Goal: Information Seeking & Learning: Learn about a topic

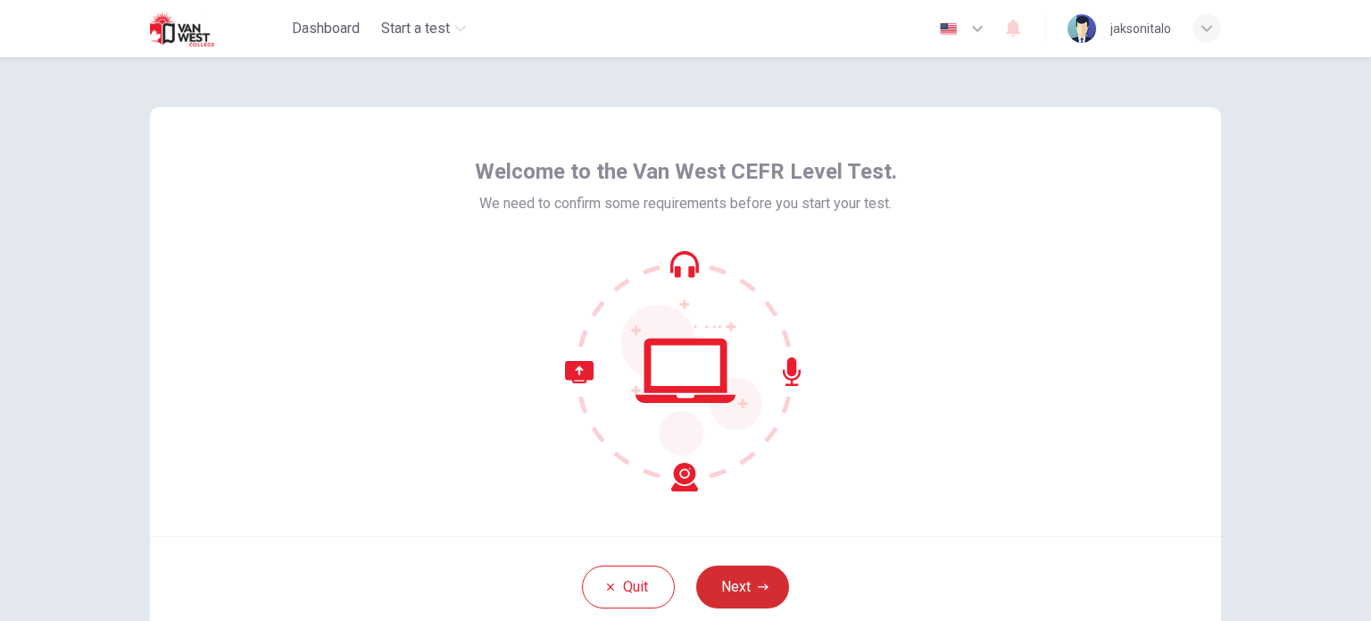
click at [739, 594] on button "Next" at bounding box center [742, 586] width 93 height 43
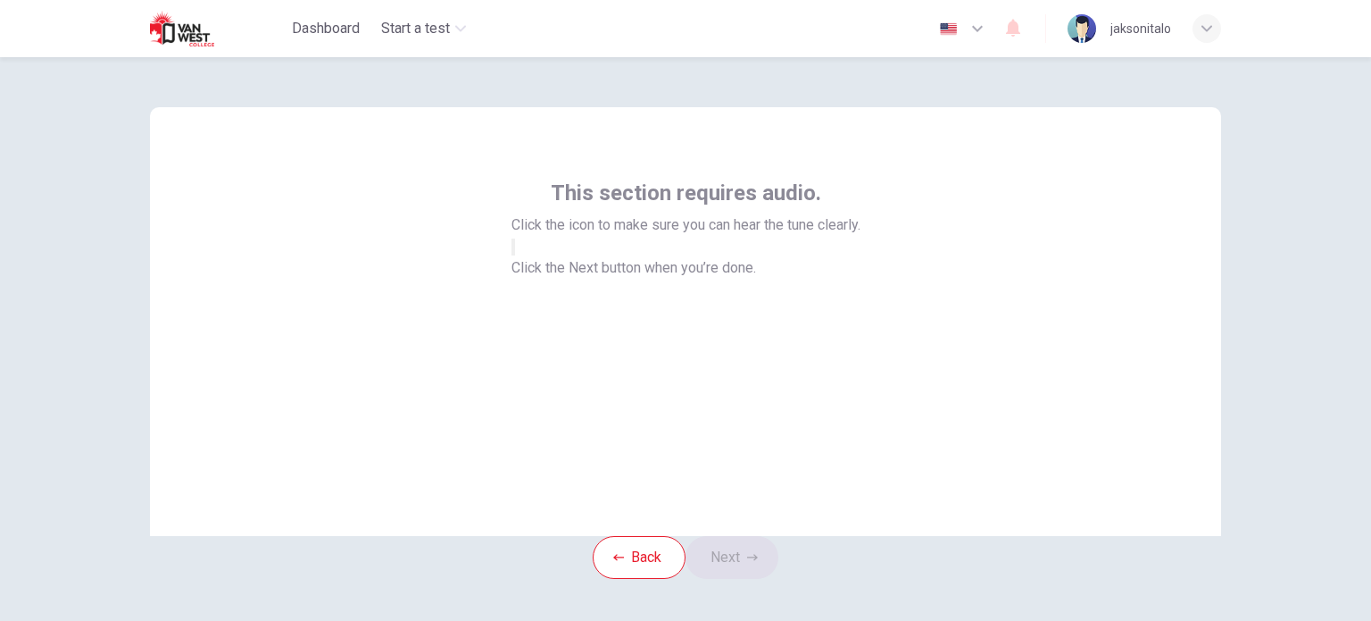
click at [515, 255] on button "button" at bounding box center [514, 246] width 4 height 17
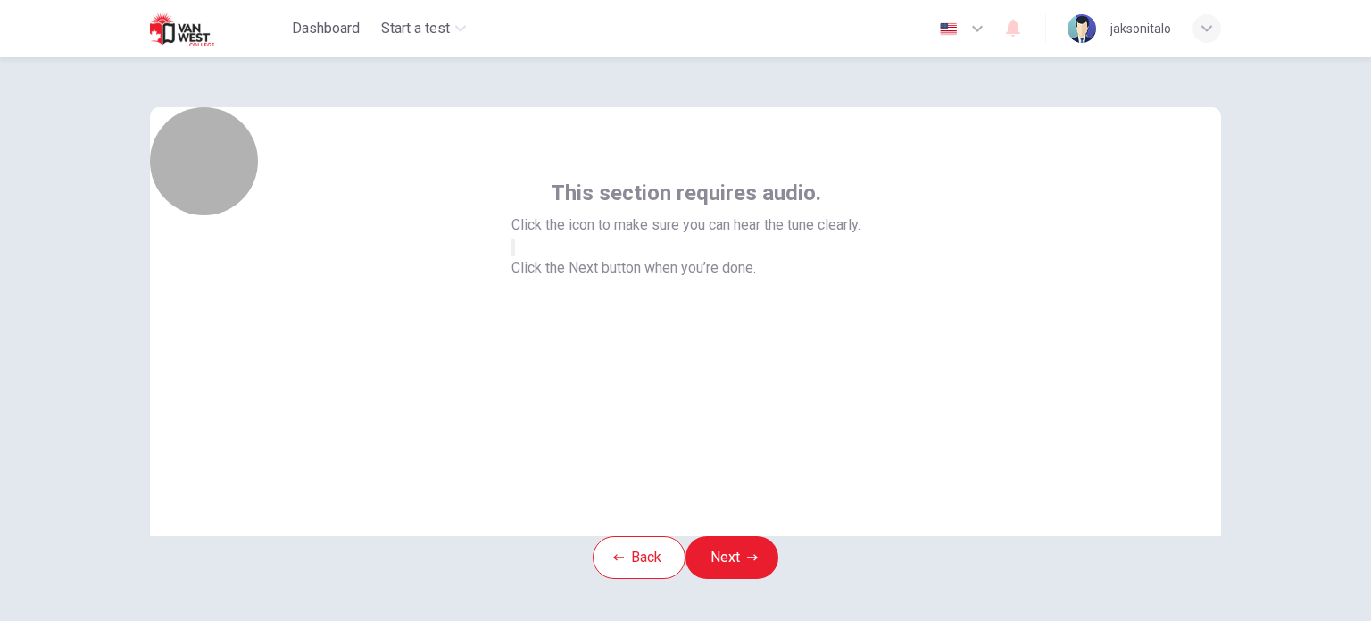
click at [515, 255] on button "button" at bounding box center [514, 246] width 4 height 17
click at [513, 251] on icon "button" at bounding box center [513, 251] width 0 height 0
click at [515, 255] on button "button" at bounding box center [514, 246] width 4 height 17
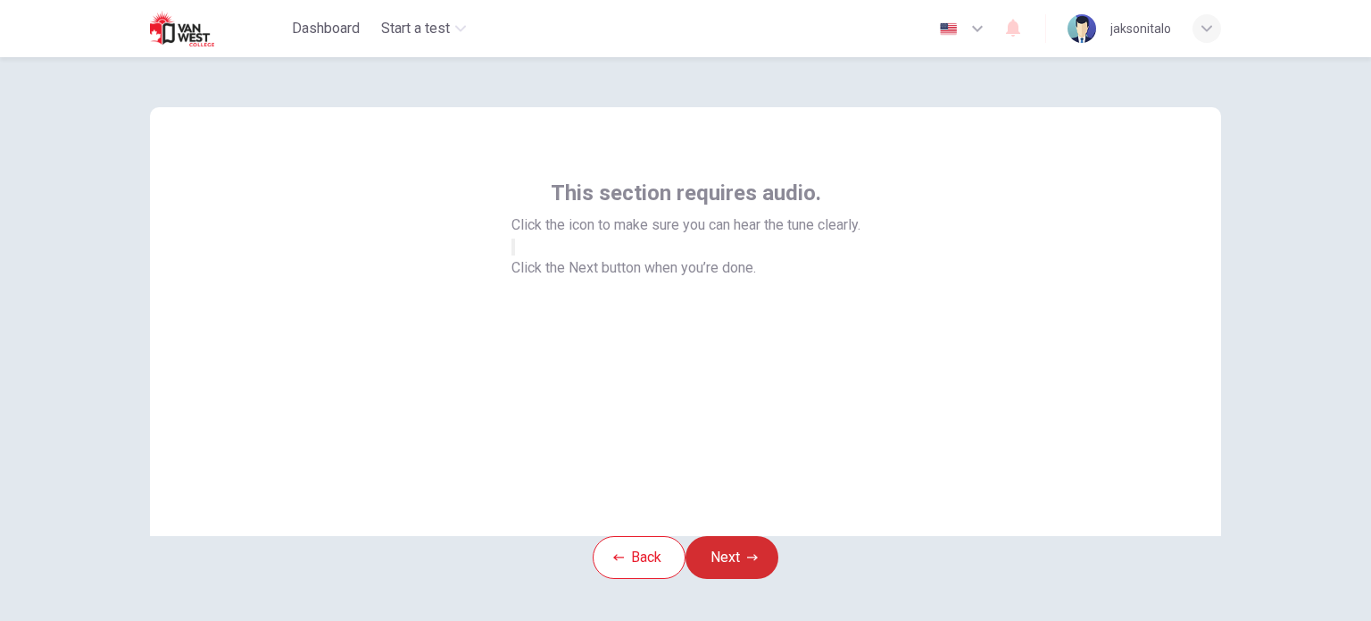
click at [737, 579] on button "Next" at bounding box center [732, 557] width 93 height 43
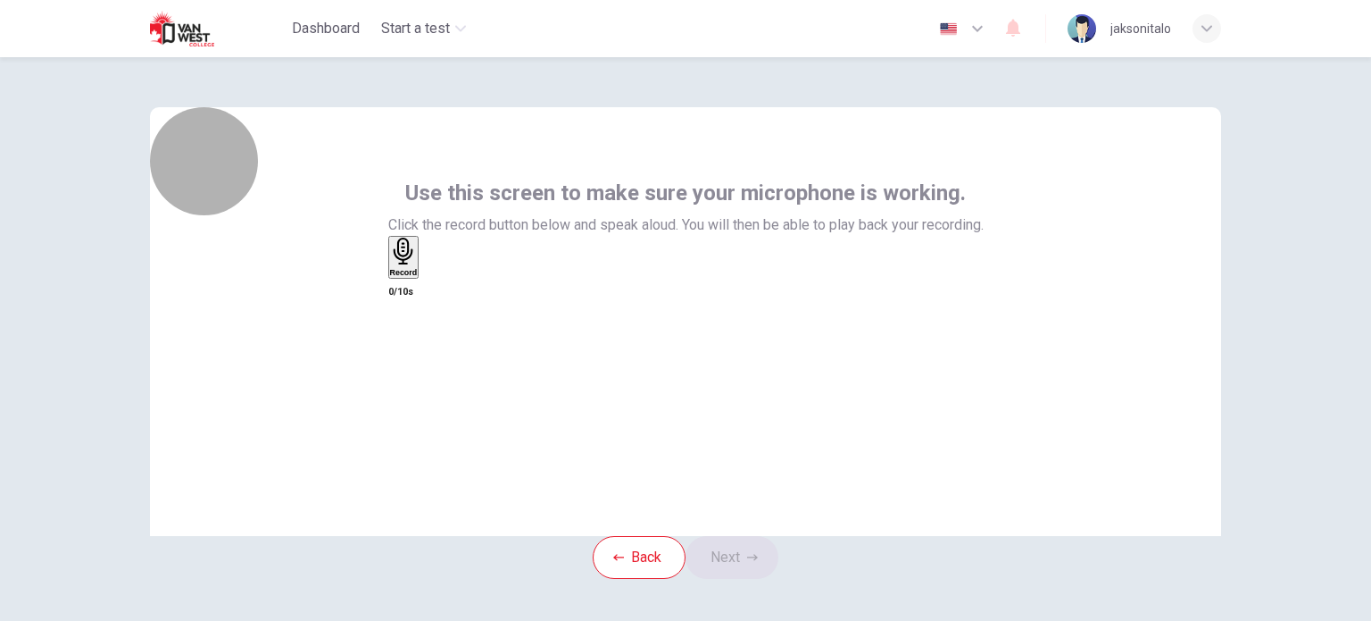
drag, startPoint x: 685, startPoint y: 338, endPoint x: 668, endPoint y: 337, distance: 17.1
click at [418, 265] on icon "button" at bounding box center [404, 252] width 28 height 28
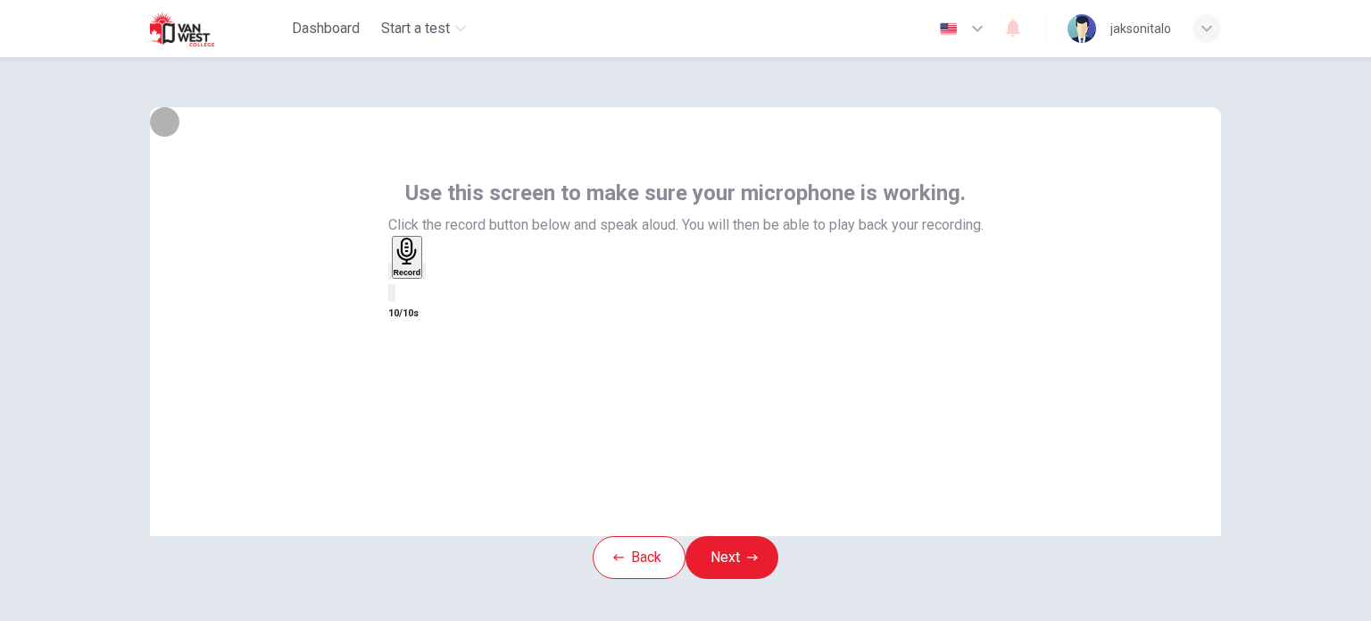
click at [441, 292] on icon "button" at bounding box center [436, 285] width 10 height 13
click at [424, 278] on div "button" at bounding box center [424, 270] width 0 height 13
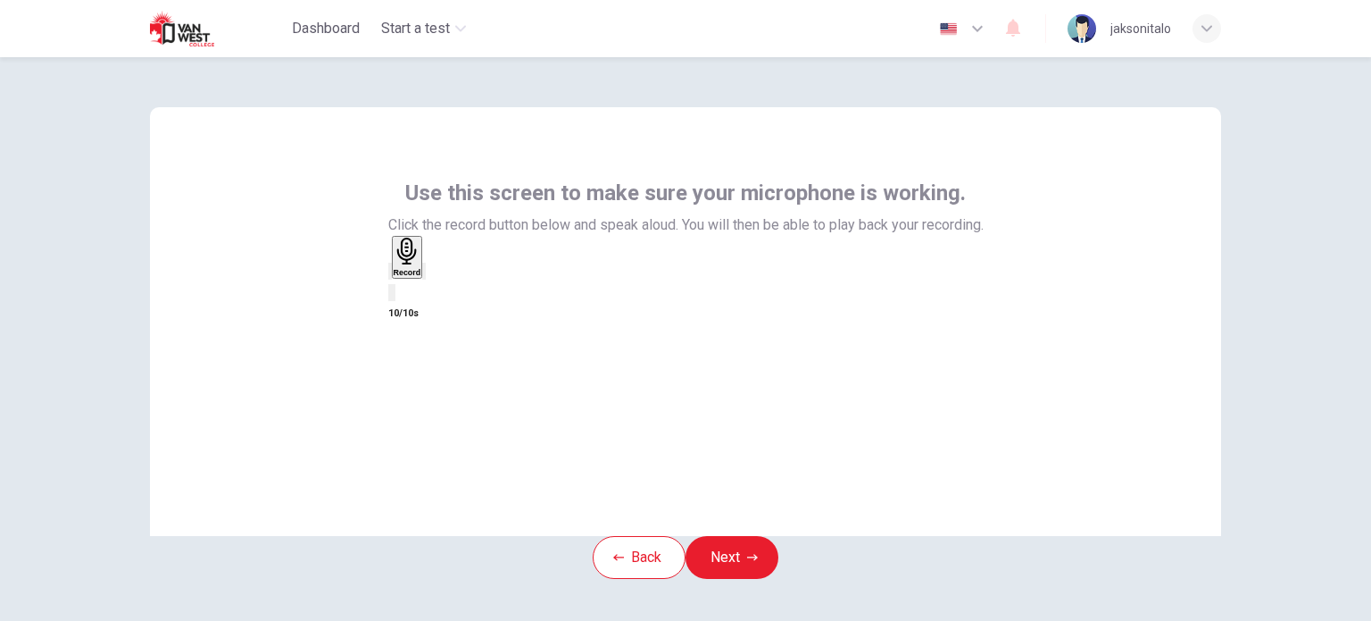
click at [424, 278] on div "button" at bounding box center [424, 270] width 0 height 13
click at [738, 578] on button "Next" at bounding box center [732, 557] width 93 height 43
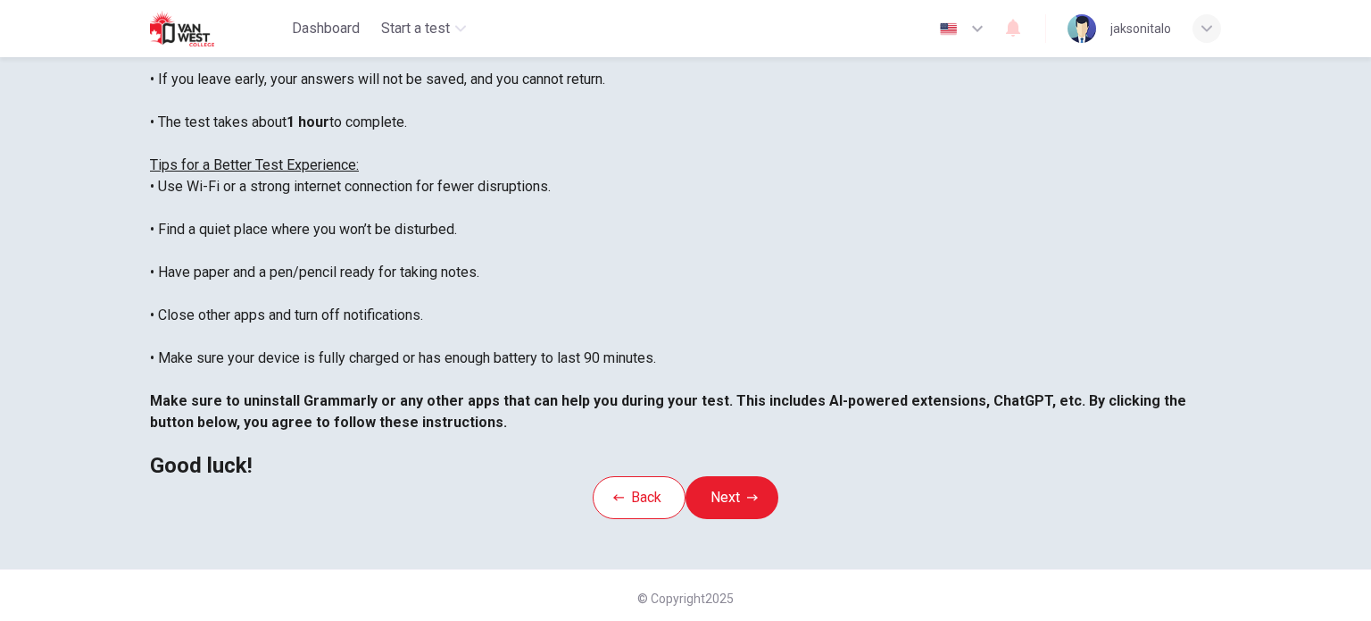
scroll to position [371, 0]
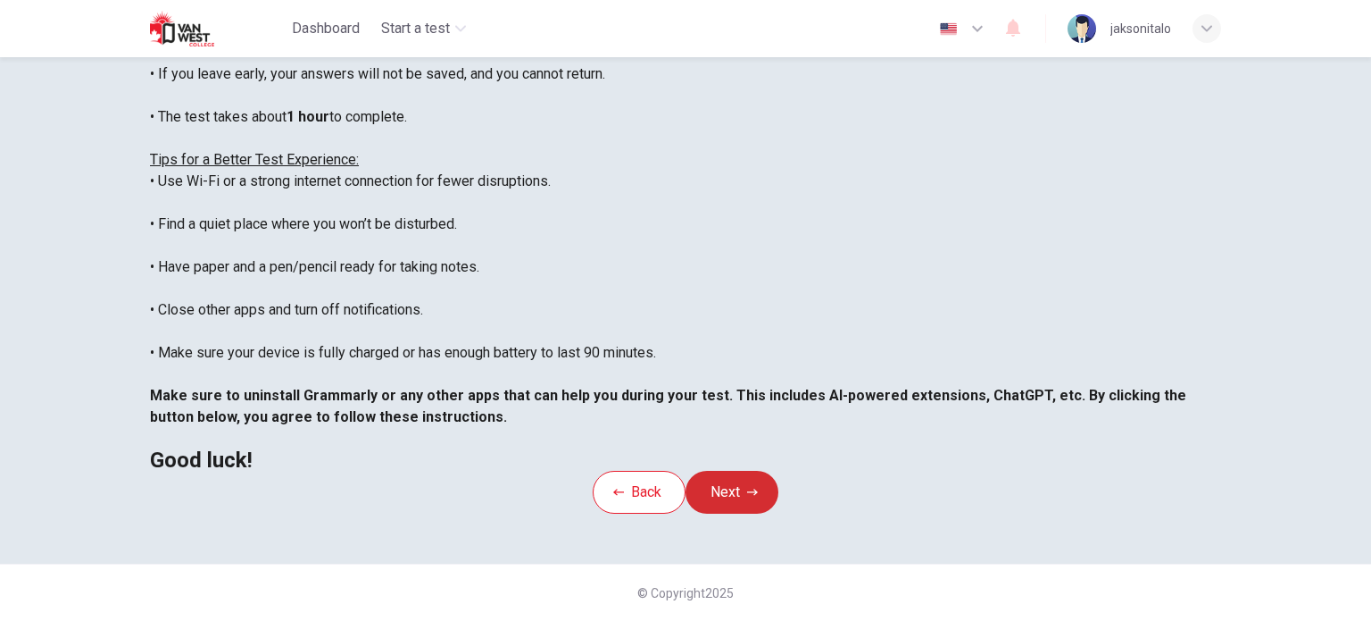
click at [727, 471] on button "Next" at bounding box center [732, 492] width 93 height 43
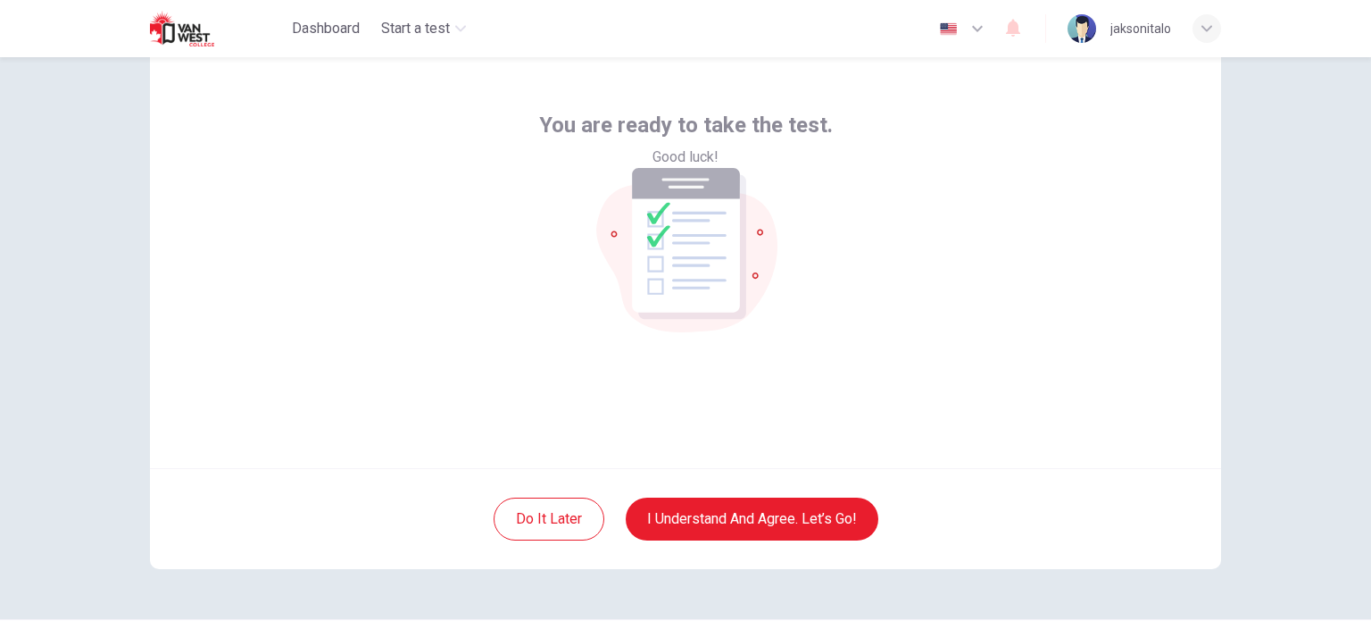
scroll to position [122, 0]
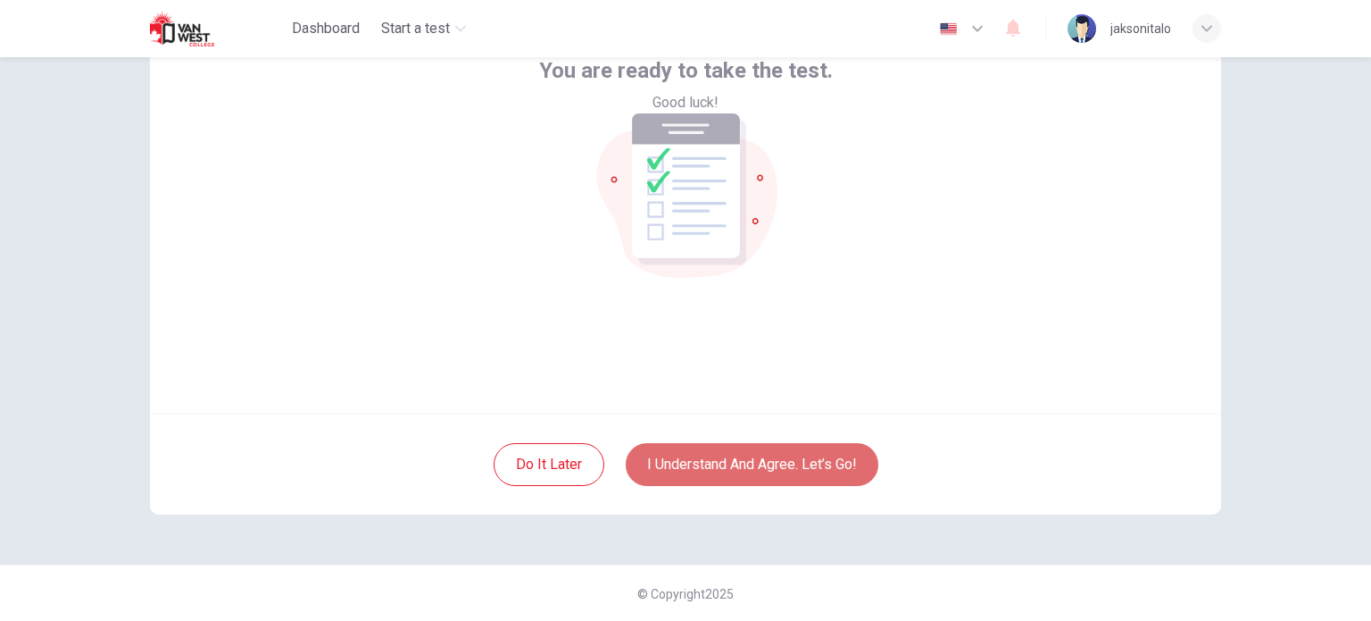
click at [800, 463] on button "I understand and agree. Let’s go!" at bounding box center [752, 464] width 253 height 43
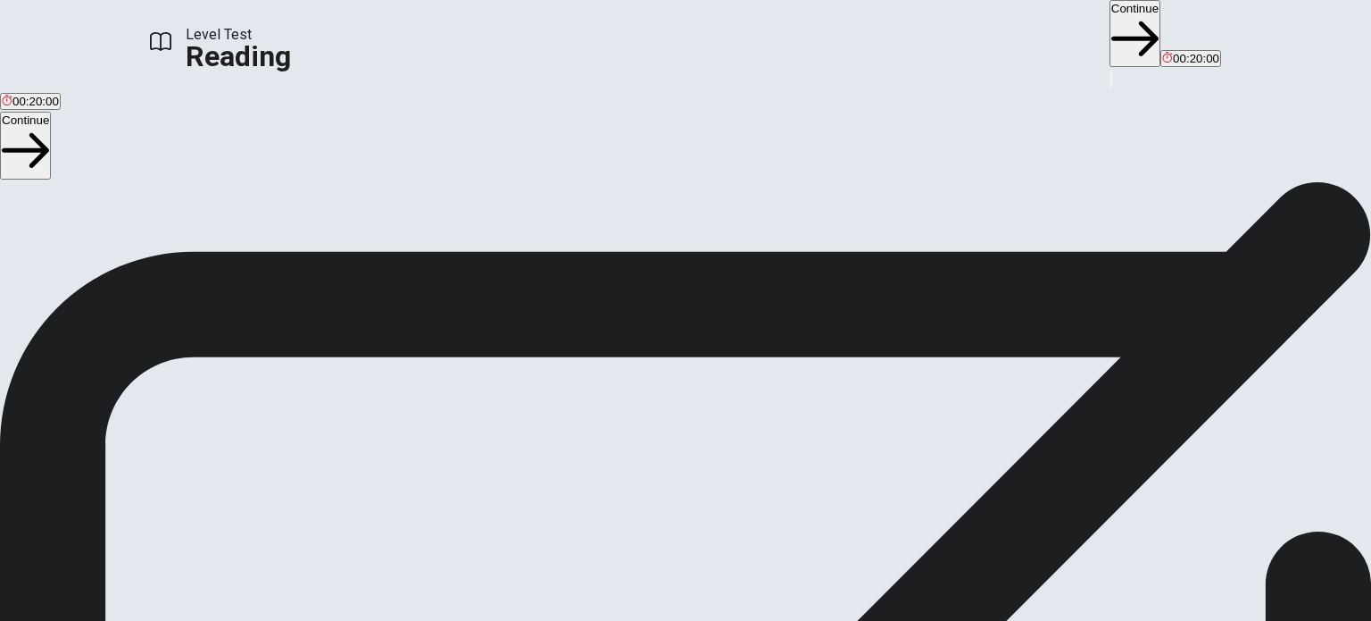
scroll to position [143, 0]
click at [1110, 21] on button "Continue" at bounding box center [1135, 33] width 51 height 67
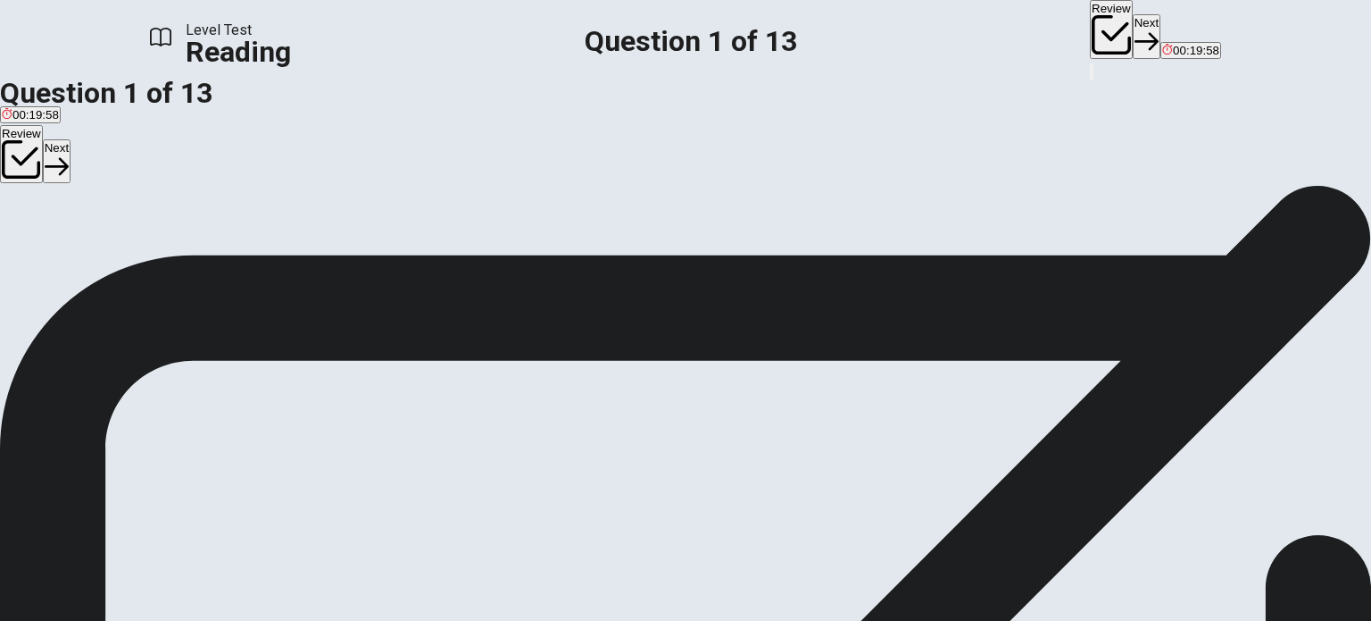
scroll to position [0, 0]
click at [114, 243] on div "C" at bounding box center [99, 235] width 29 height 13
click at [1135, 29] on icon "button" at bounding box center [1147, 41] width 24 height 24
click at [210, 243] on div "D" at bounding box center [203, 235] width 64 height 13
click at [1135, 32] on icon "button" at bounding box center [1147, 41] width 24 height 24
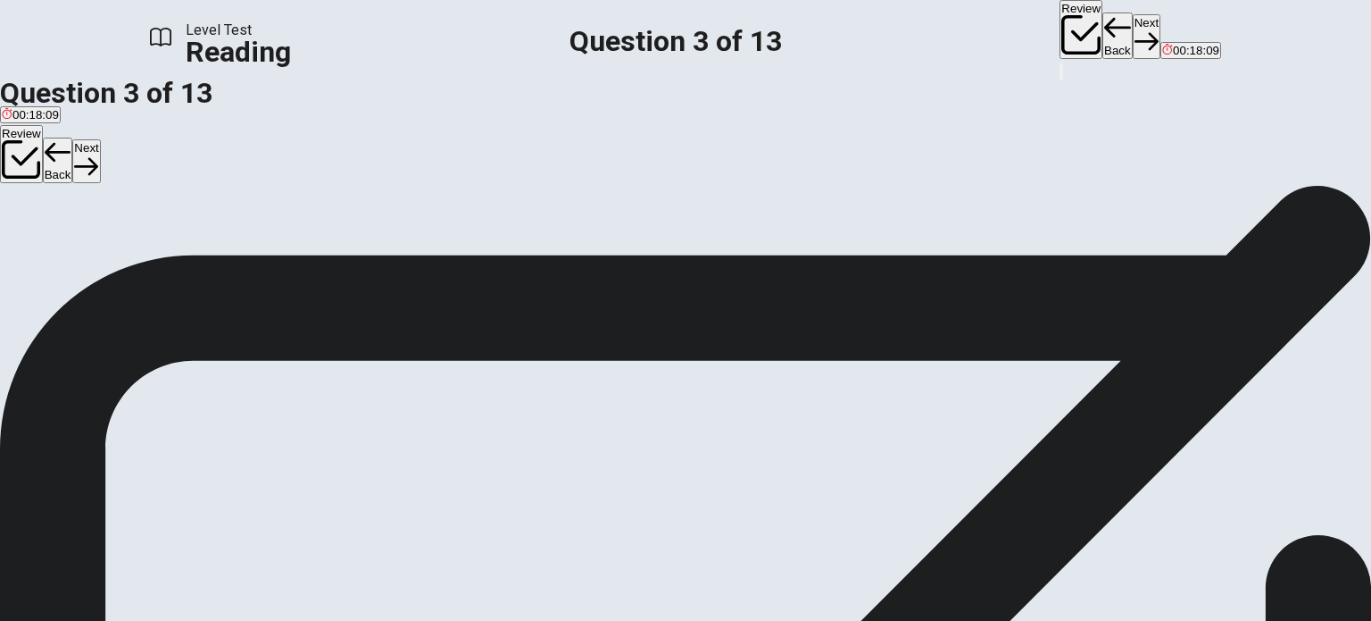
click at [527, 256] on span "The expansion of screen size" at bounding box center [604, 249] width 154 height 13
click at [1133, 22] on button "Next" at bounding box center [1147, 36] width 28 height 44
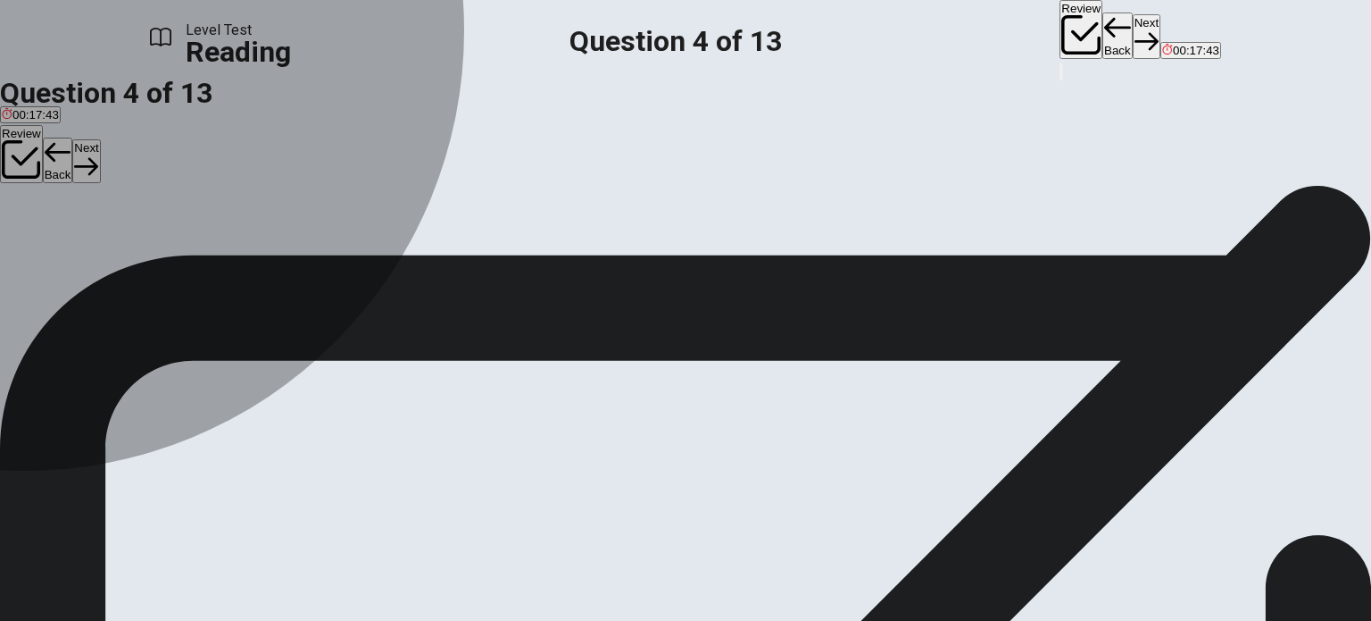
click at [884, 243] on div "D" at bounding box center [1060, 235] width 352 height 13
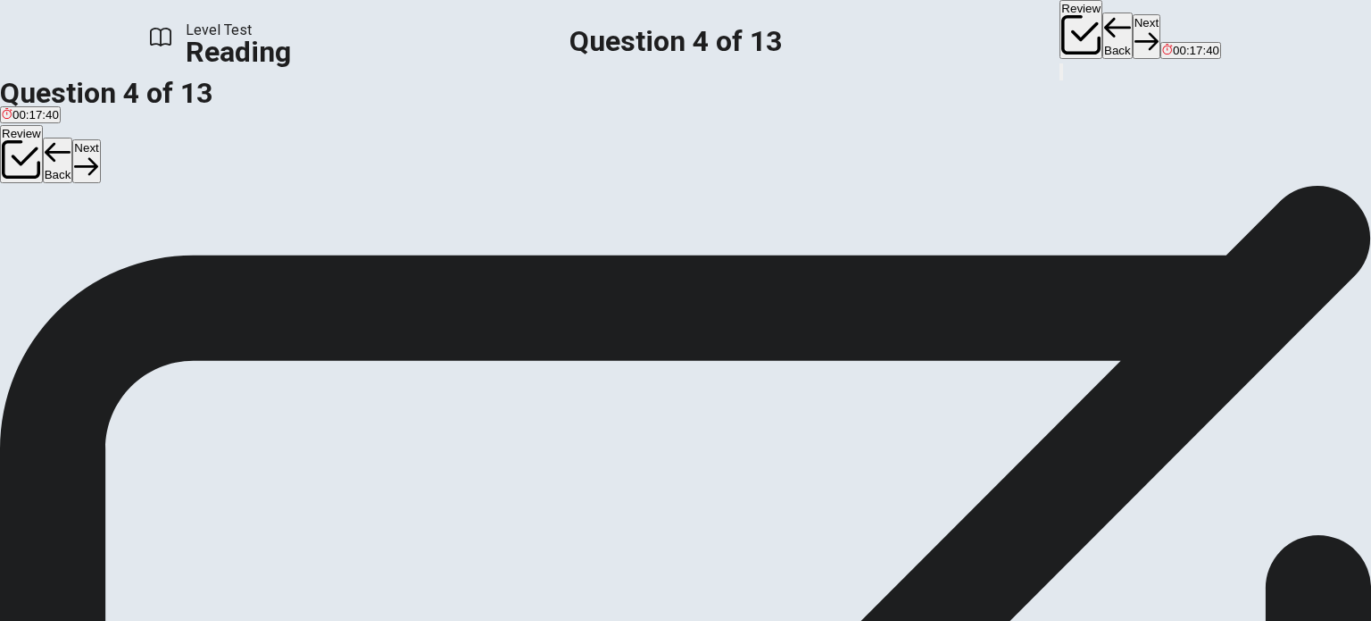
click at [1133, 31] on button "Next" at bounding box center [1147, 36] width 28 height 44
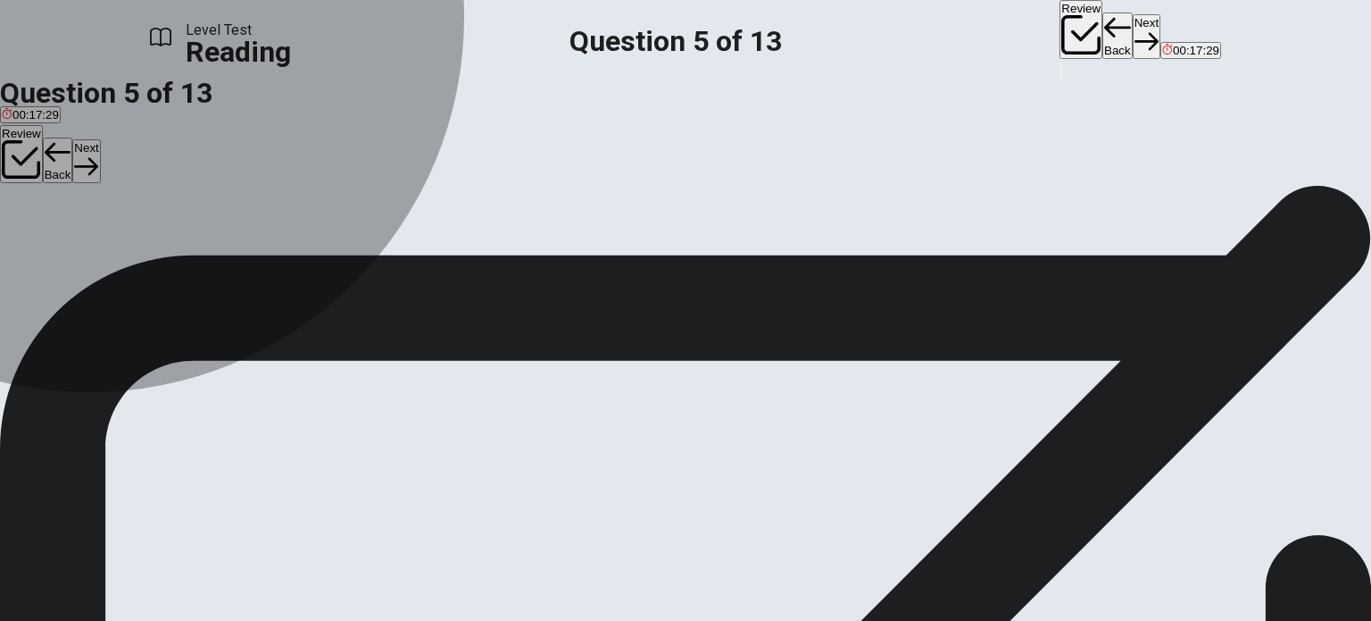
click at [74, 258] on button "B Fame" at bounding box center [57, 243] width 34 height 30
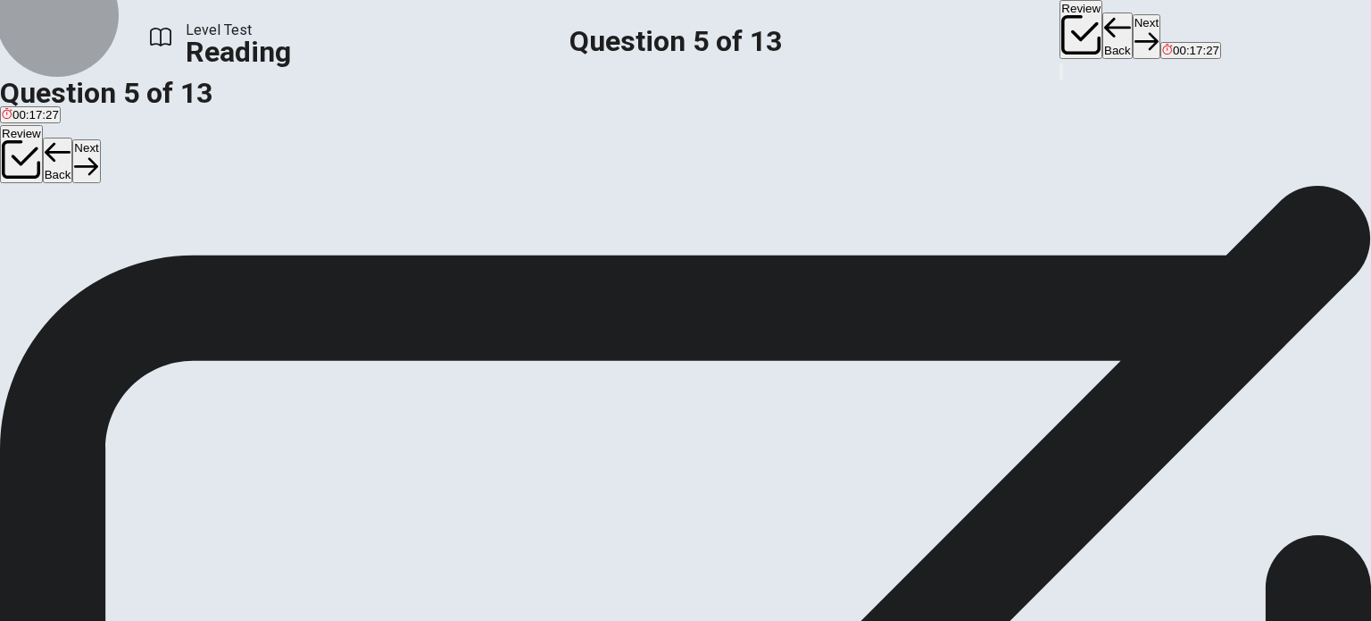
click at [1135, 29] on icon "button" at bounding box center [1147, 41] width 24 height 24
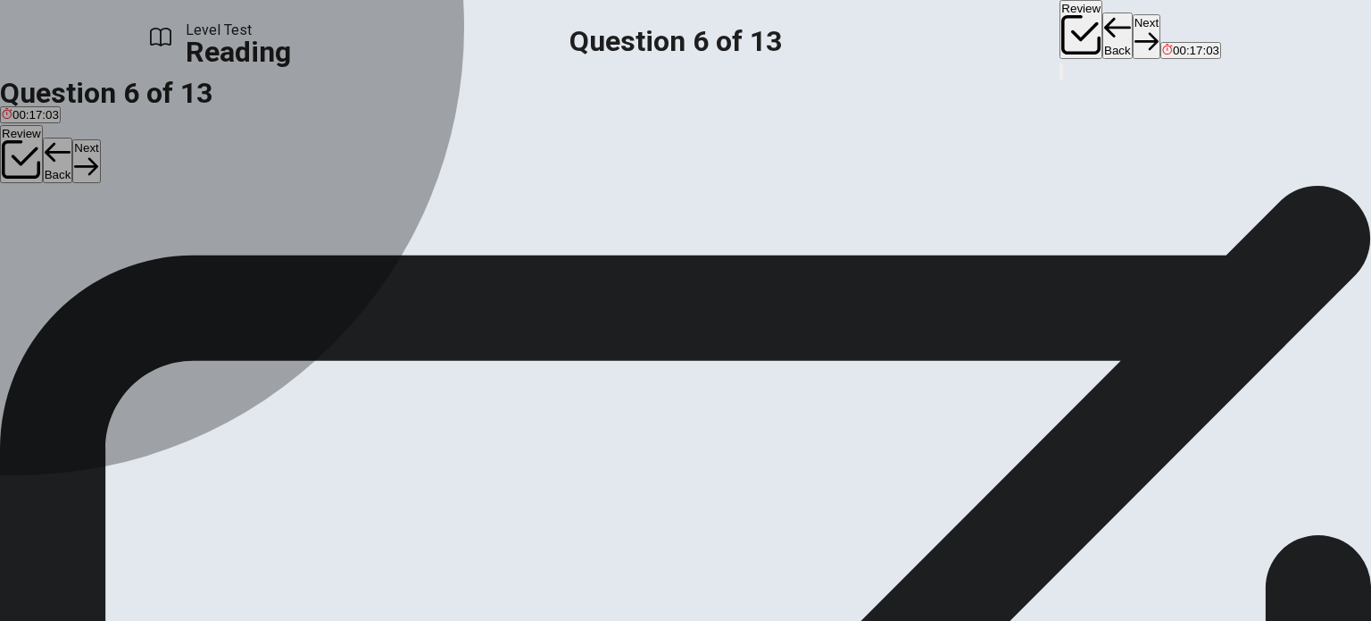
click at [196, 243] on div "A" at bounding box center [99, 235] width 194 height 13
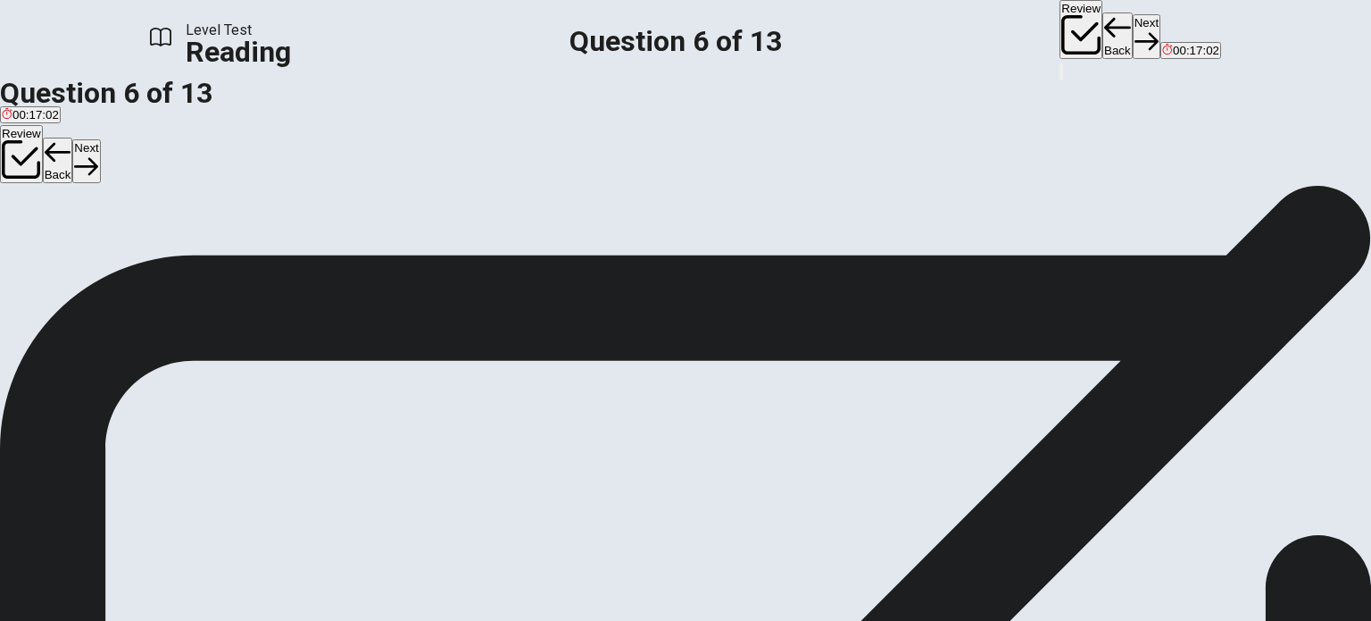
click at [1135, 32] on icon "button" at bounding box center [1147, 41] width 24 height 24
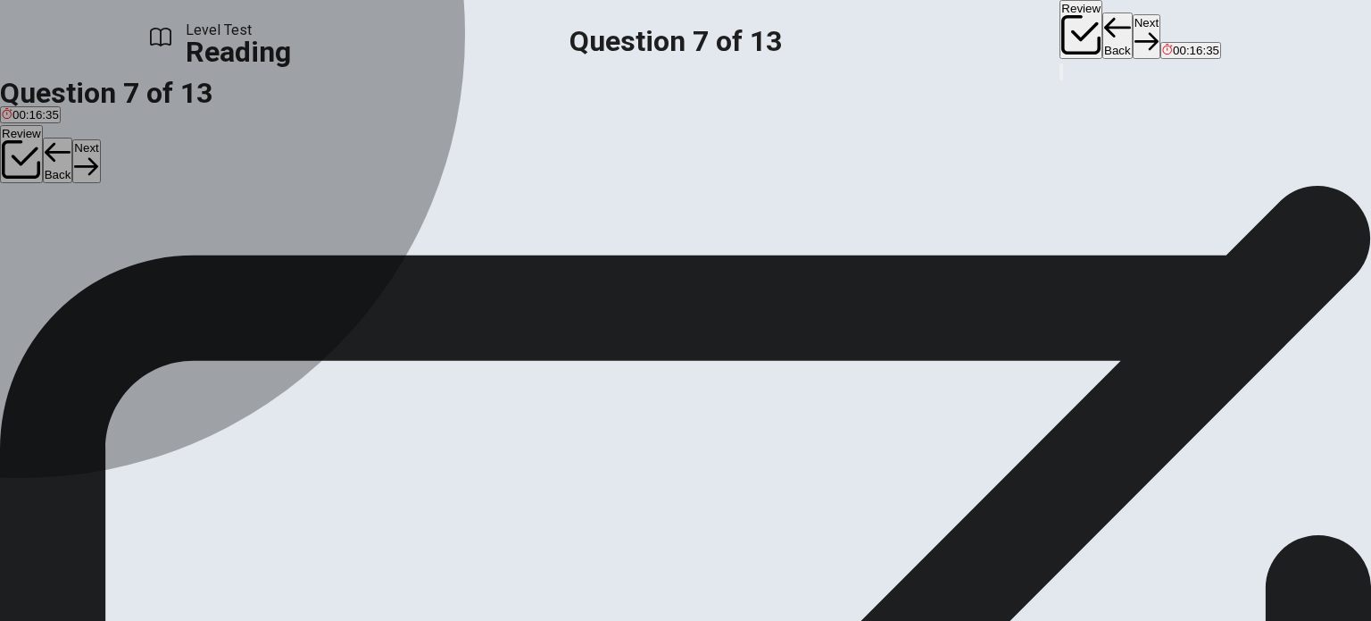
click at [528, 243] on div "B" at bounding box center [845, 235] width 635 height 13
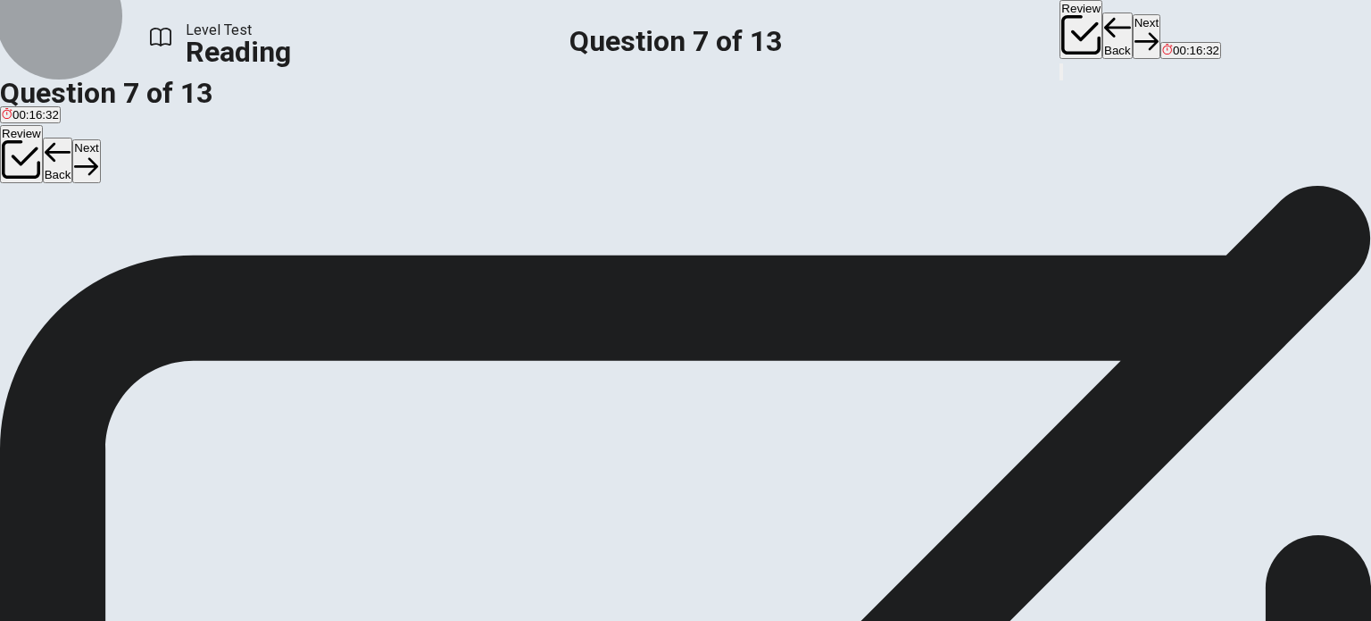
click at [1135, 29] on icon "button" at bounding box center [1147, 41] width 24 height 24
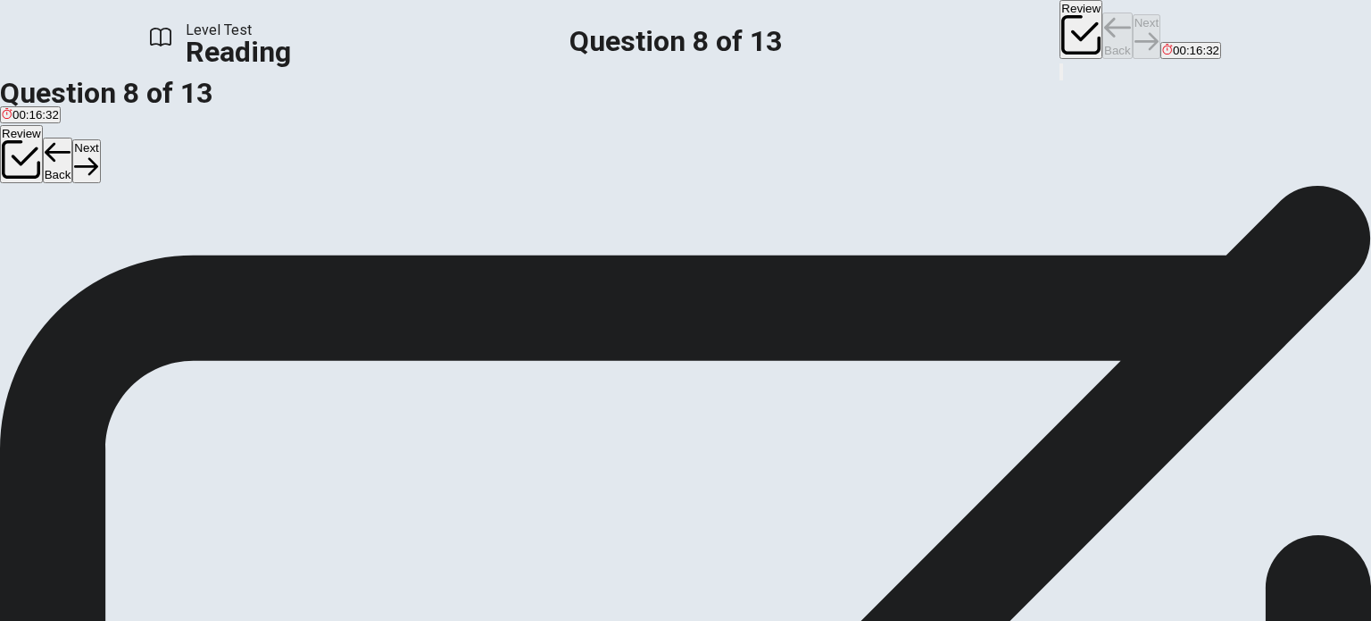
scroll to position [479, 0]
click at [257, 288] on span "The collaborative efforts of Sprint and T-Mobile in developing radio and broadc…" at bounding box center [259, 281] width 514 height 13
click at [1135, 33] on icon "button" at bounding box center [1147, 41] width 24 height 24
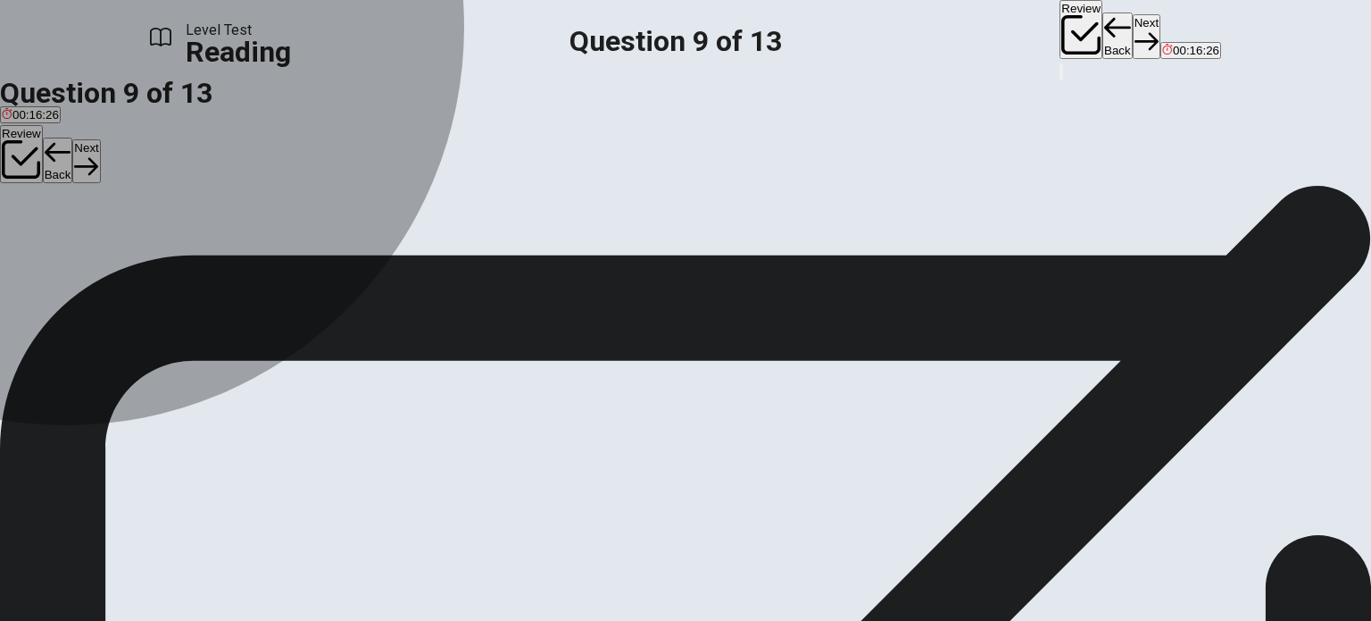
click at [248, 256] on span "Since the costs of adding sound were low, Europe was able to have sound added i…" at bounding box center [270, 249] width 537 height 13
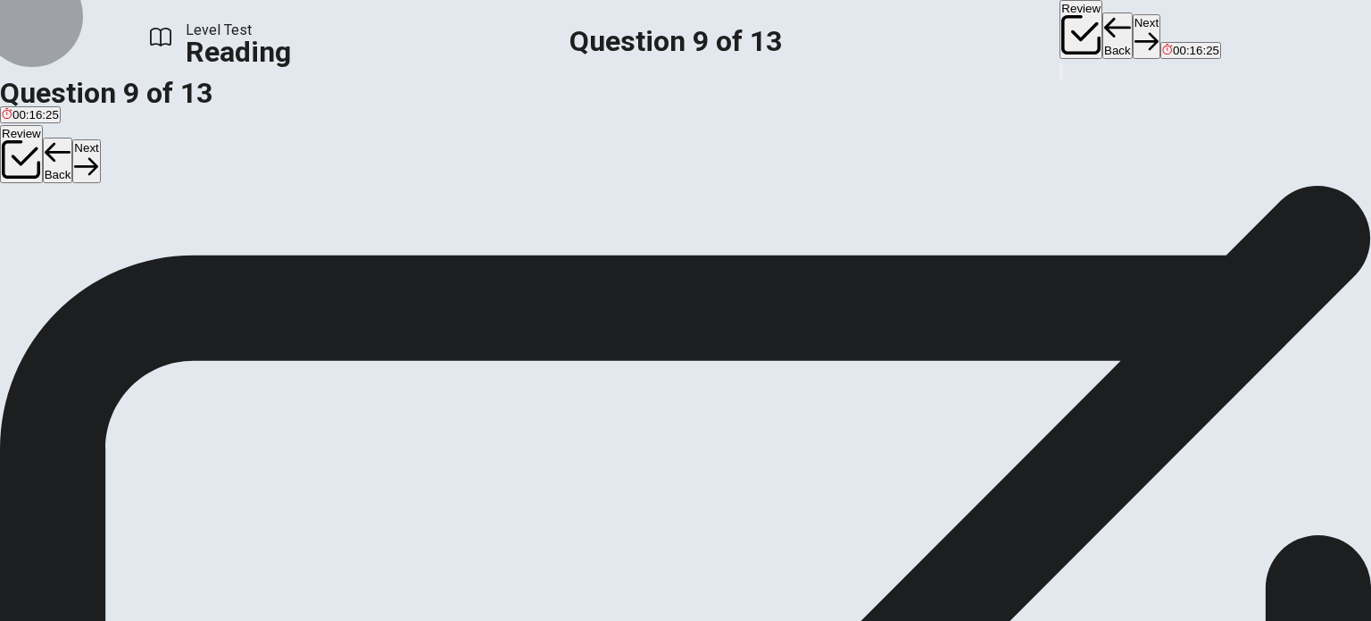
click at [1133, 29] on button "Next" at bounding box center [1147, 36] width 28 height 44
click at [284, 288] on span "Many American theaters were not suited for advancement in sound, so renovations…" at bounding box center [327, 281] width 650 height 13
click at [1135, 29] on icon "button" at bounding box center [1147, 41] width 24 height 24
click at [201, 243] on div "C" at bounding box center [194, 235] width 46 height 13
click at [1133, 31] on button "Next" at bounding box center [1147, 36] width 28 height 44
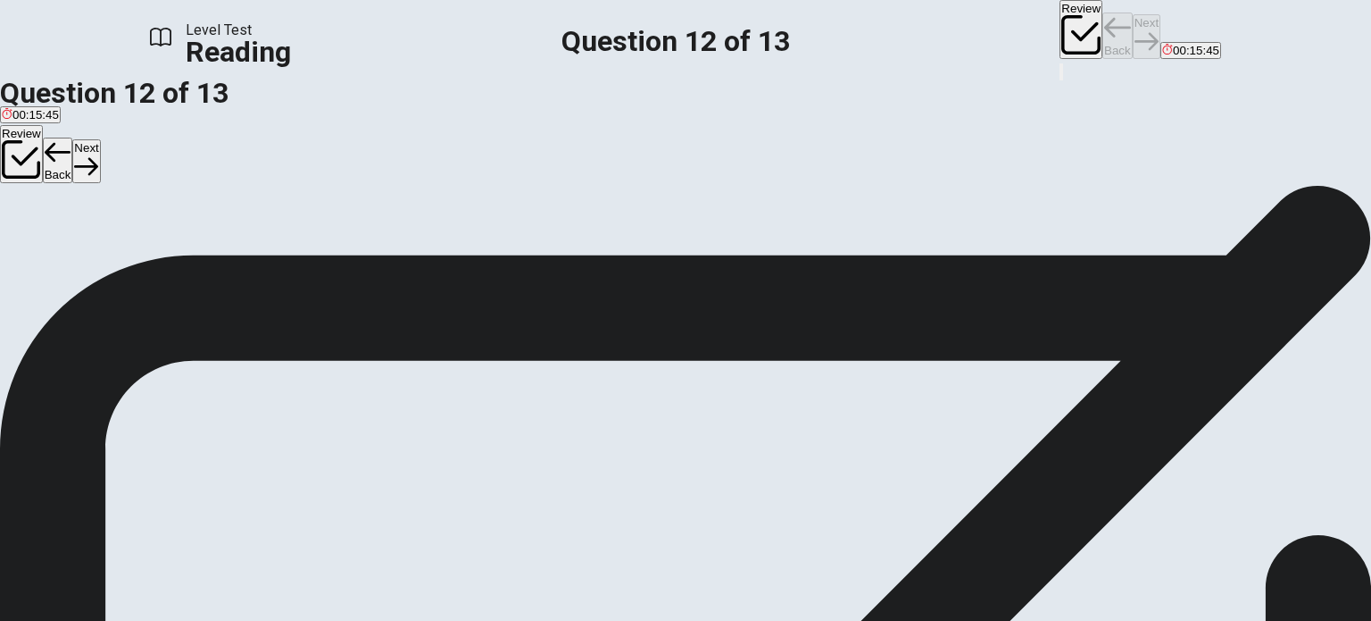
scroll to position [279, 0]
click at [1133, 28] on button "Next" at bounding box center [1147, 36] width 28 height 44
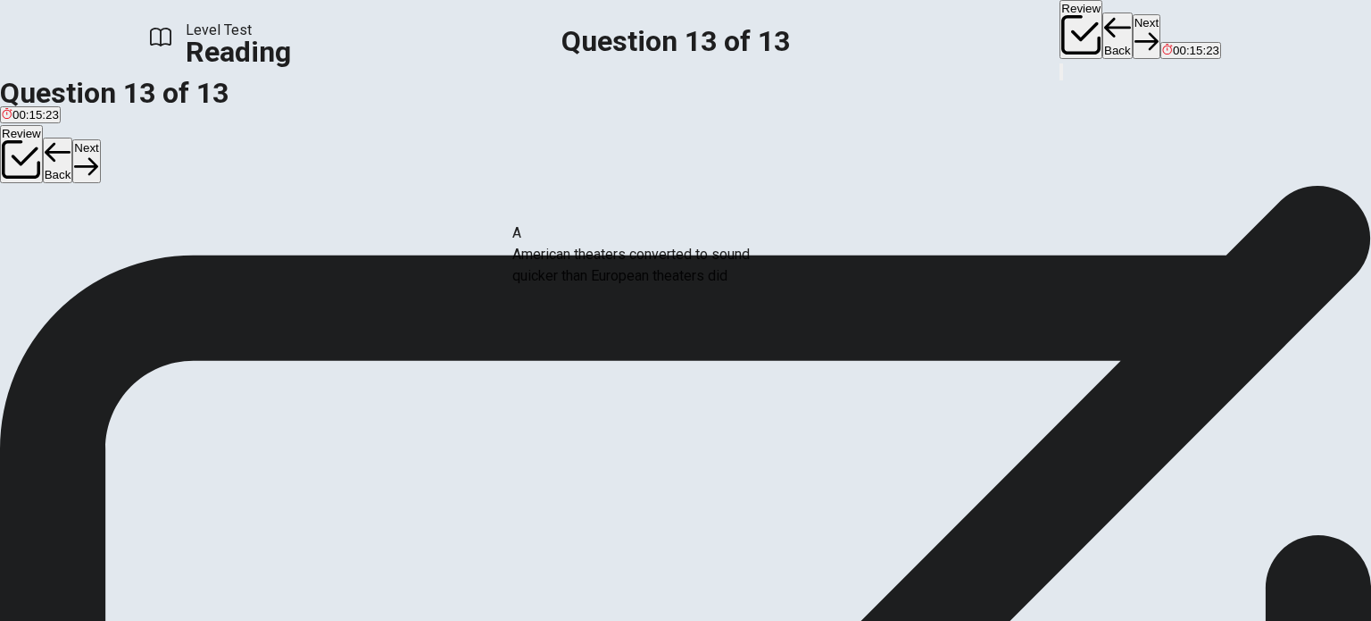
drag, startPoint x: 347, startPoint y: 263, endPoint x: 679, endPoint y: 268, distance: 331.3
drag, startPoint x: 705, startPoint y: 267, endPoint x: 363, endPoint y: 202, distance: 349.0
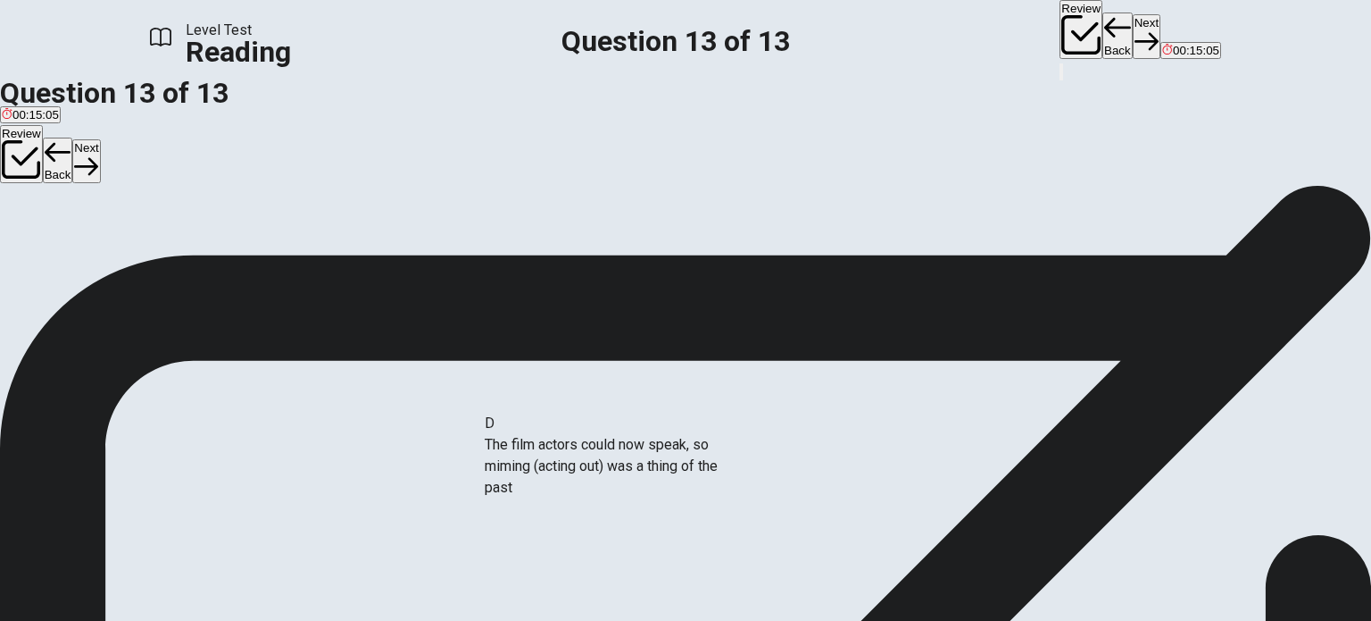
drag, startPoint x: 319, startPoint y: 496, endPoint x: 643, endPoint y: 457, distance: 326.5
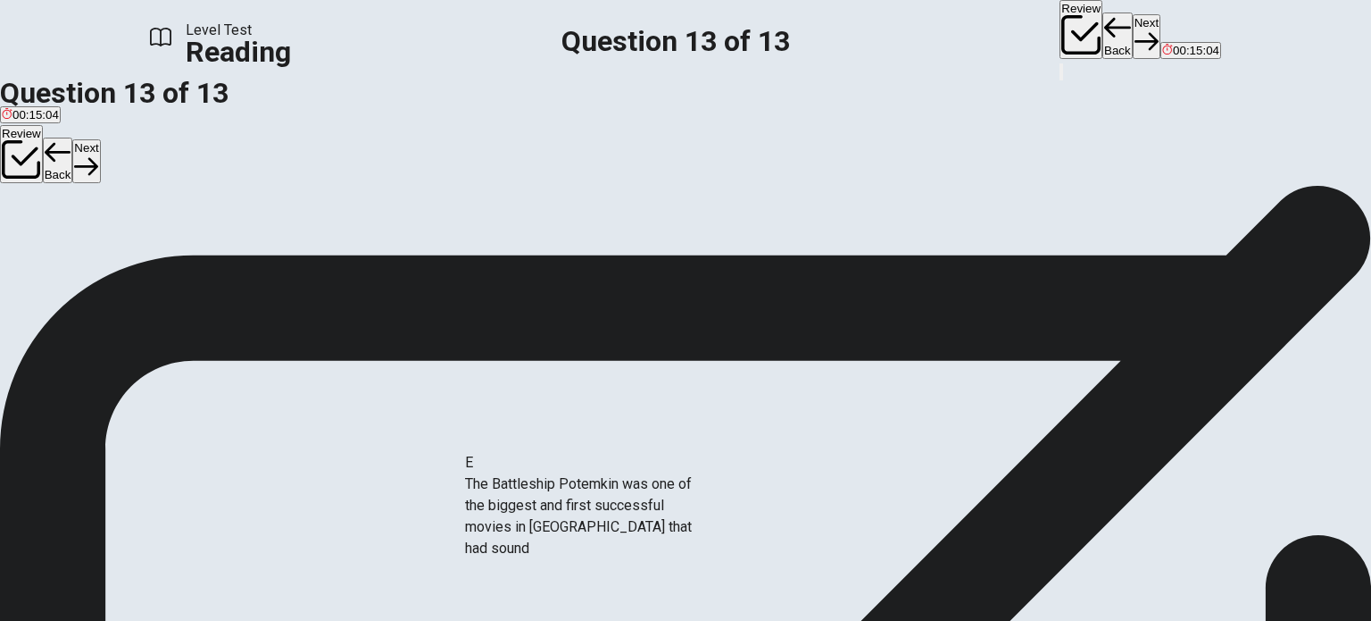
drag, startPoint x: 271, startPoint y: 490, endPoint x: 581, endPoint y: 488, distance: 309.8
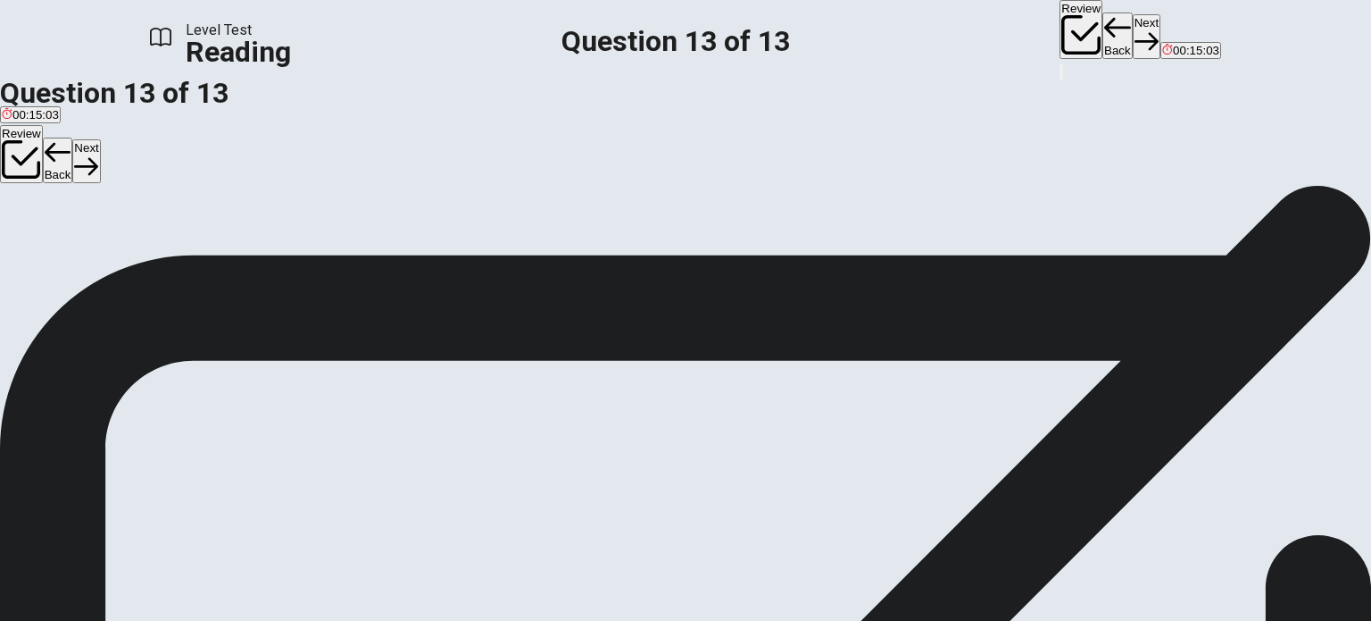
scroll to position [186, 0]
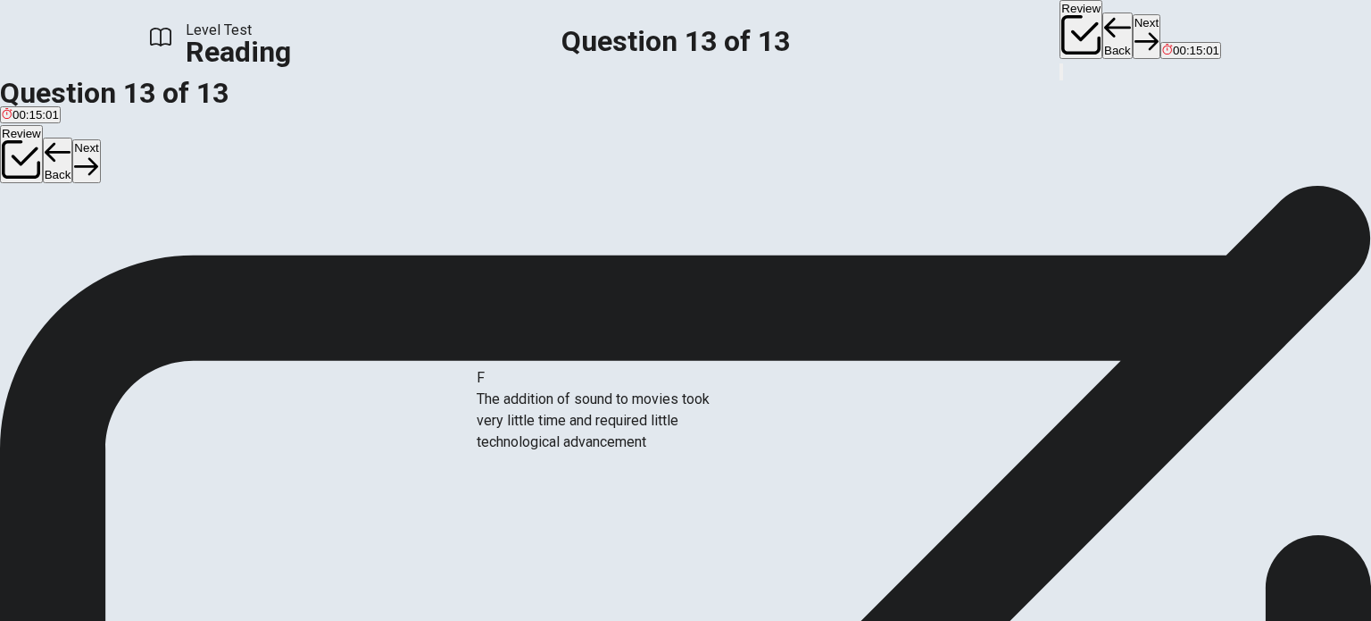
drag, startPoint x: 313, startPoint y: 420, endPoint x: 625, endPoint y: 412, distance: 312.6
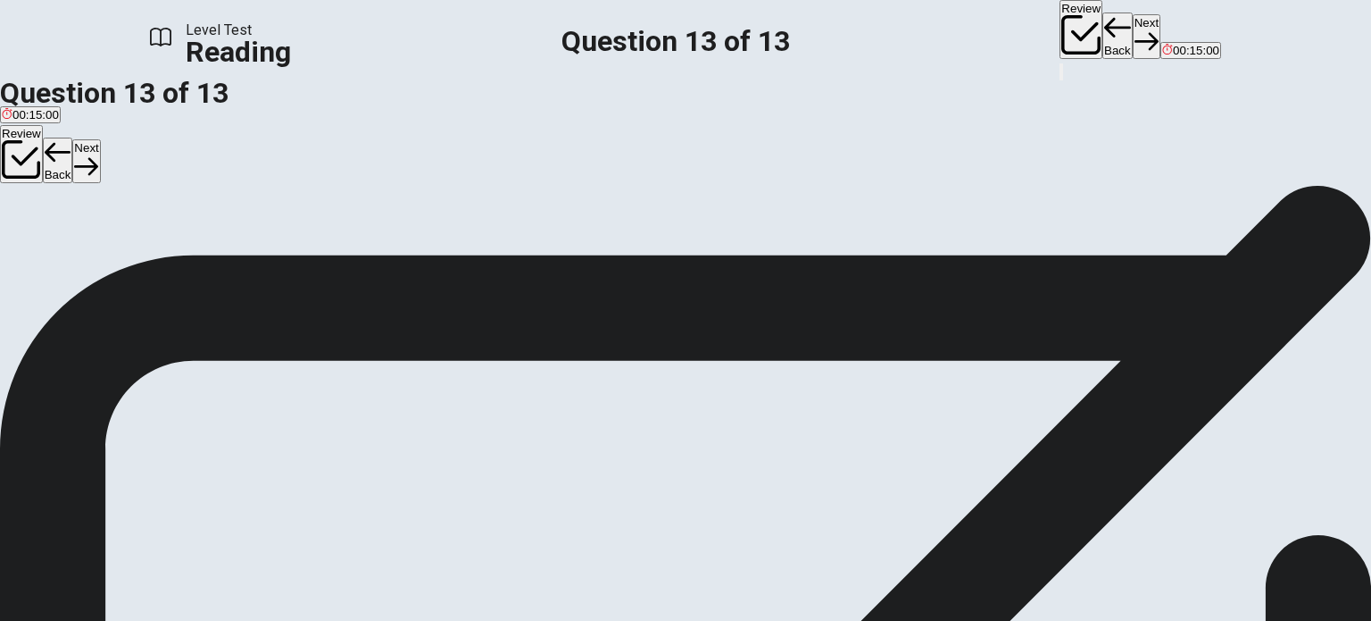
scroll to position [116, 0]
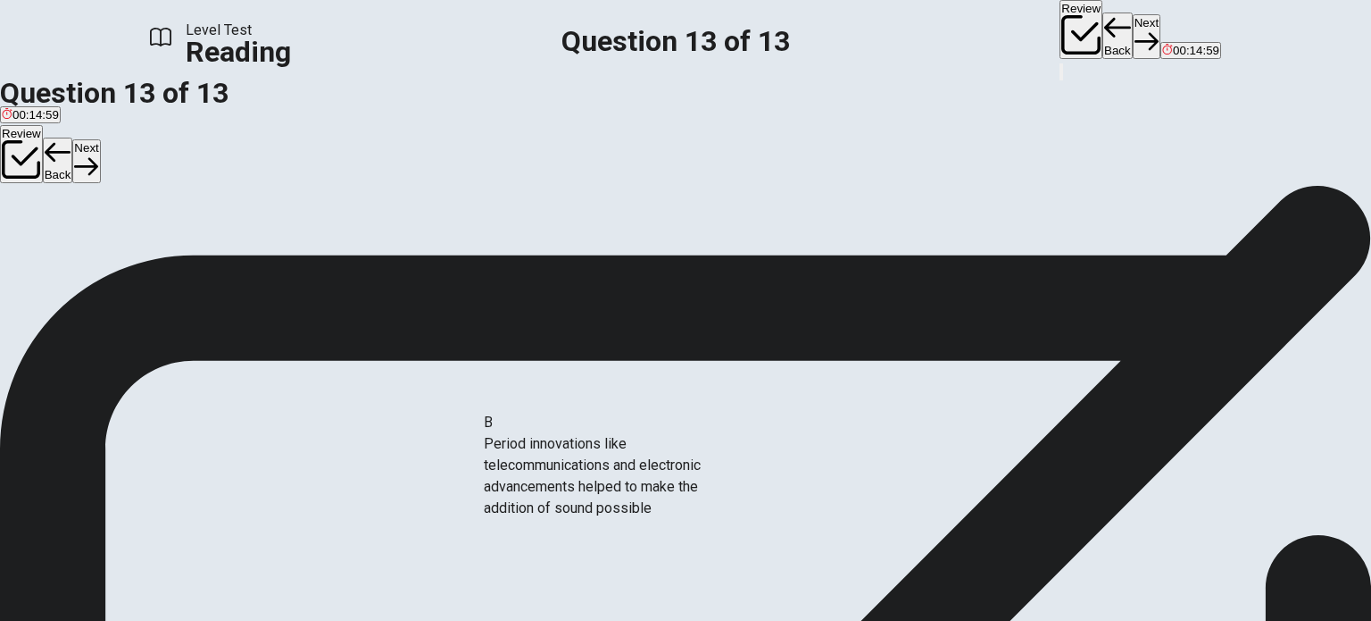
drag, startPoint x: 301, startPoint y: 279, endPoint x: 615, endPoint y: 490, distance: 378.4
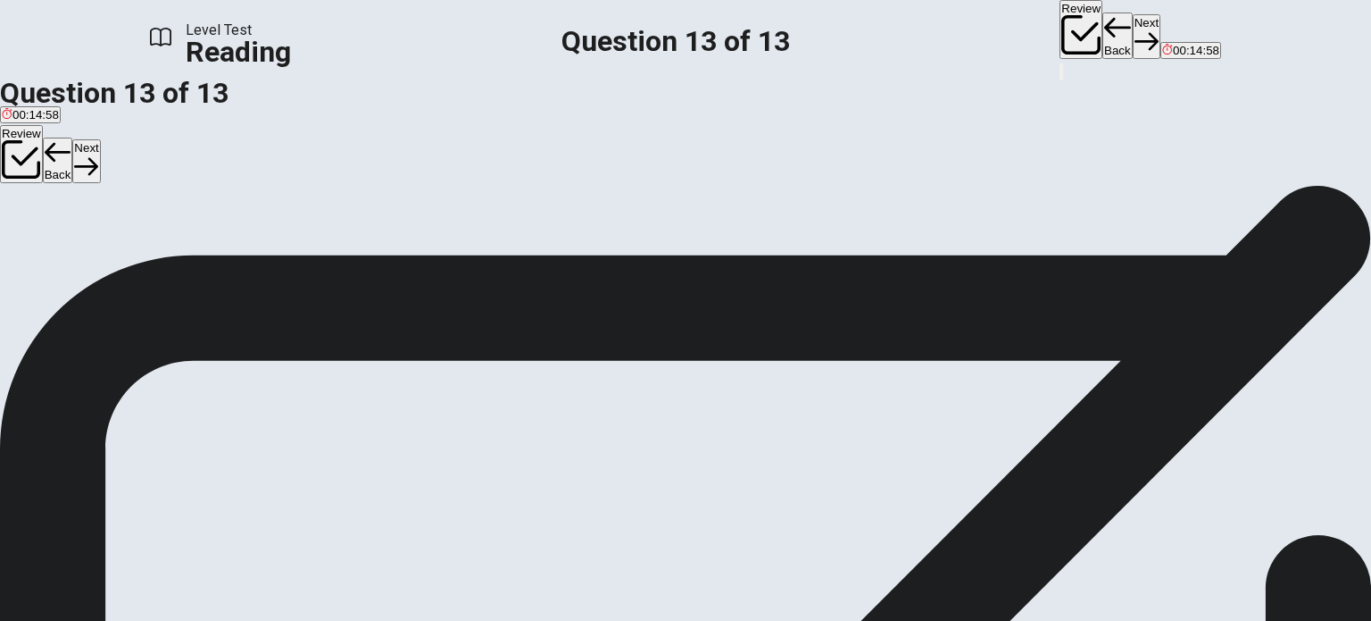
scroll to position [118, 0]
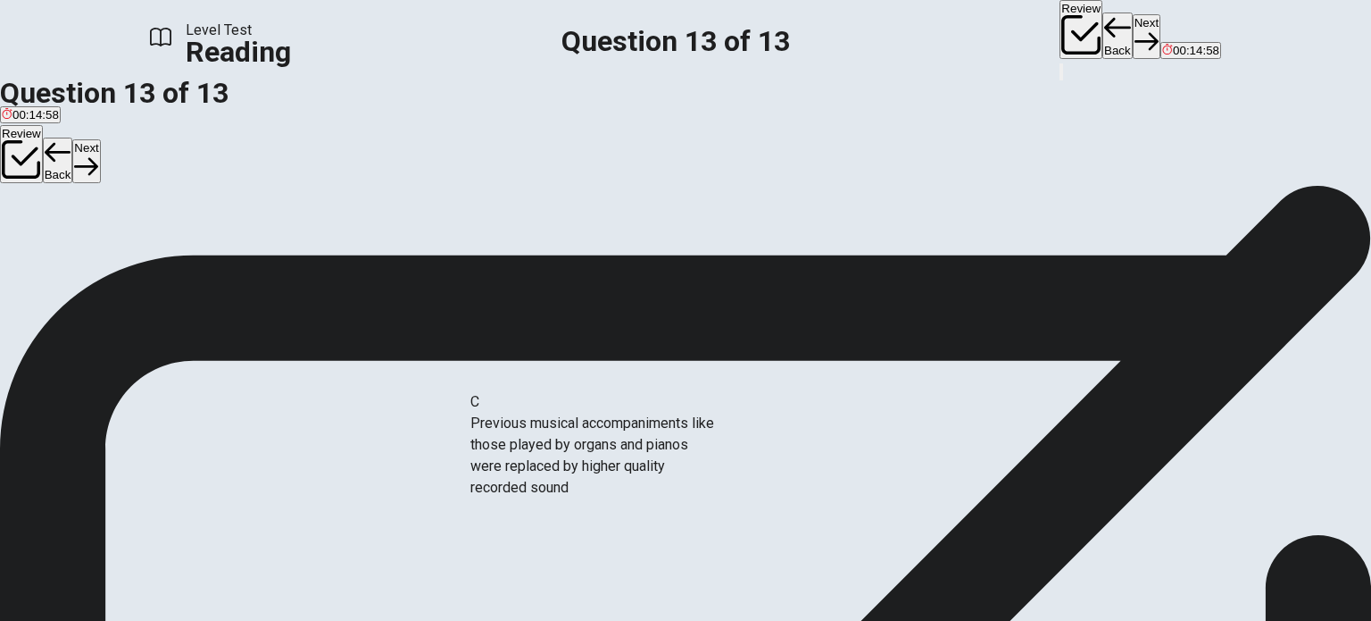
drag, startPoint x: 300, startPoint y: 399, endPoint x: 596, endPoint y: 438, distance: 299.0
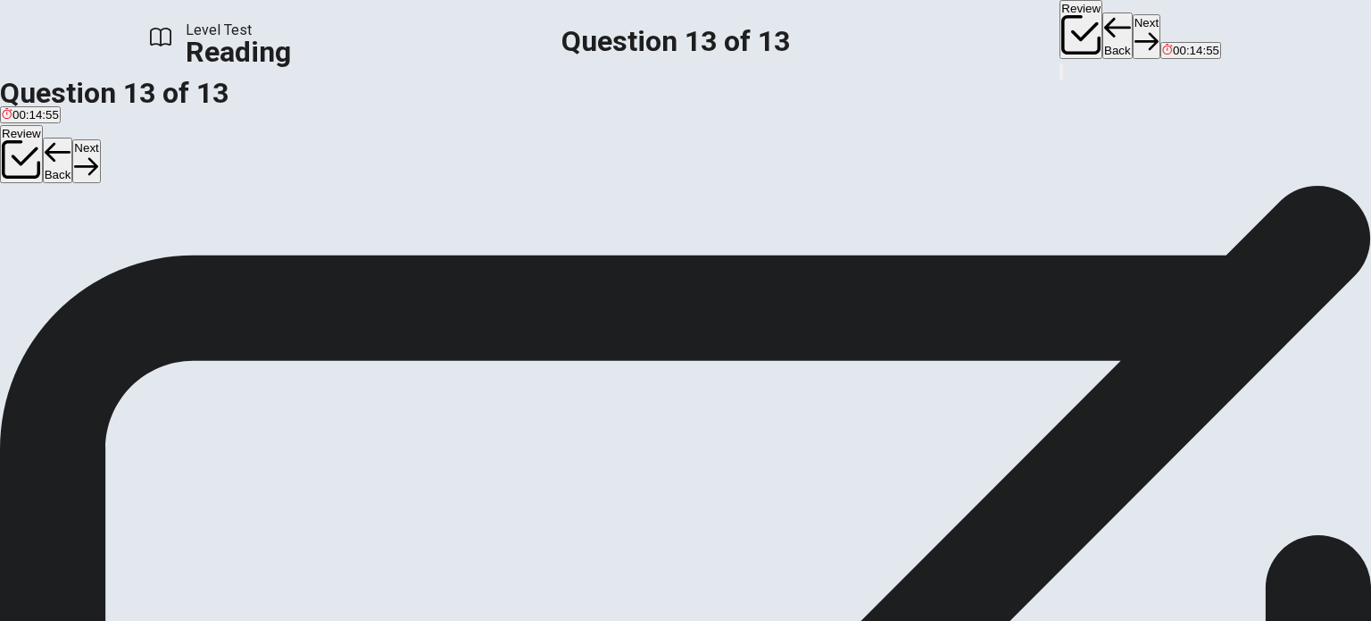
click at [1133, 31] on button "Next" at bounding box center [1147, 36] width 28 height 44
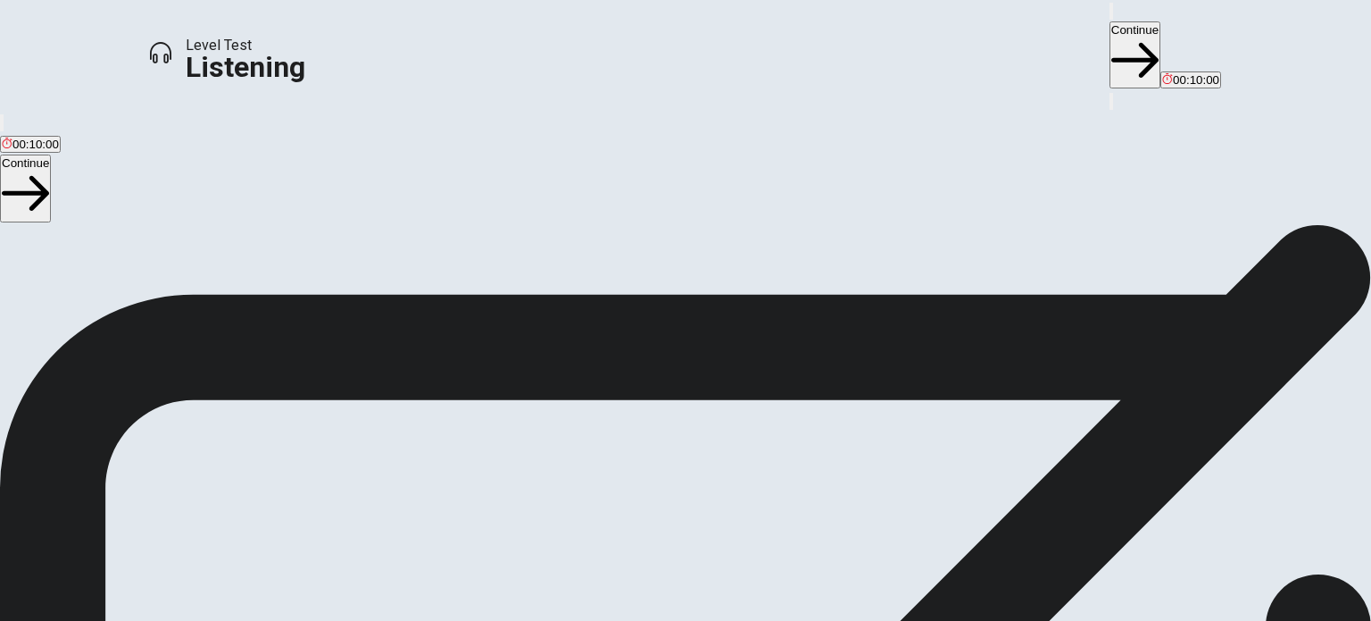
scroll to position [0, 0]
click at [1110, 38] on button "Continue" at bounding box center [1135, 54] width 51 height 67
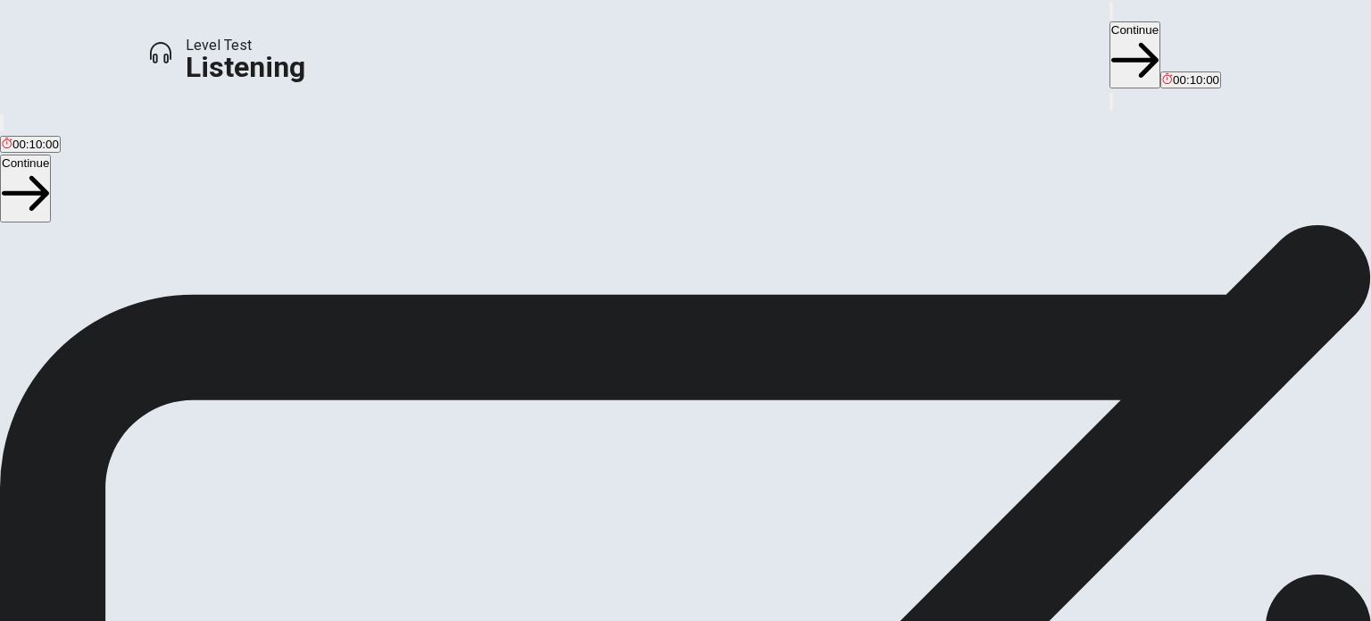
click at [1110, 23] on button "Continue" at bounding box center [1135, 54] width 51 height 67
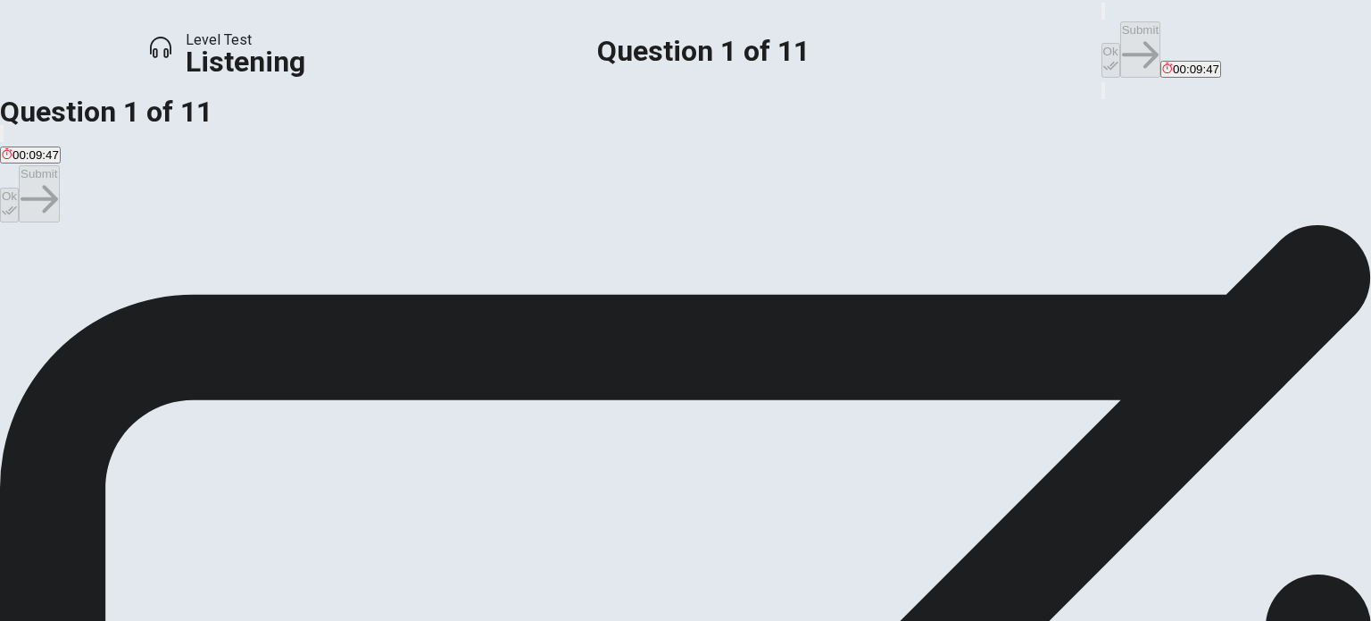
click at [340, 282] on div "D" at bounding box center [290, 275] width 99 height 13
click at [1102, 43] on button "Ok" at bounding box center [1111, 60] width 19 height 35
click at [1121, 34] on button "Submit" at bounding box center [1141, 49] width 40 height 56
click at [63, 283] on span "Oceanview." at bounding box center [33, 288] width 62 height 13
click at [1102, 43] on button "Ok" at bounding box center [1111, 60] width 19 height 35
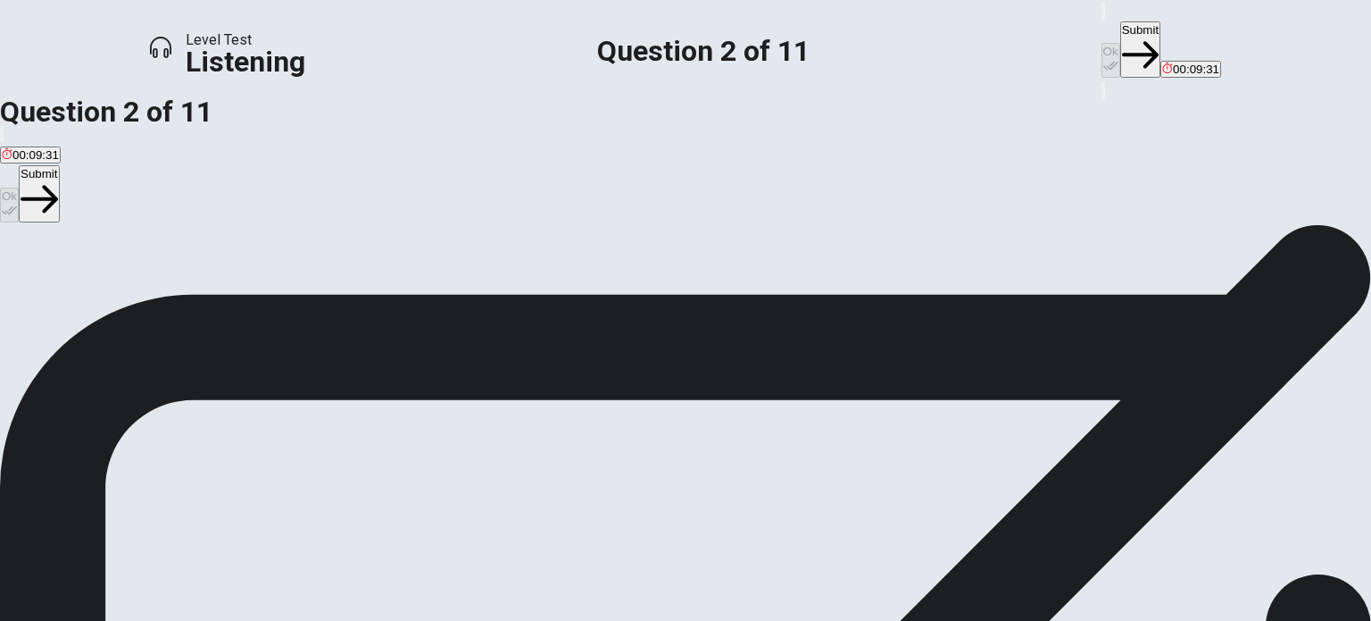
click at [1121, 32] on button "Submit" at bounding box center [1141, 49] width 40 height 56
click at [38, 296] on span "Hiking." at bounding box center [20, 288] width 37 height 13
click at [1102, 43] on button "Ok" at bounding box center [1111, 60] width 19 height 35
click at [1121, 33] on button "Submit" at bounding box center [1141, 49] width 40 height 56
click at [392, 296] on span "Have a picnic and take photos." at bounding box center [310, 288] width 163 height 13
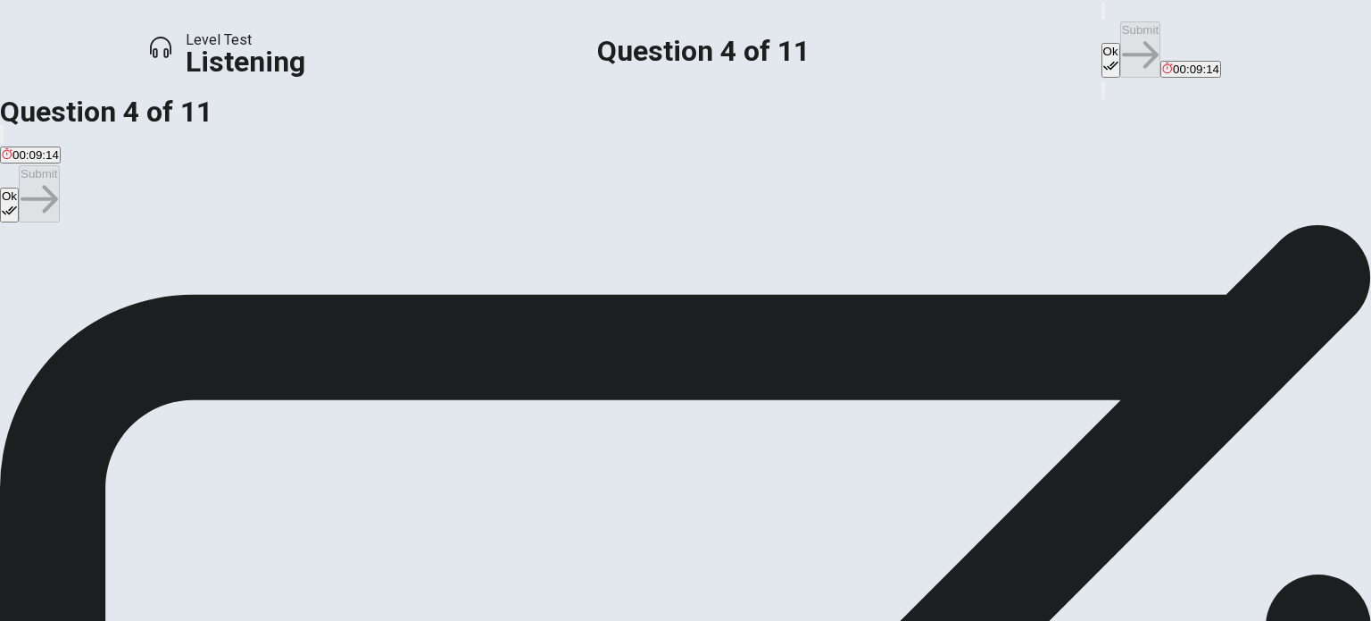
click at [1102, 43] on button "Ok" at bounding box center [1111, 60] width 19 height 35
click at [1121, 21] on button "Submit" at bounding box center [1141, 49] width 40 height 56
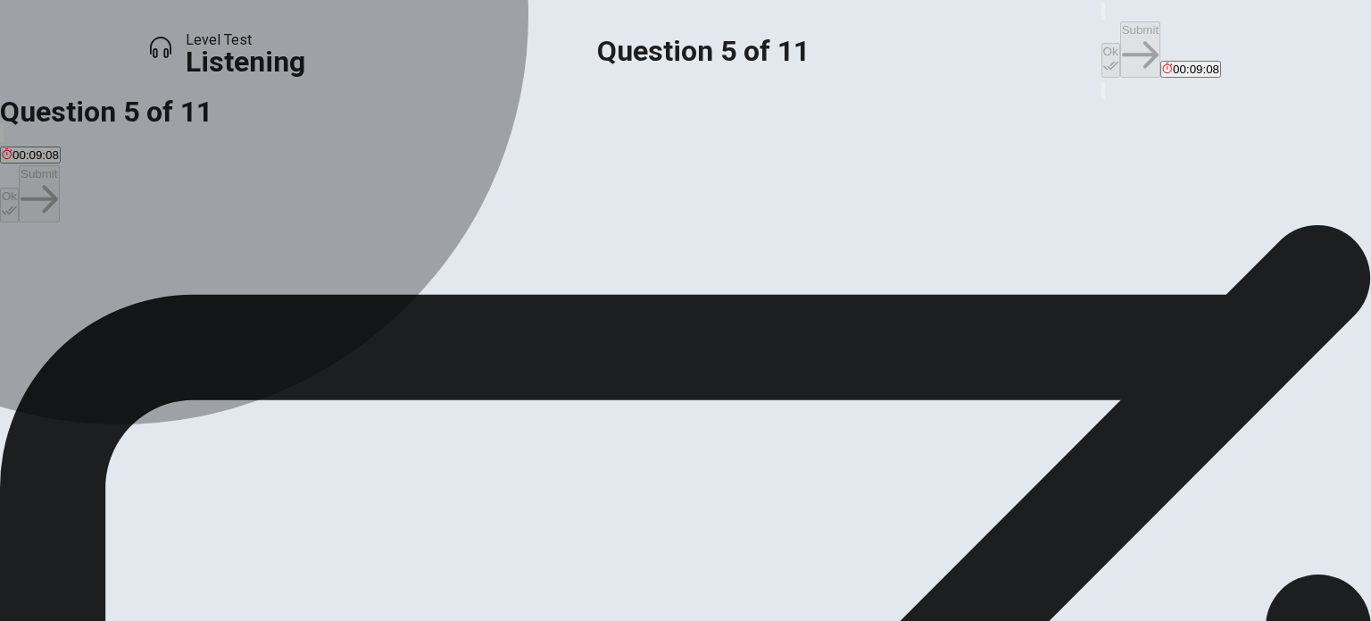
click at [538, 296] on span "A television and video games." at bounding box center [549, 288] width 157 height 13
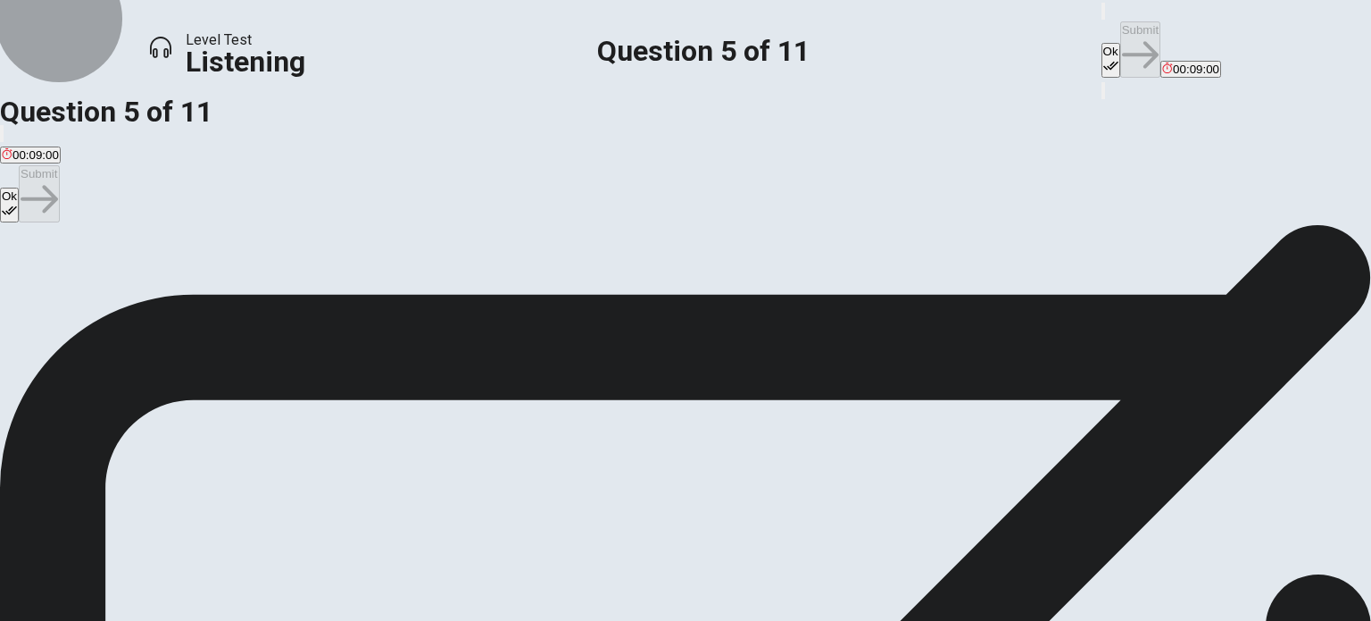
click at [1102, 43] on button "Ok" at bounding box center [1111, 60] width 19 height 35
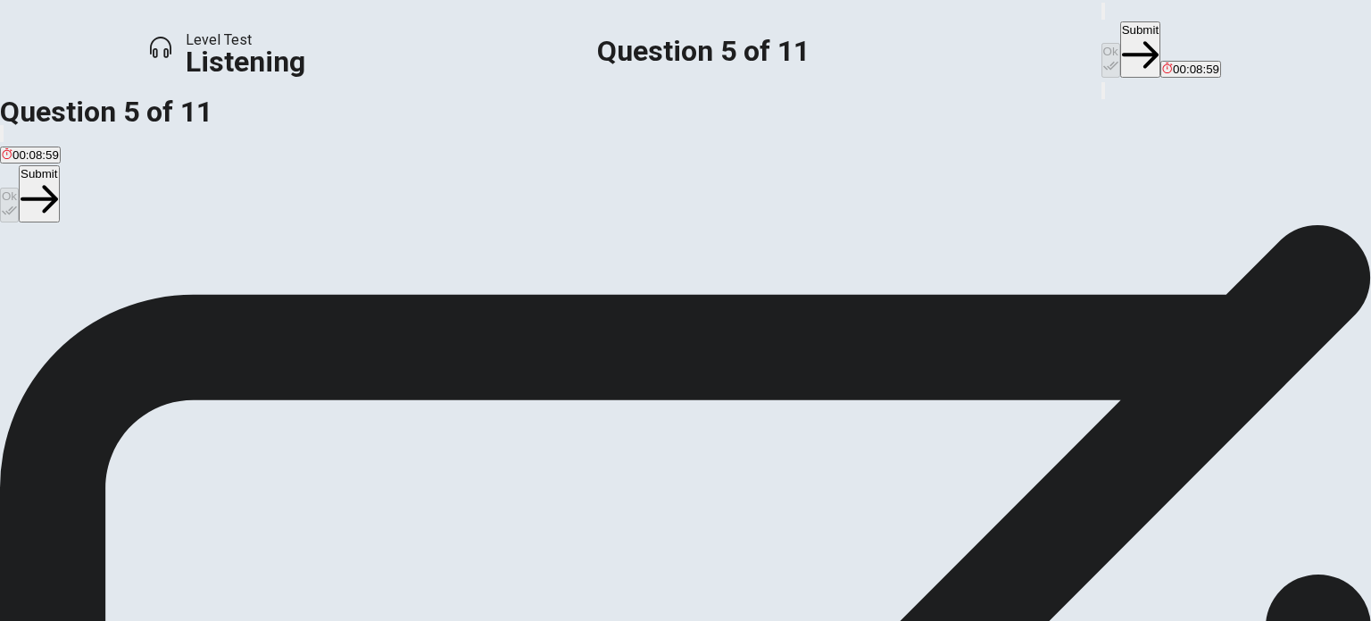
click at [1121, 27] on button "Submit" at bounding box center [1141, 49] width 40 height 56
click at [167, 296] on span "Extra blankets." at bounding box center [127, 288] width 79 height 13
click at [1102, 43] on button "Ok" at bounding box center [1111, 60] width 19 height 35
click at [1121, 31] on button "Submit" at bounding box center [1141, 49] width 40 height 56
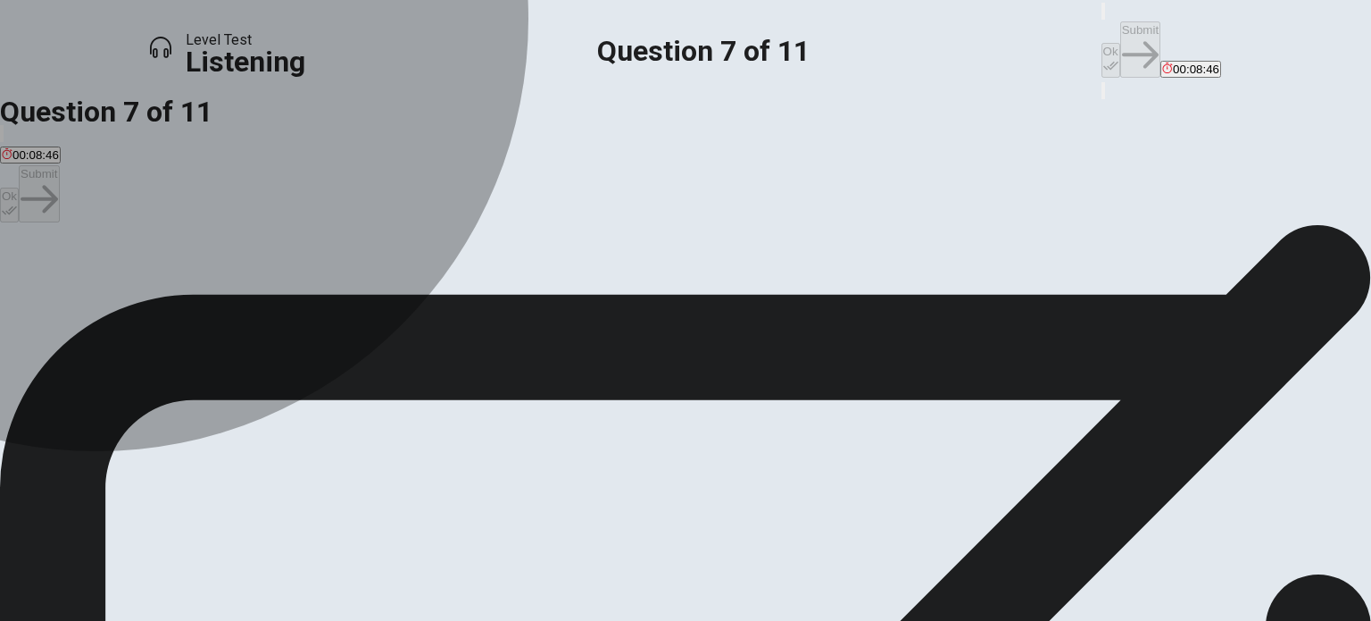
click at [514, 296] on span "Classical music." at bounding box center [483, 288] width 86 height 13
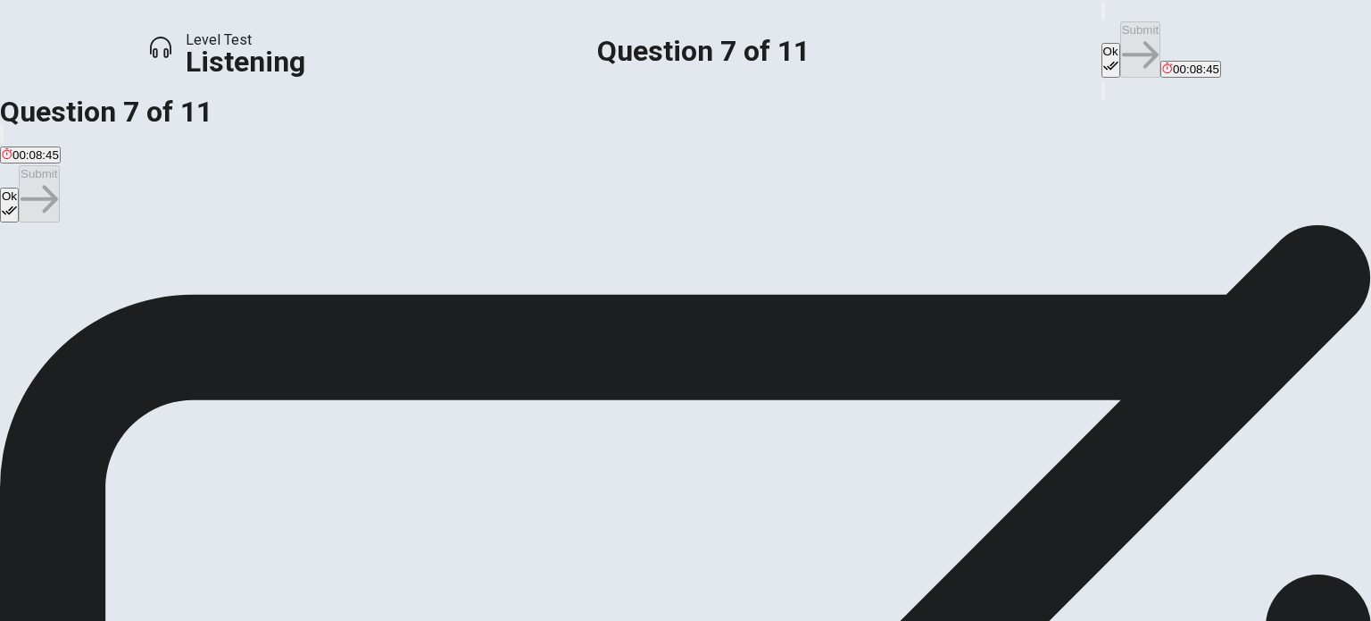
click at [178, 296] on span "Jazz and blues" at bounding box center [137, 288] width 79 height 13
click at [1104, 58] on icon "button" at bounding box center [1111, 65] width 15 height 15
click at [1122, 37] on icon "button" at bounding box center [1140, 55] width 37 height 37
click at [628, 296] on span "They are stressed about the preparations." at bounding box center [738, 288] width 221 height 13
click at [1102, 43] on button "Ok" at bounding box center [1111, 60] width 19 height 35
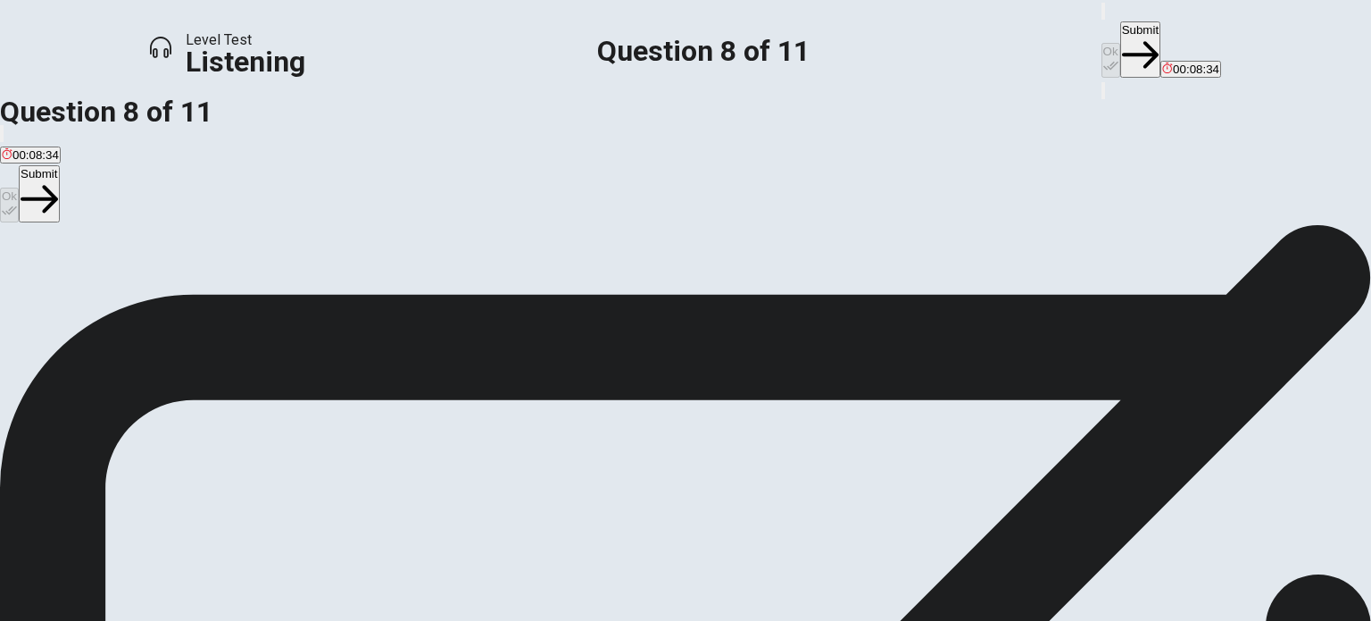
click at [1121, 32] on button "Submit" at bounding box center [1141, 49] width 40 height 56
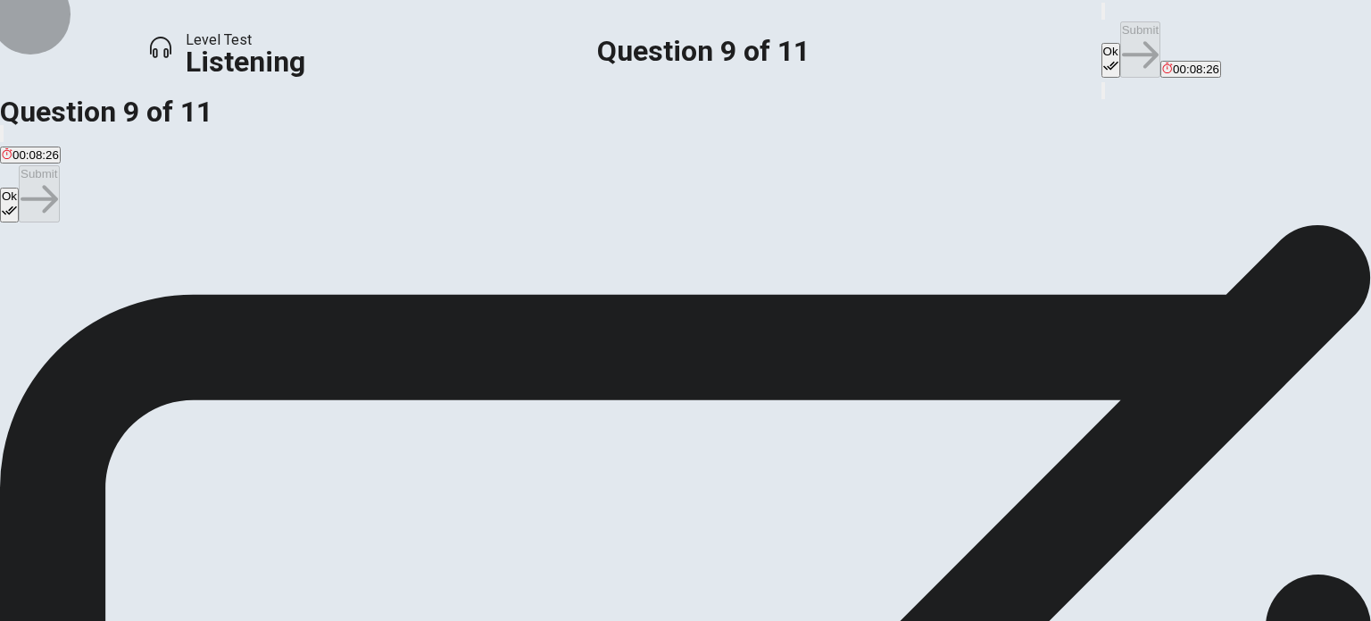
click at [1102, 43] on button "Ok" at bounding box center [1111, 60] width 19 height 35
click at [1121, 29] on button "Submit" at bounding box center [1141, 49] width 40 height 56
click at [422, 282] on div "B" at bounding box center [308, 275] width 229 height 13
click at [1102, 43] on button "Ok" at bounding box center [1111, 60] width 19 height 35
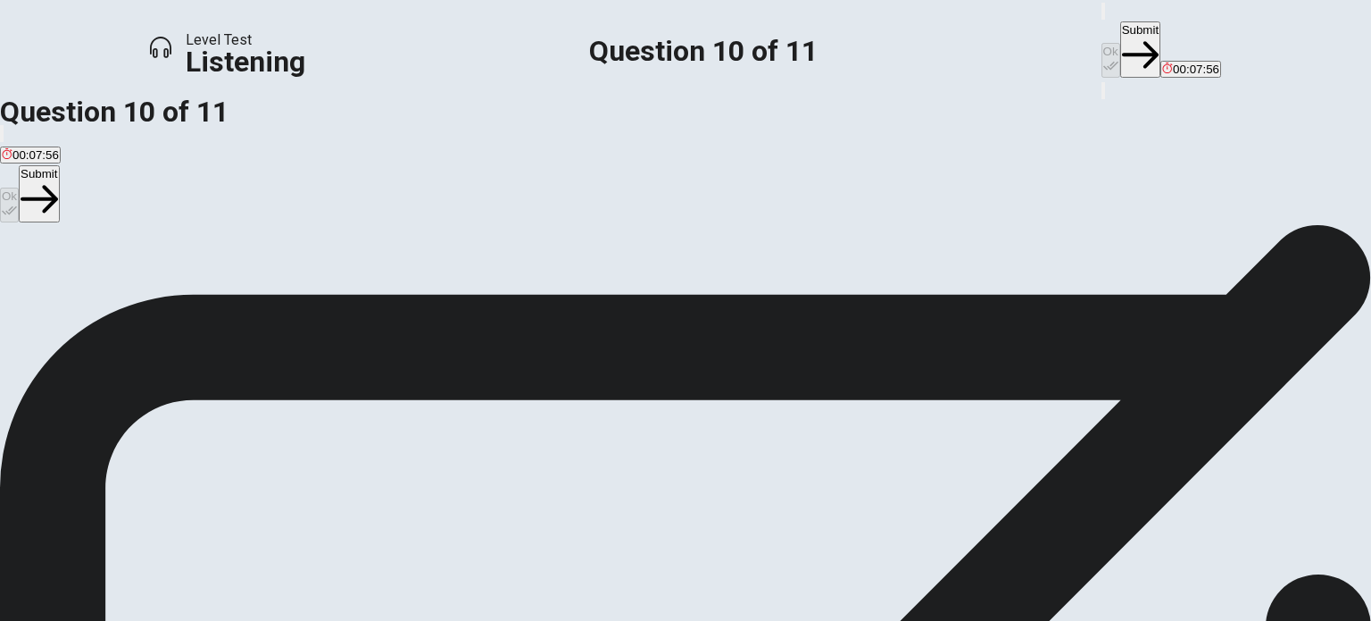
click at [1121, 28] on button "Submit" at bounding box center [1141, 49] width 40 height 56
click at [1102, 20] on button "button" at bounding box center [1104, 11] width 4 height 17
click at [1104, 15] on icon "button" at bounding box center [1104, 15] width 0 height 0
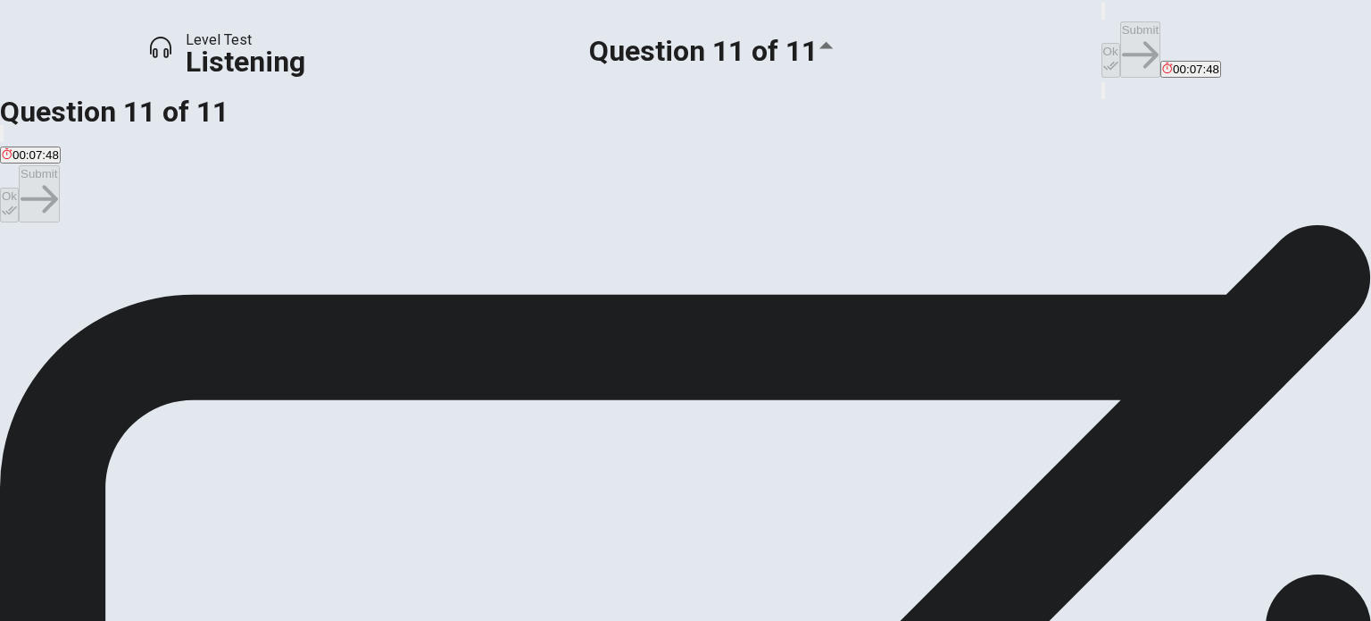
click at [1104, 15] on icon "button" at bounding box center [1104, 15] width 0 height 0
click at [654, 282] on div "D" at bounding box center [736, 275] width 164 height 13
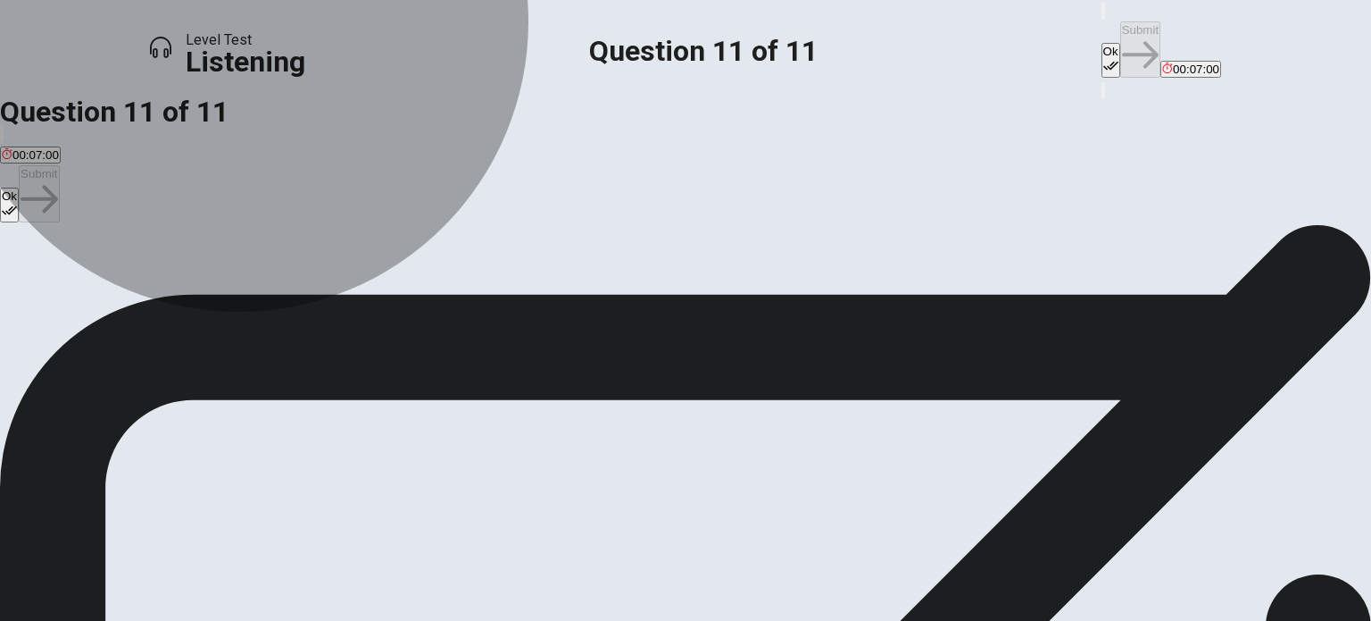
click at [231, 282] on span "Some podcasts, especially true crime ones." at bounding box center [116, 288] width 229 height 13
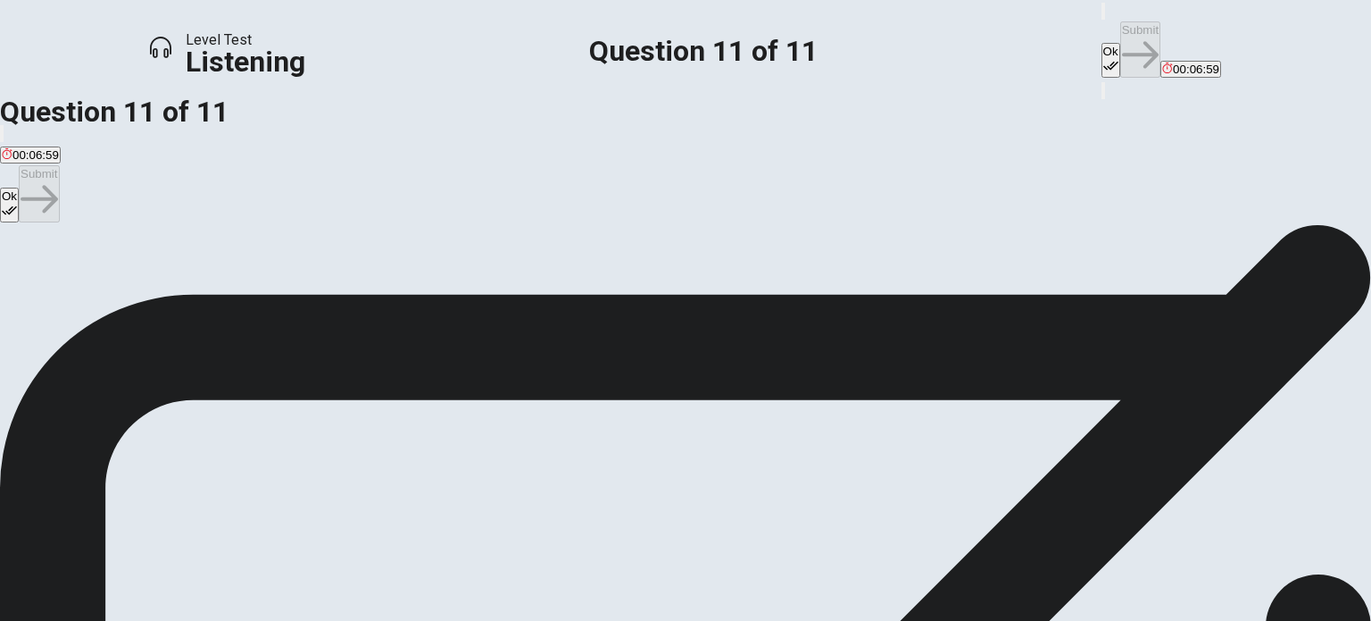
click at [1104, 58] on icon "button" at bounding box center [1111, 65] width 15 height 15
click at [1121, 21] on button "Submit" at bounding box center [1141, 49] width 40 height 56
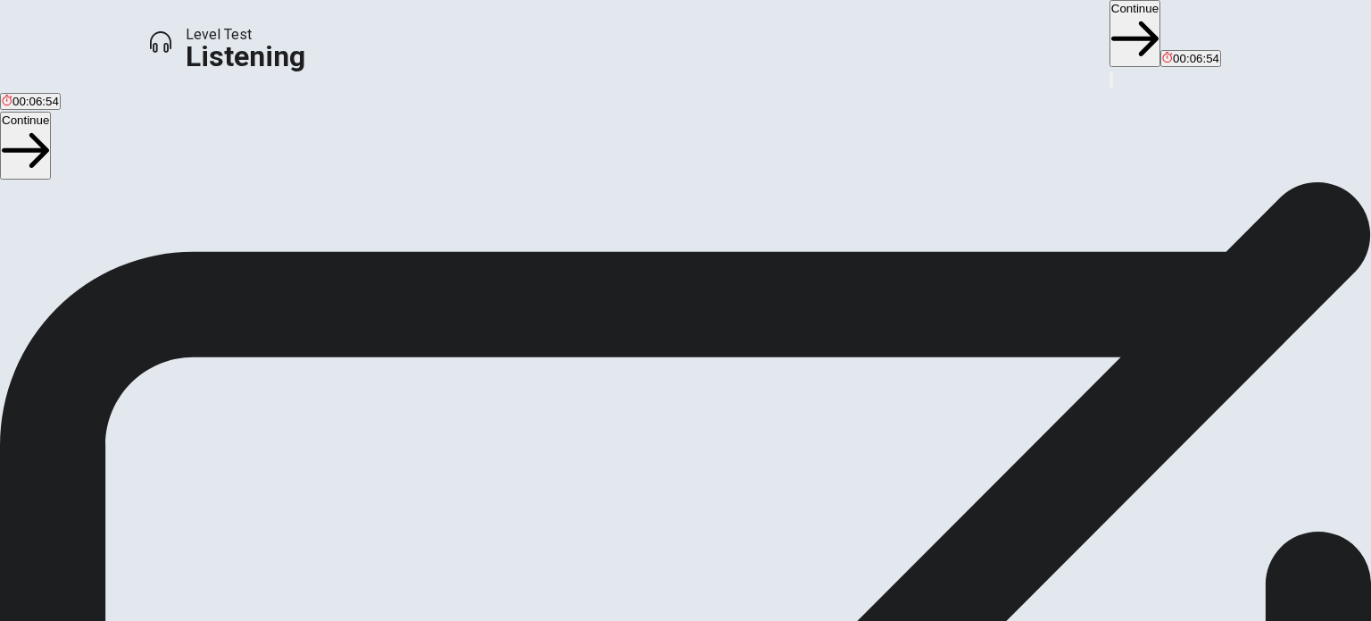
click at [1110, 20] on button "Continue" at bounding box center [1135, 33] width 51 height 67
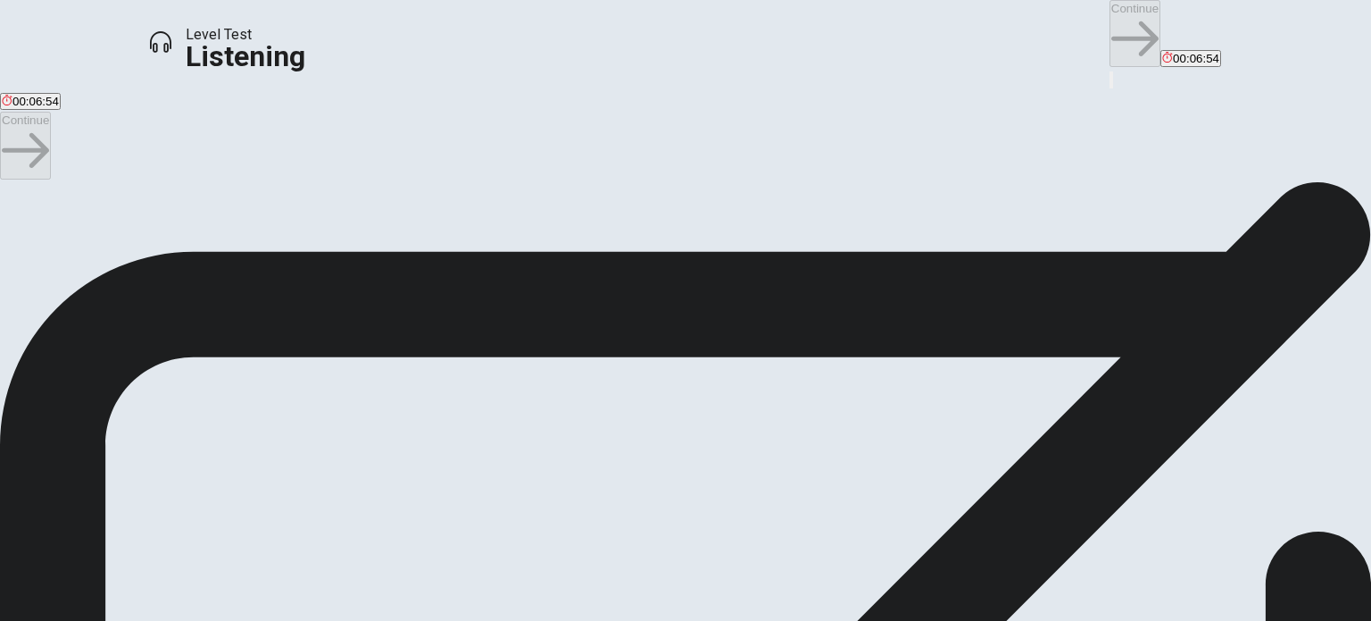
drag, startPoint x: 667, startPoint y: 310, endPoint x: 834, endPoint y: 217, distance: 191.1
click at [1110, 27] on div "Continue 00:06:54" at bounding box center [1166, 34] width 112 height 69
drag, startPoint x: 1003, startPoint y: 28, endPoint x: 993, endPoint y: 29, distance: 10.0
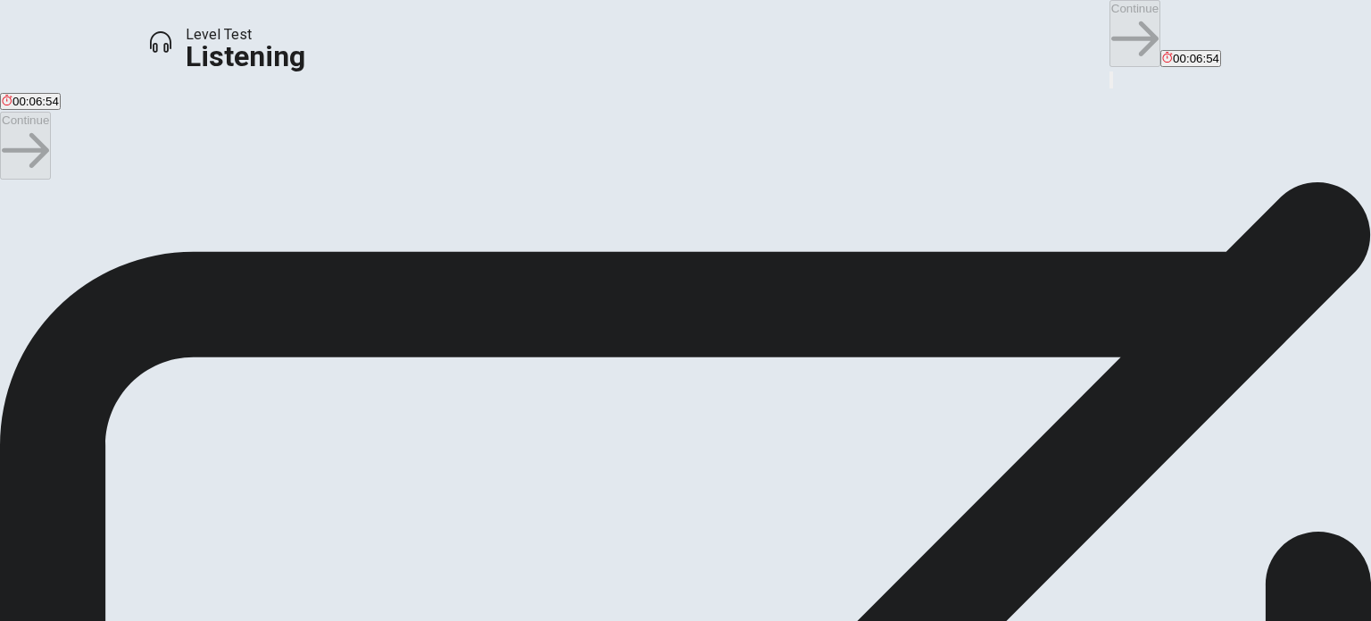
click at [1110, 28] on div "Continue 00:06:54" at bounding box center [1166, 34] width 112 height 69
click at [1110, 32] on div "Continue 00:06:54" at bounding box center [1166, 34] width 112 height 69
click at [1110, 31] on div "Continue 00:06:54" at bounding box center [1166, 34] width 112 height 69
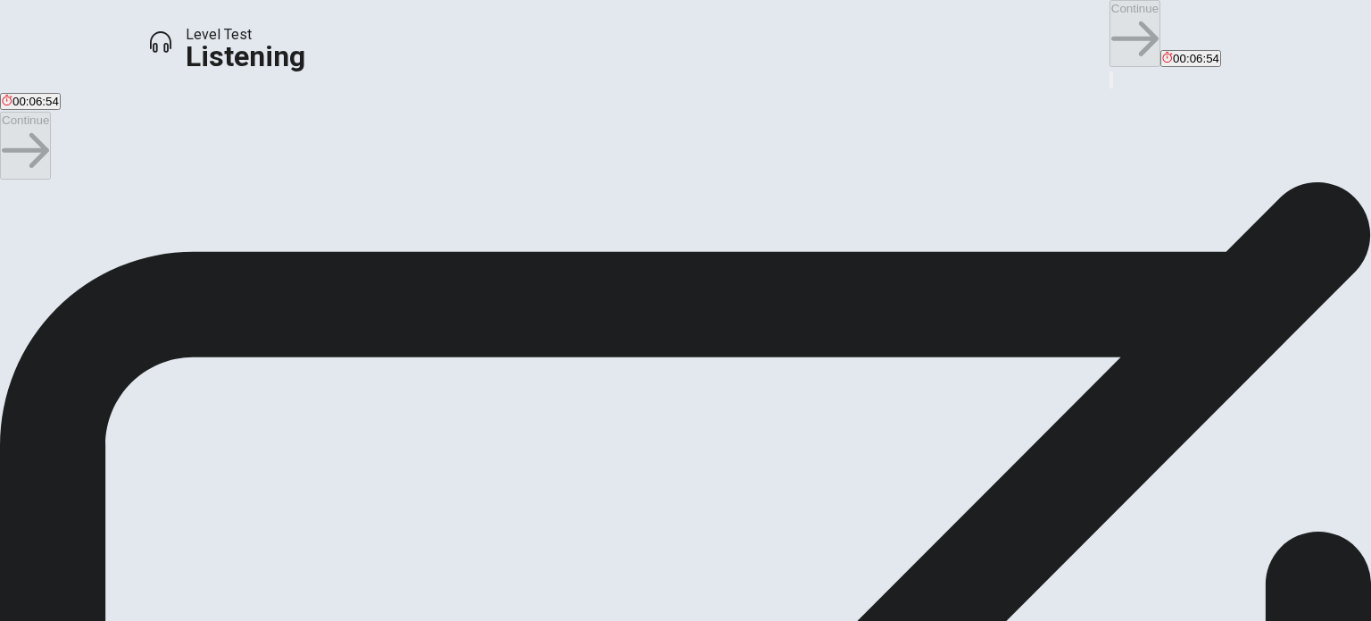
drag, startPoint x: 993, startPoint y: 31, endPoint x: 732, endPoint y: 171, distance: 295.6
click at [929, 71] on div "Level Test Listening Continue 00:06:54 00:06:54 Continue You have seen all of t…" at bounding box center [685, 310] width 1371 height 621
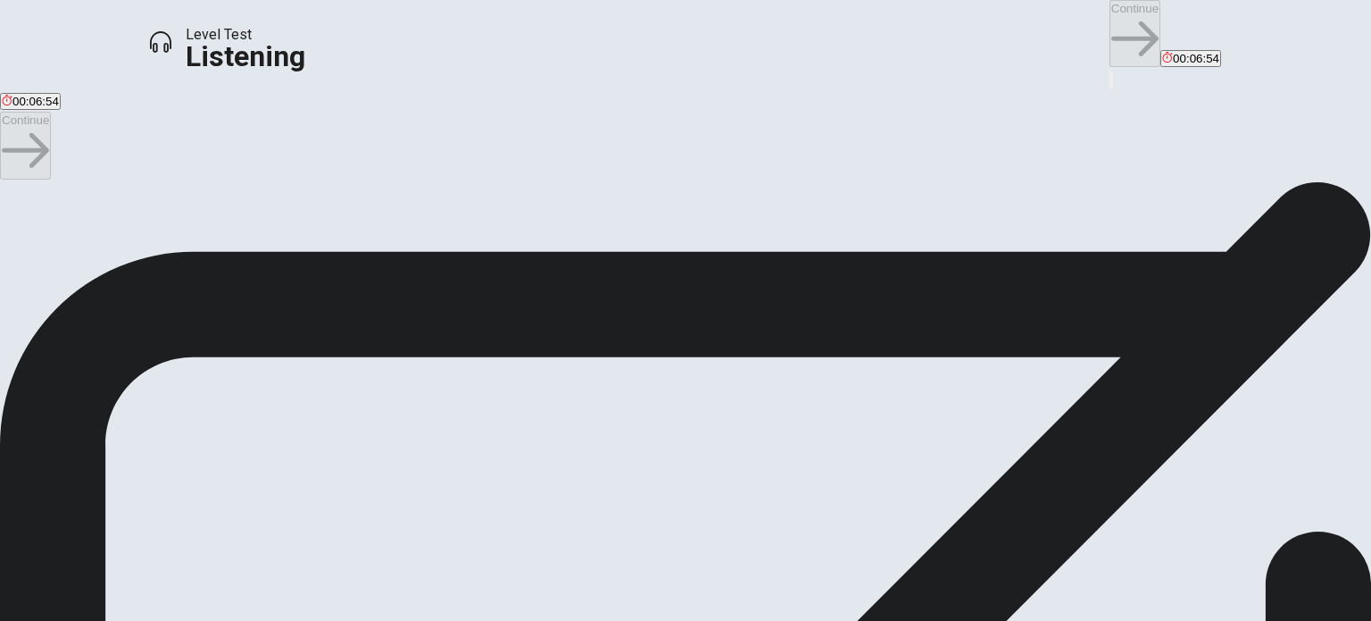
click at [1110, 29] on div "Continue 00:06:54" at bounding box center [1166, 34] width 112 height 69
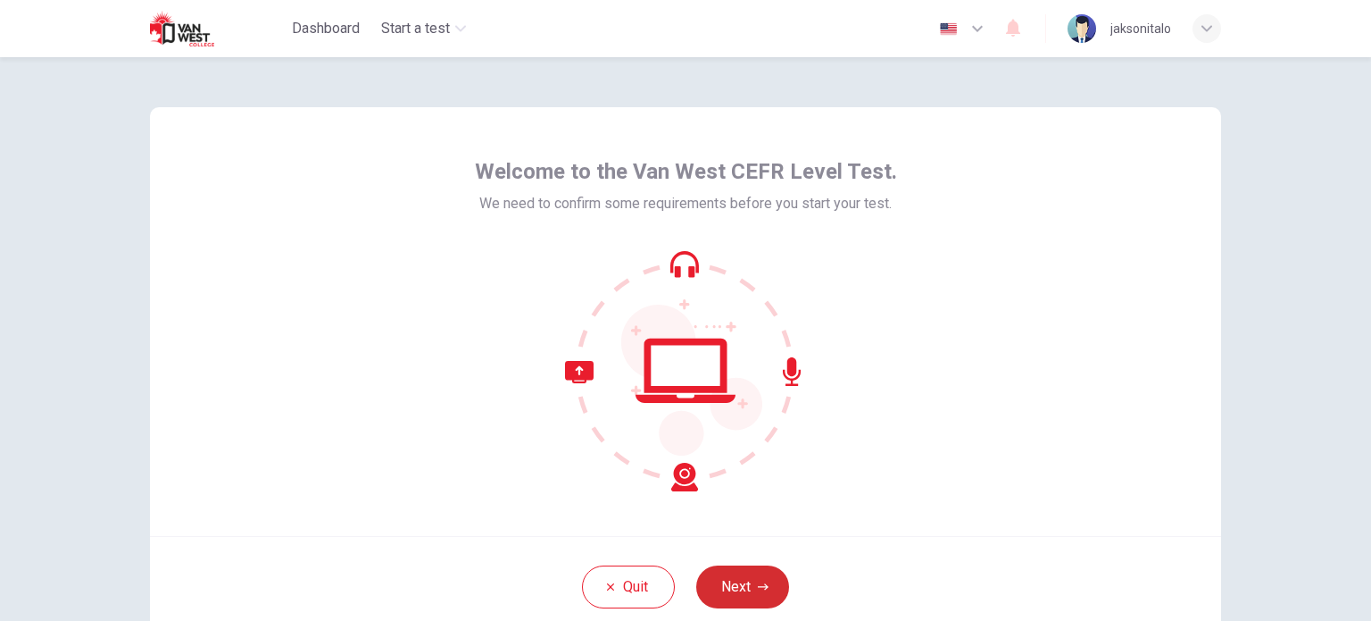
click at [758, 581] on icon "button" at bounding box center [763, 586] width 11 height 11
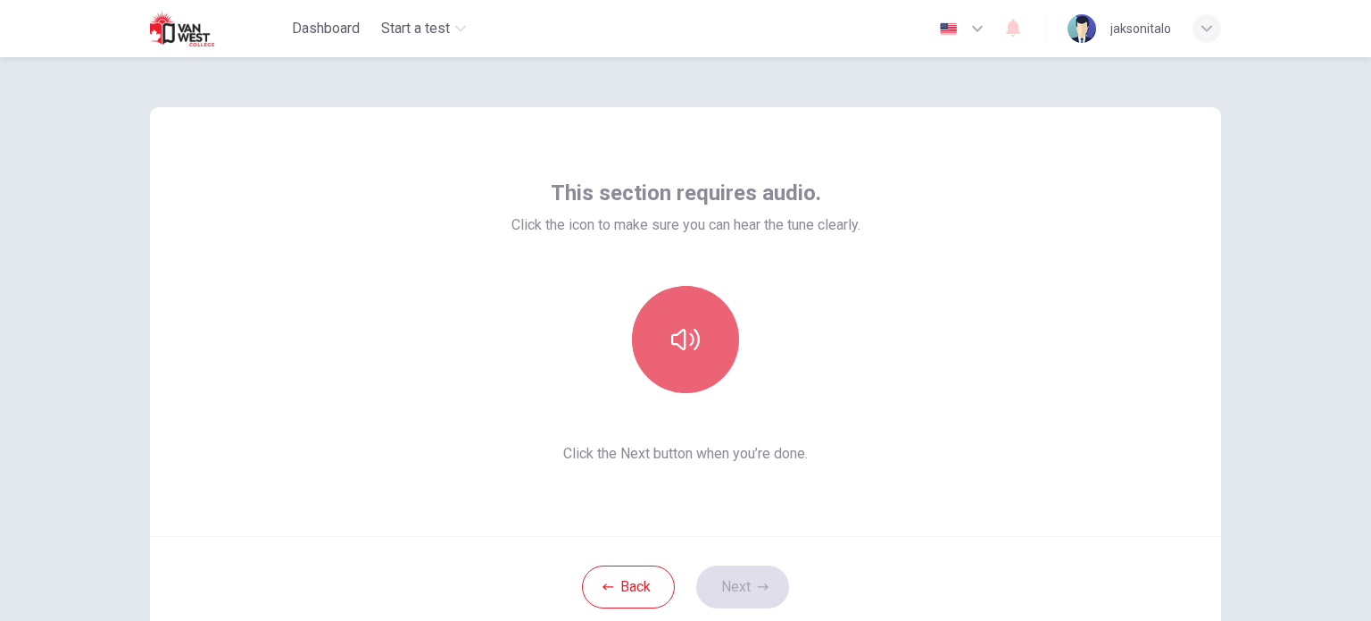
click at [671, 328] on icon "button" at bounding box center [685, 339] width 29 height 29
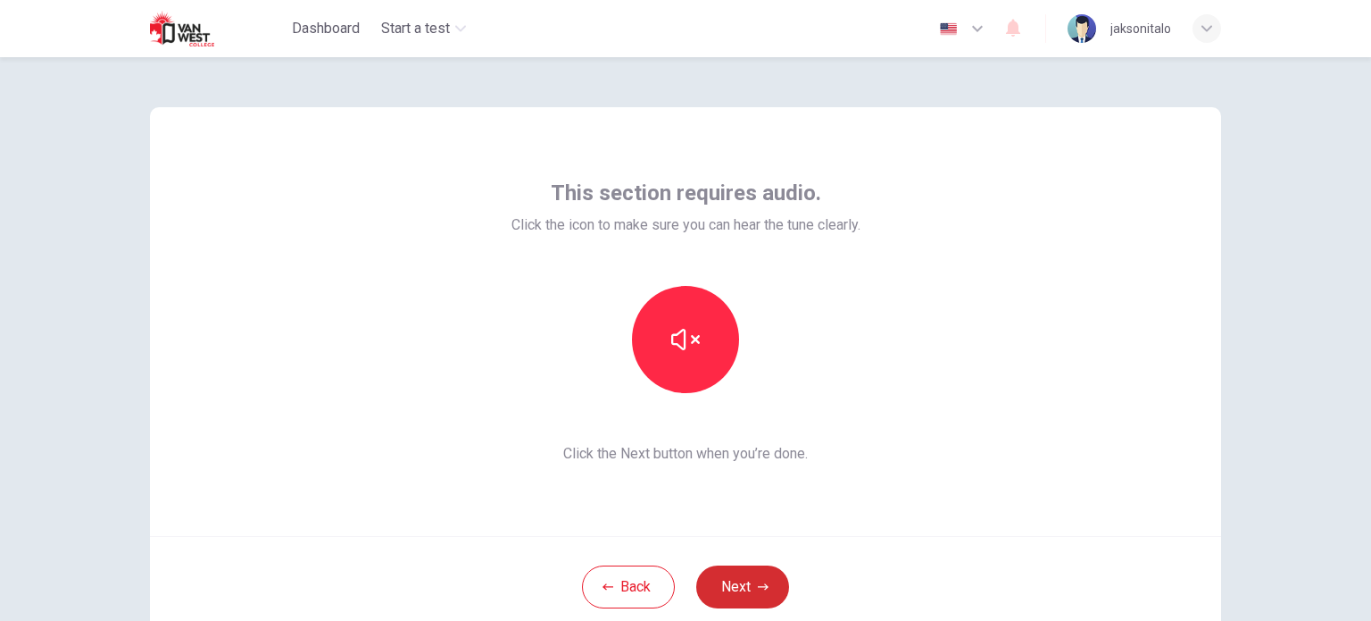
click at [758, 581] on icon "button" at bounding box center [763, 586] width 11 height 11
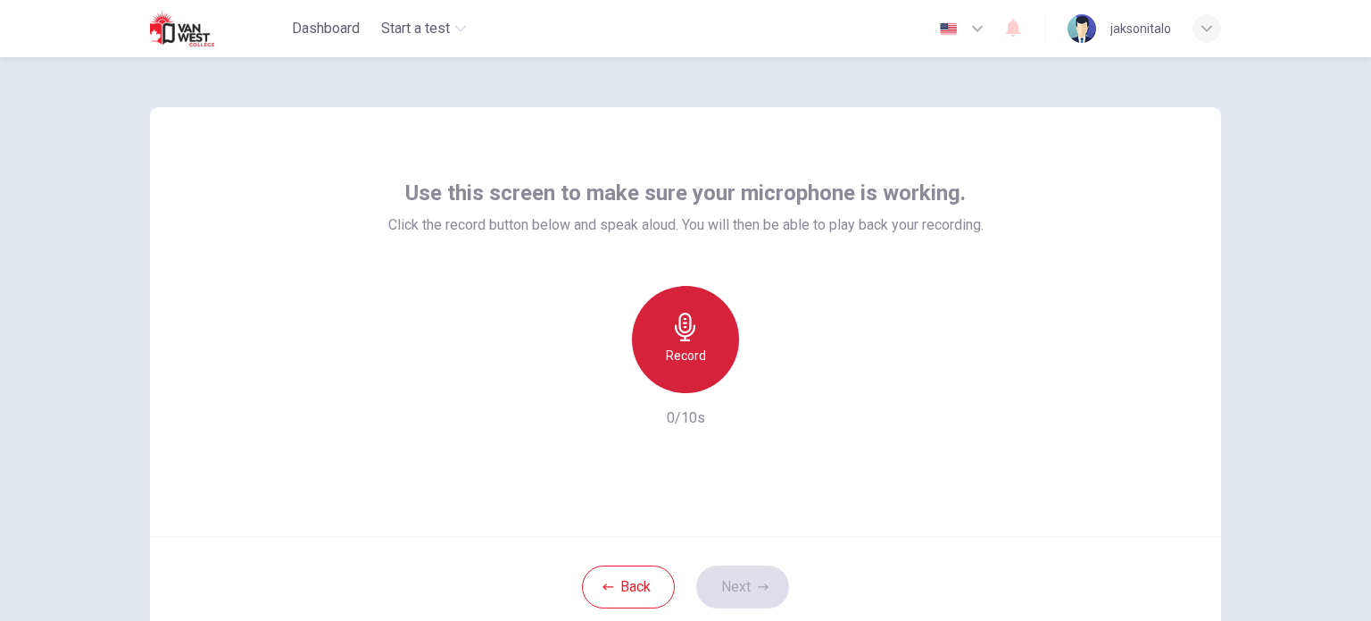
click at [643, 360] on div "Record" at bounding box center [685, 339] width 107 height 107
click at [657, 337] on div "Stop" at bounding box center [685, 339] width 107 height 107
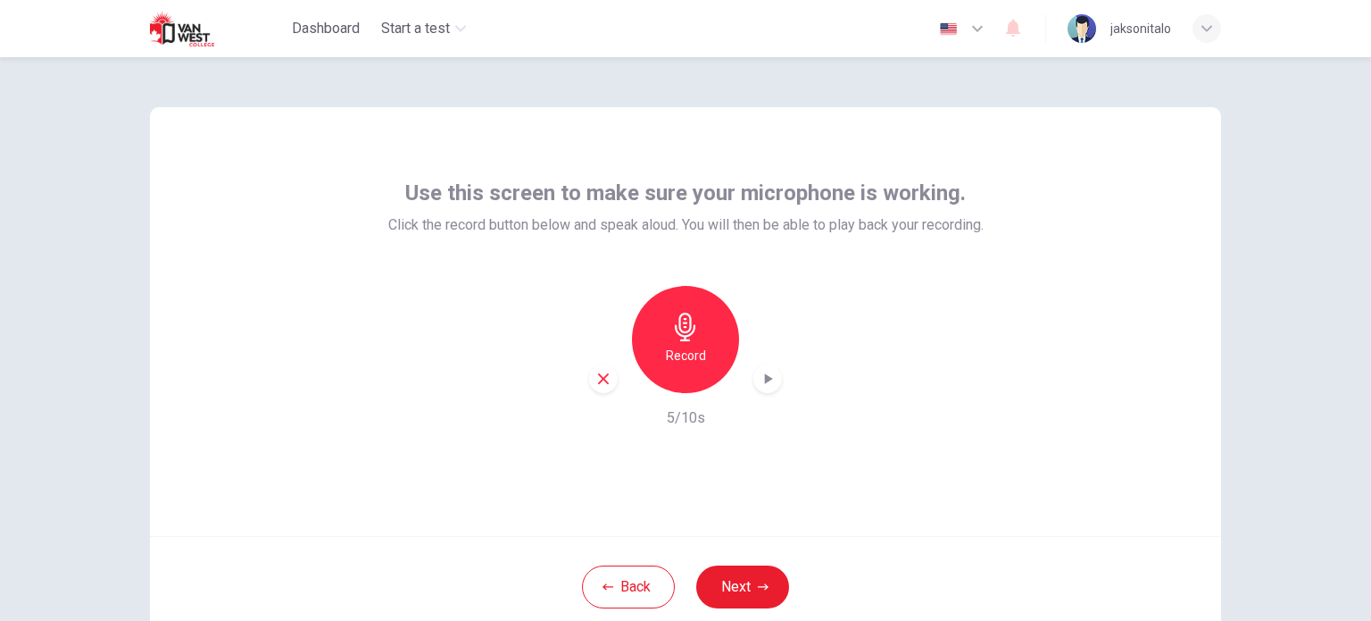
click at [764, 384] on icon "button" at bounding box center [768, 379] width 18 height 18
click at [760, 587] on icon "button" at bounding box center [763, 586] width 11 height 11
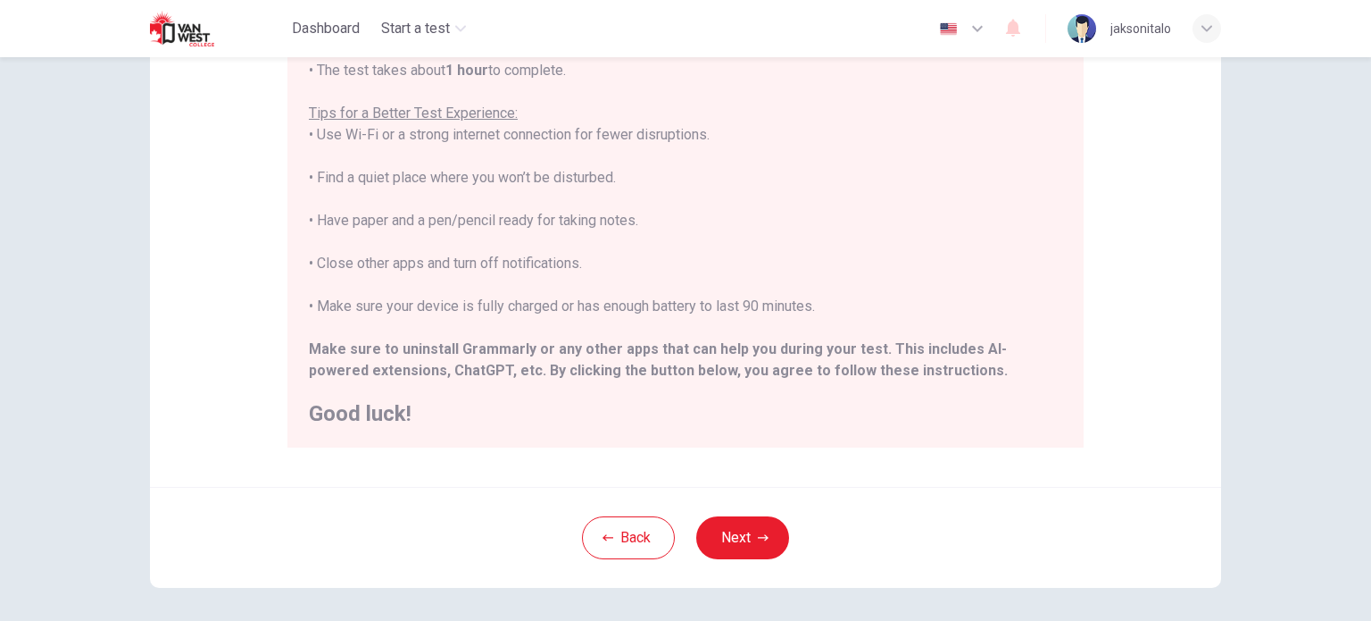
scroll to position [371, 0]
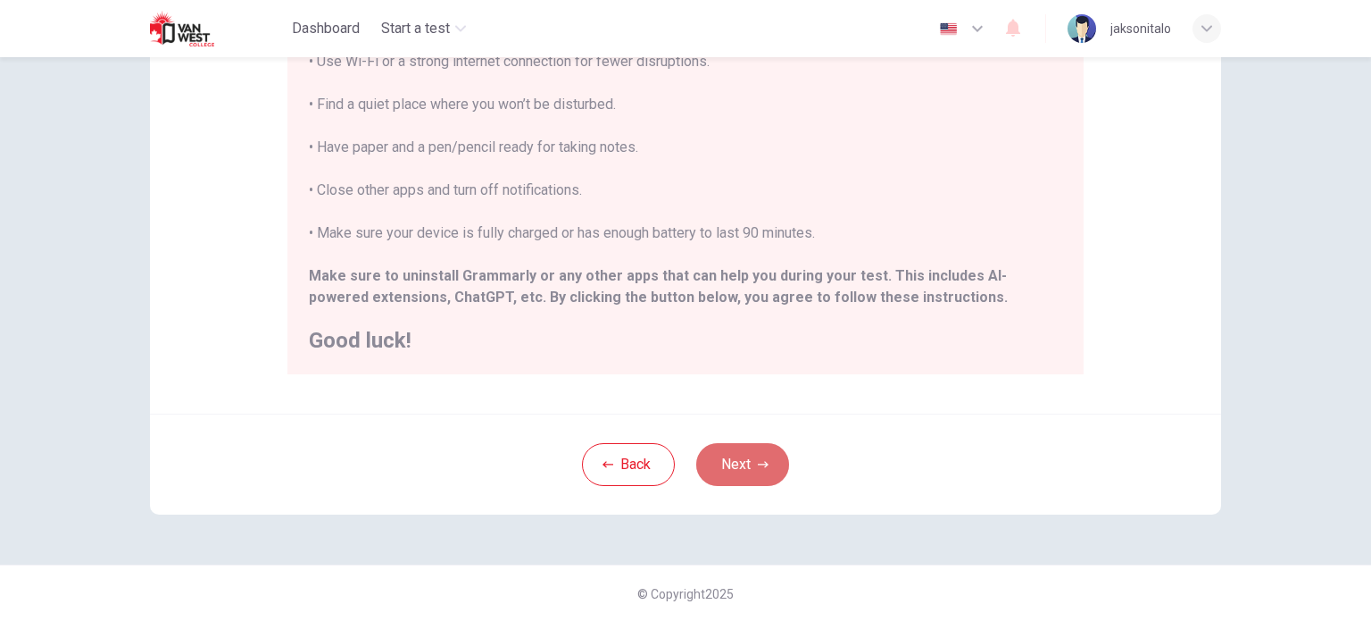
click at [707, 456] on button "Next" at bounding box center [742, 464] width 93 height 43
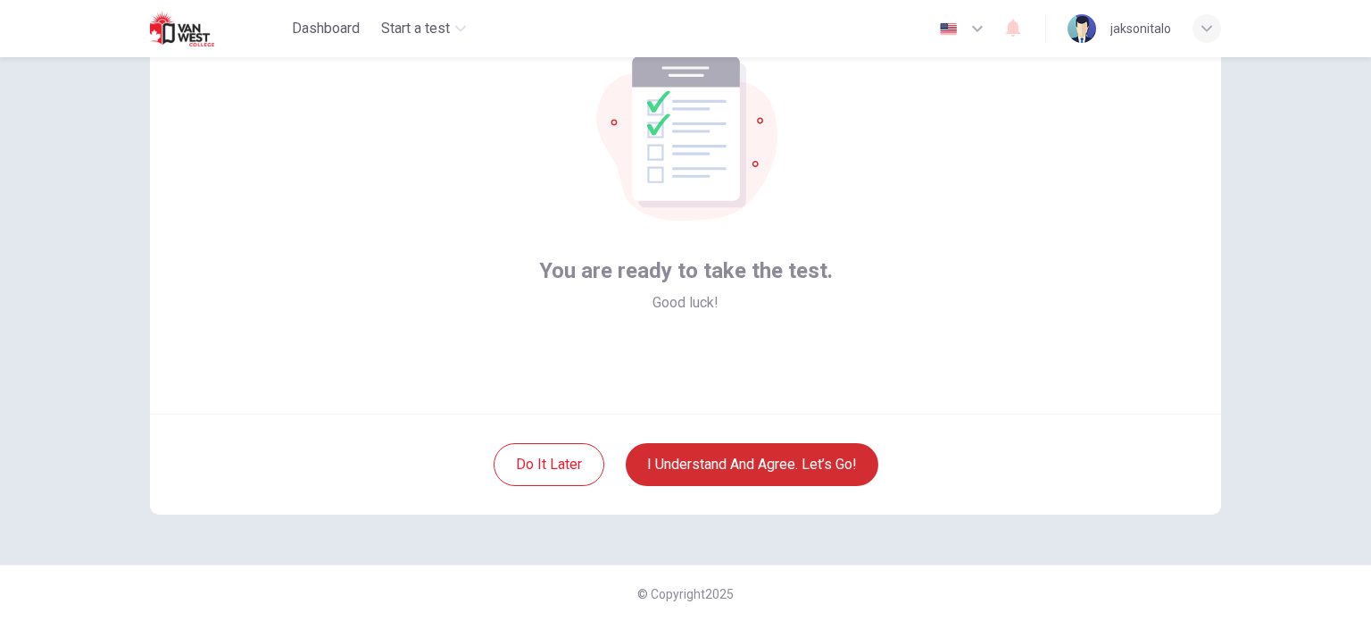
click at [843, 463] on button "I understand and agree. Let’s go!" at bounding box center [752, 464] width 253 height 43
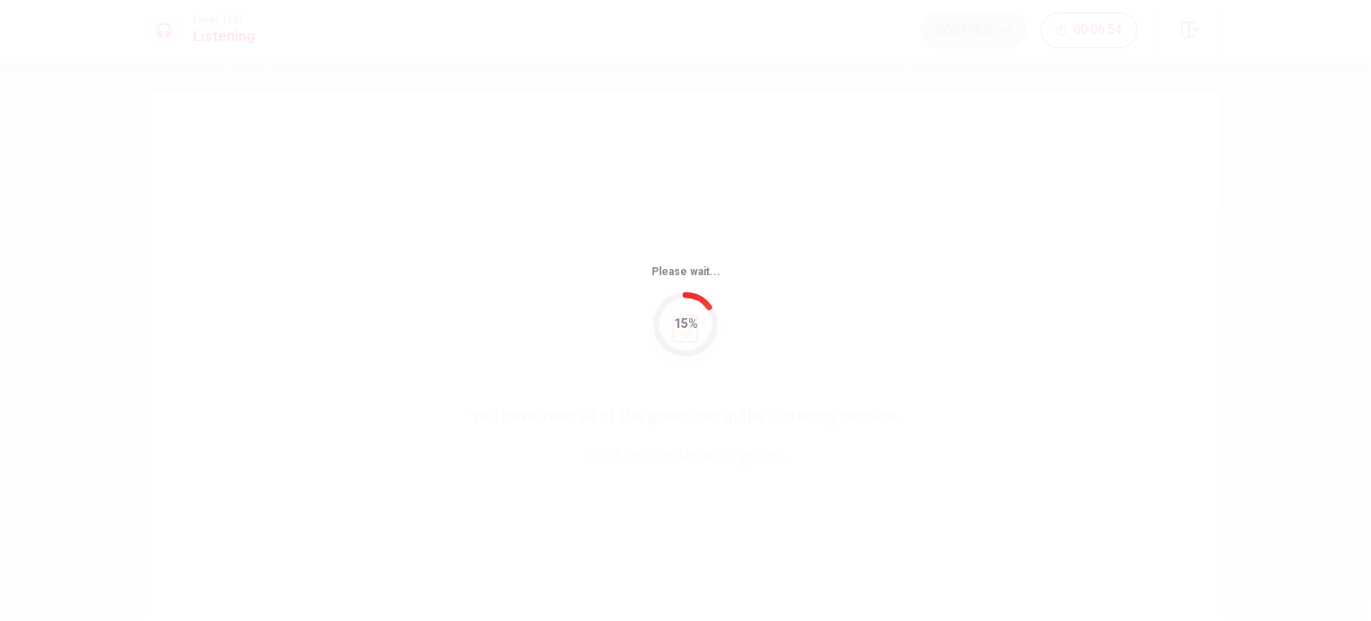
drag, startPoint x: 1268, startPoint y: 497, endPoint x: 771, endPoint y: 75, distance: 652.5
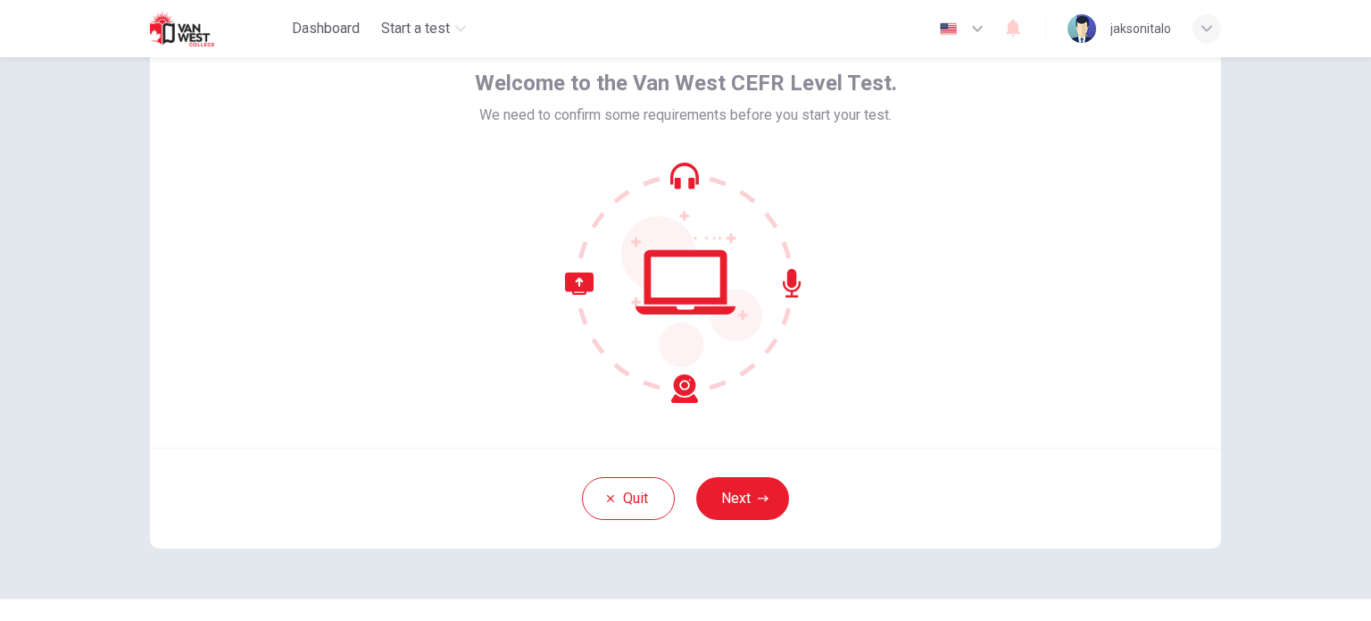
scroll to position [89, 0]
click at [722, 497] on button "Next" at bounding box center [742, 497] width 93 height 43
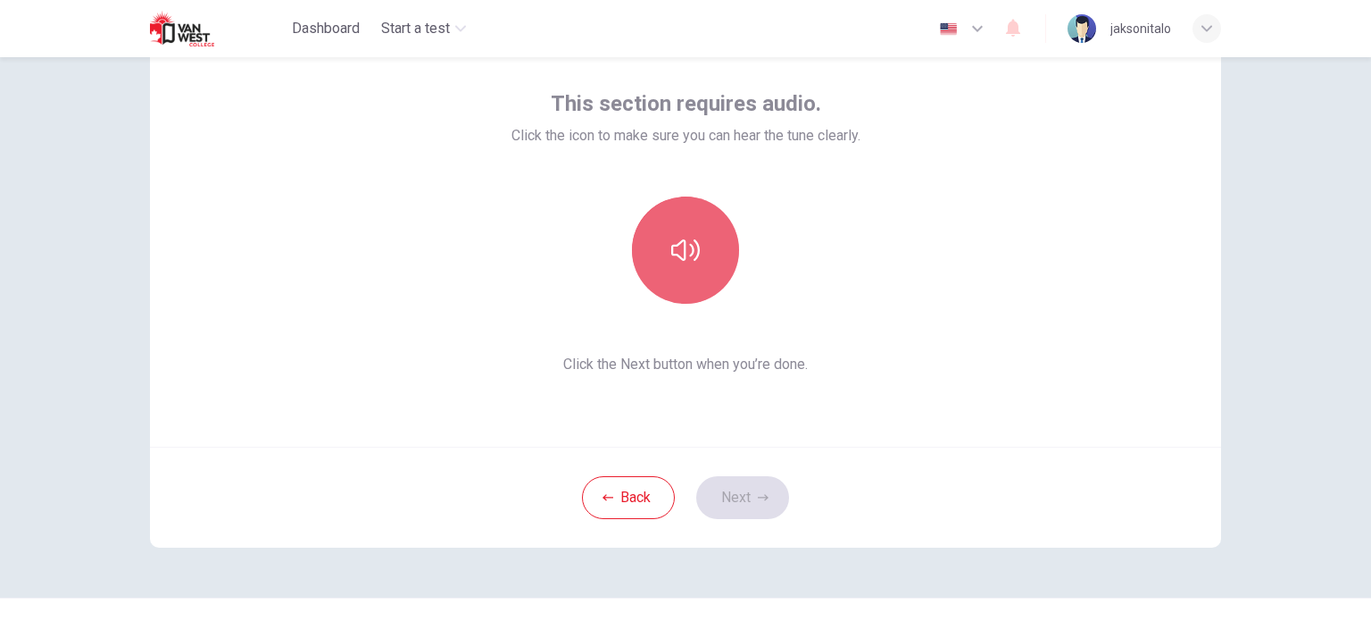
click at [673, 253] on icon "button" at bounding box center [685, 250] width 29 height 29
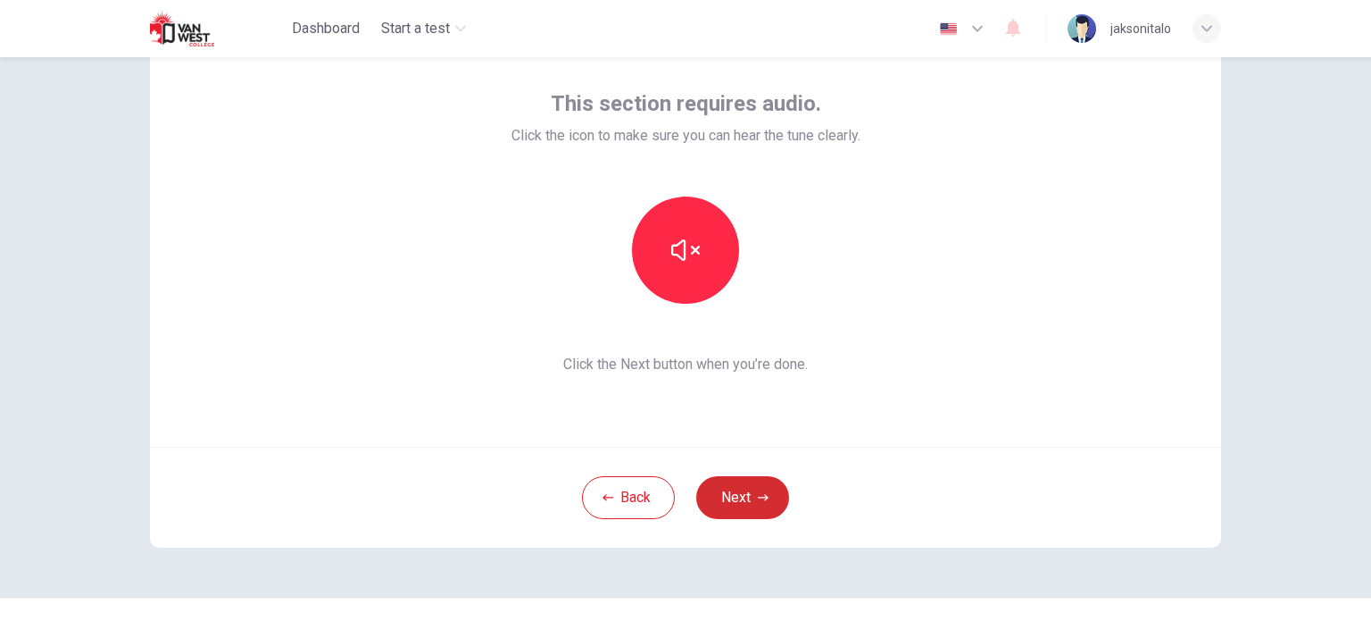
click at [733, 500] on button "Next" at bounding box center [742, 497] width 93 height 43
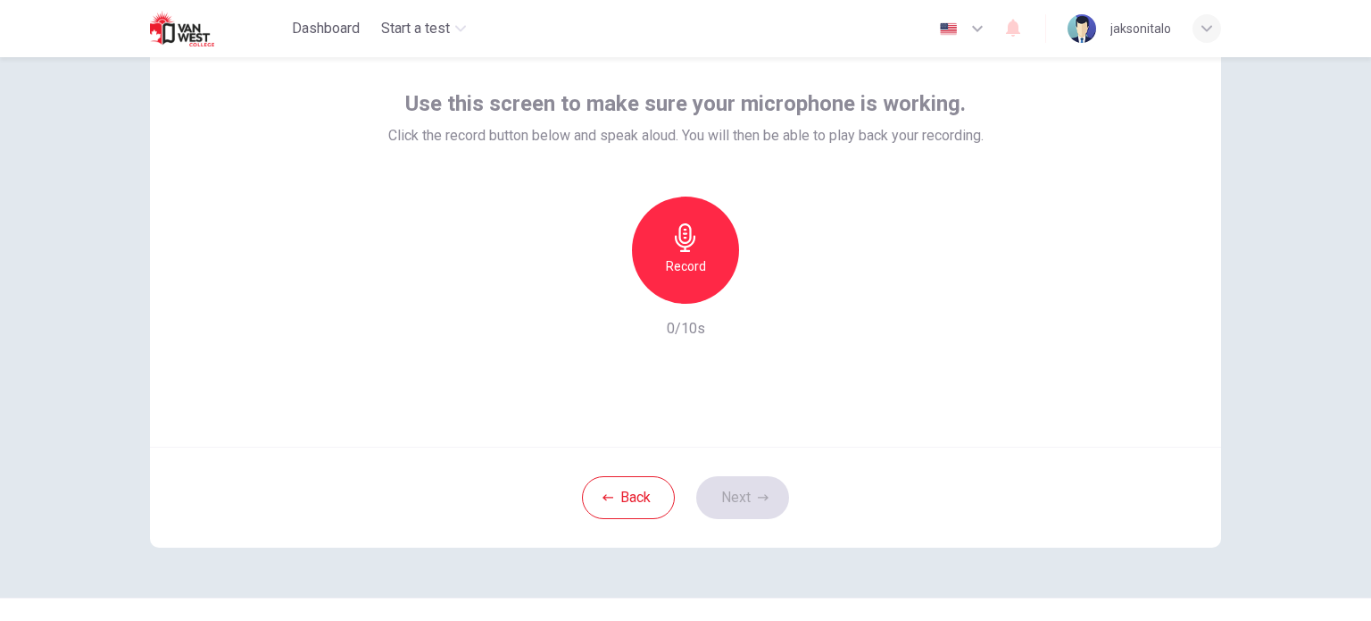
click at [686, 253] on div "Record" at bounding box center [685, 249] width 107 height 107
click at [686, 253] on div "Stop" at bounding box center [685, 249] width 107 height 107
click at [749, 504] on button "Next" at bounding box center [742, 497] width 93 height 43
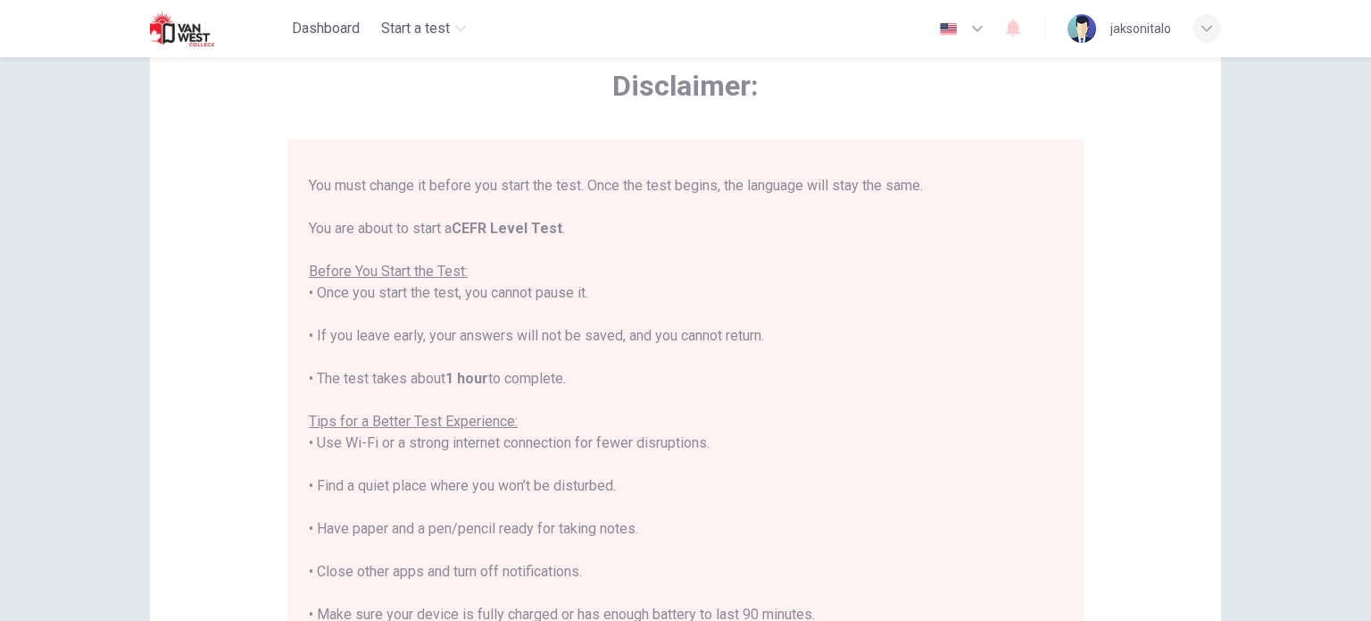
scroll to position [171, 0]
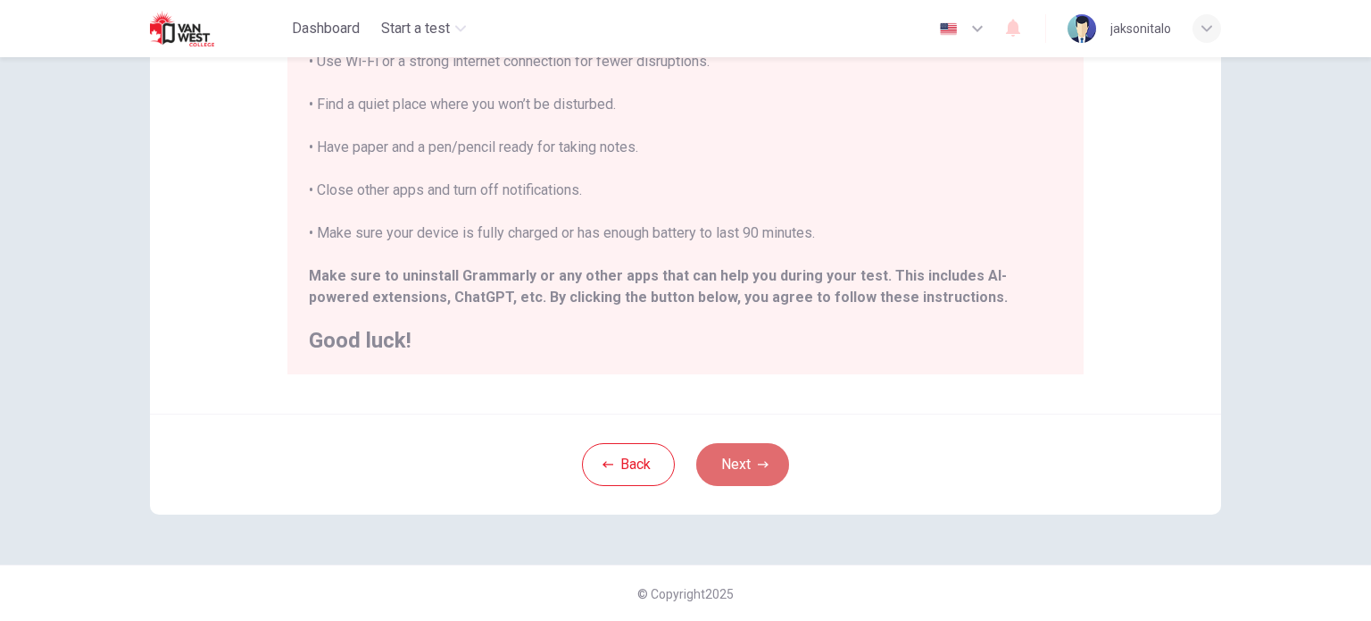
click at [771, 470] on button "Next" at bounding box center [742, 464] width 93 height 43
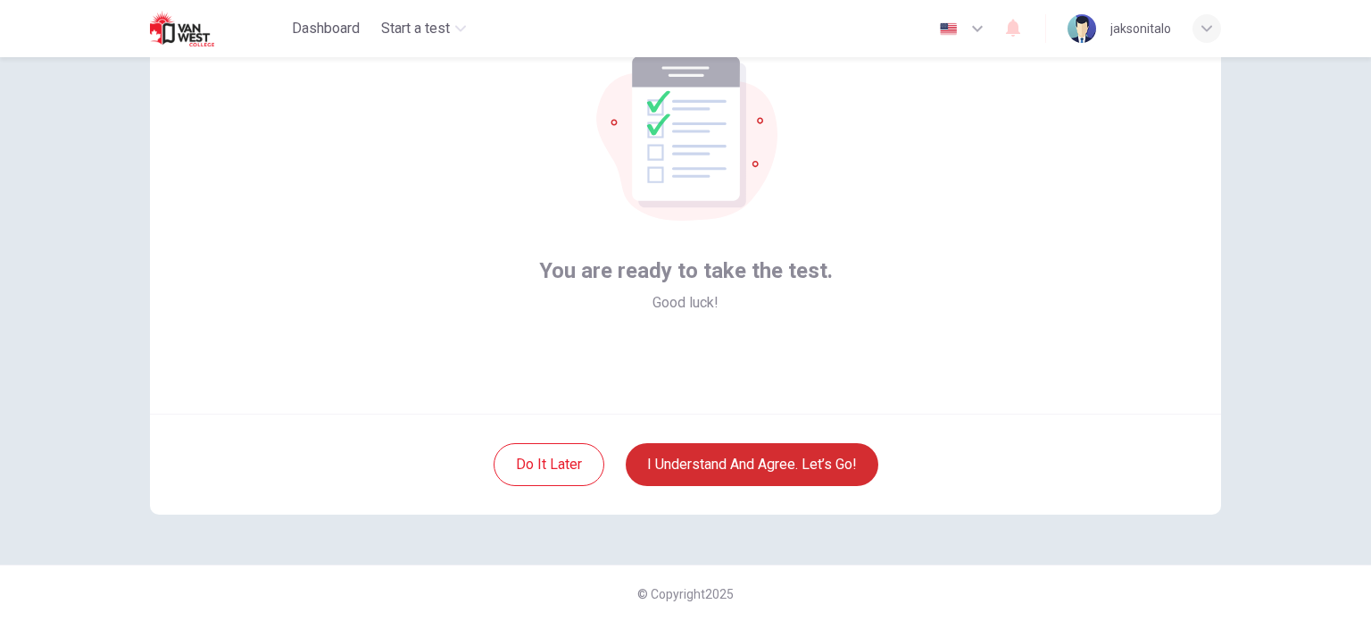
click at [771, 470] on button "I understand and agree. Let’s go!" at bounding box center [752, 464] width 253 height 43
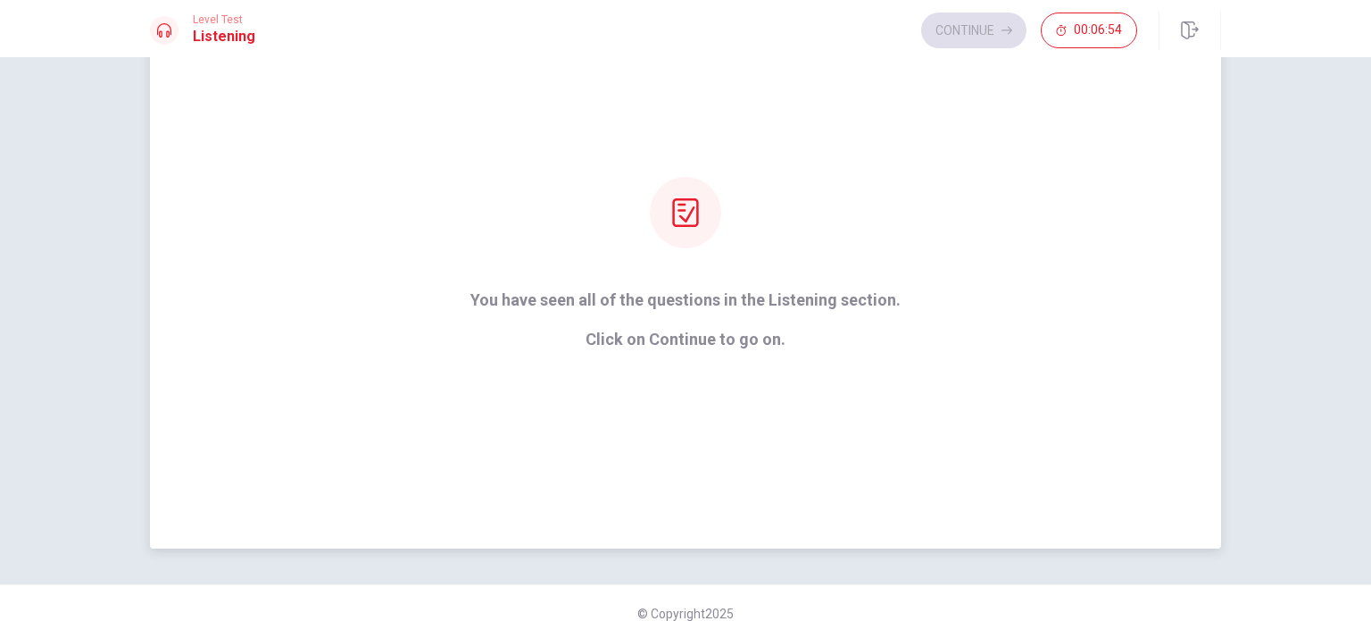
scroll to position [136, 0]
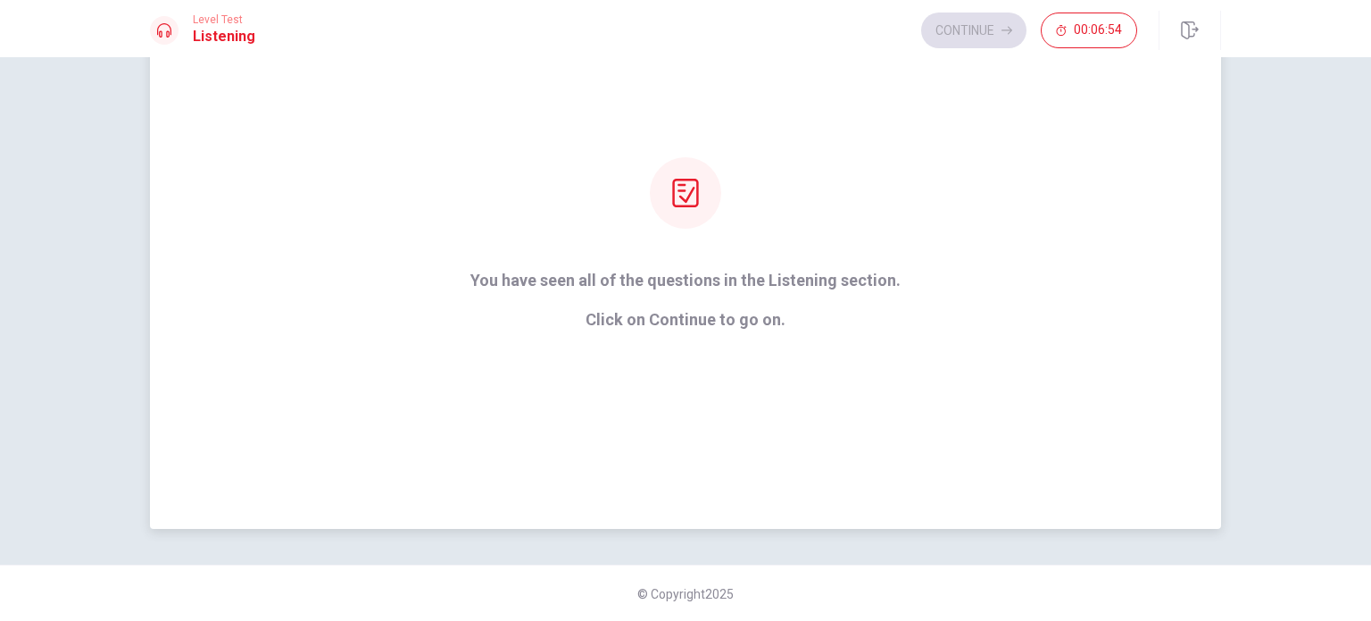
click at [816, 263] on div "You have seen all of the questions in the Listening section. Click on Continue …" at bounding box center [686, 242] width 480 height 171
click at [671, 217] on div at bounding box center [685, 192] width 71 height 71
click at [1006, 30] on div "Continue 00:06:54" at bounding box center [1029, 31] width 216 height 36
click at [1096, 44] on button "00:06:54" at bounding box center [1089, 31] width 96 height 36
click at [1113, 42] on button "button" at bounding box center [1120, 31] width 36 height 36
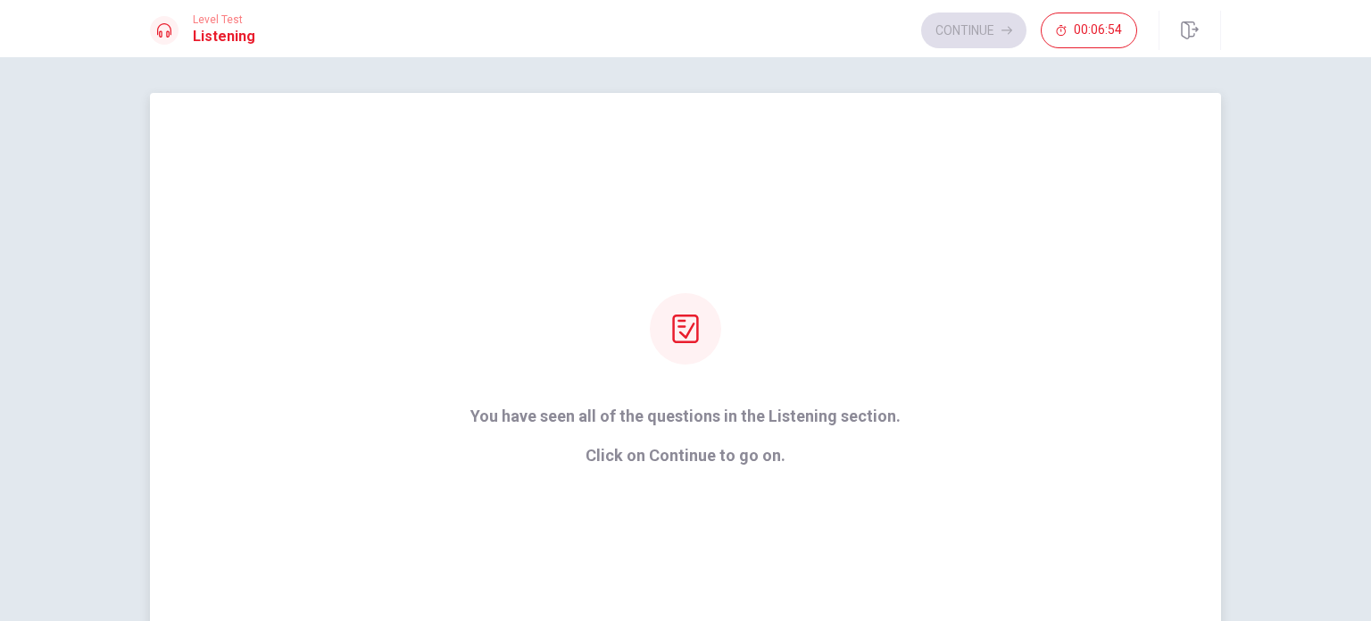
scroll to position [0, 0]
click at [951, 19] on div "Continue 00:06:54" at bounding box center [1029, 31] width 216 height 36
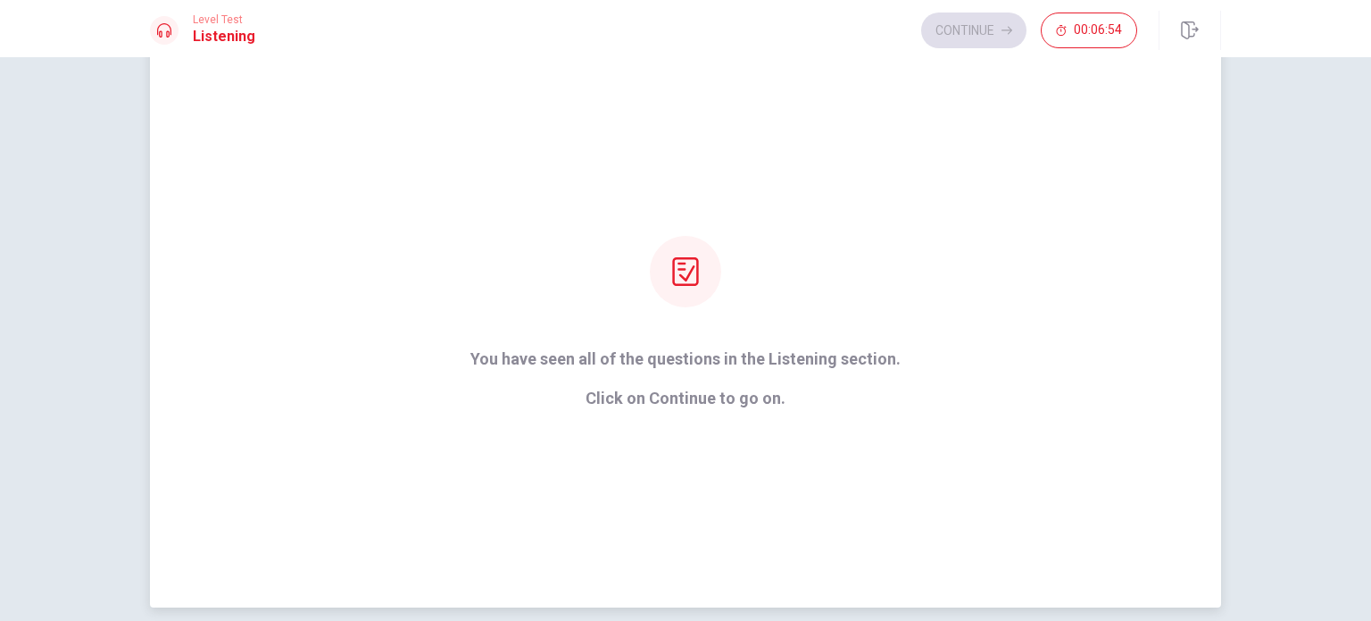
scroll to position [89, 0]
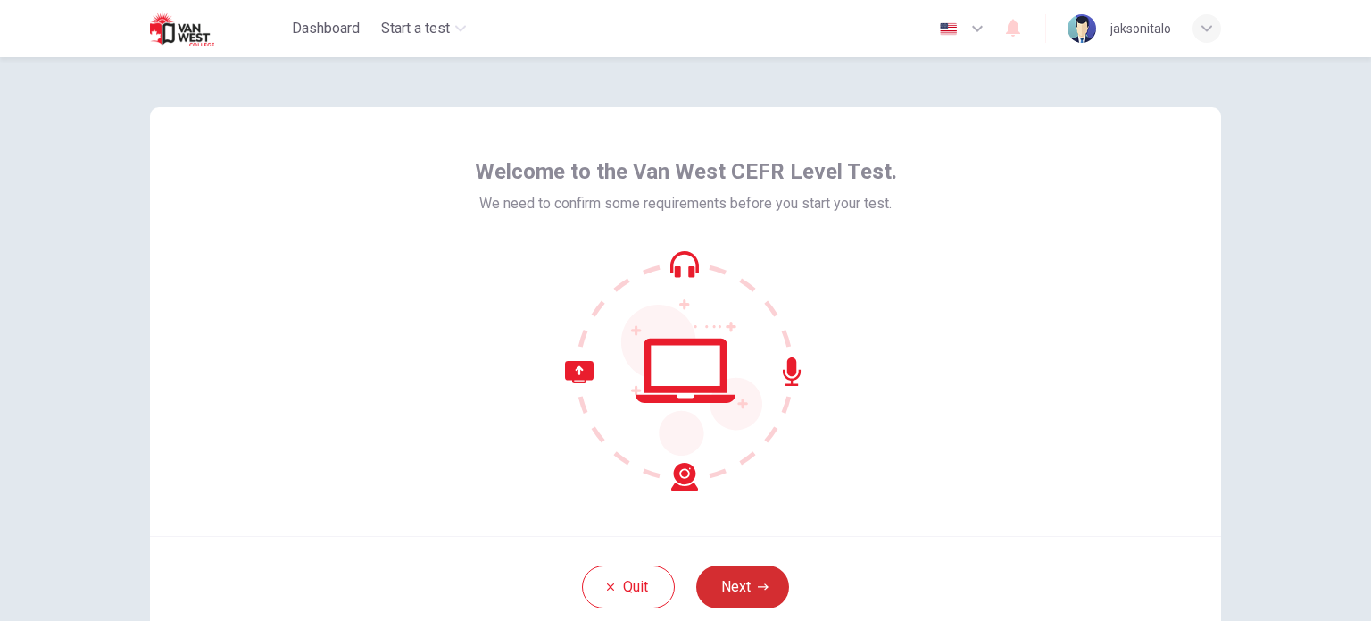
click at [758, 587] on icon "button" at bounding box center [763, 586] width 11 height 11
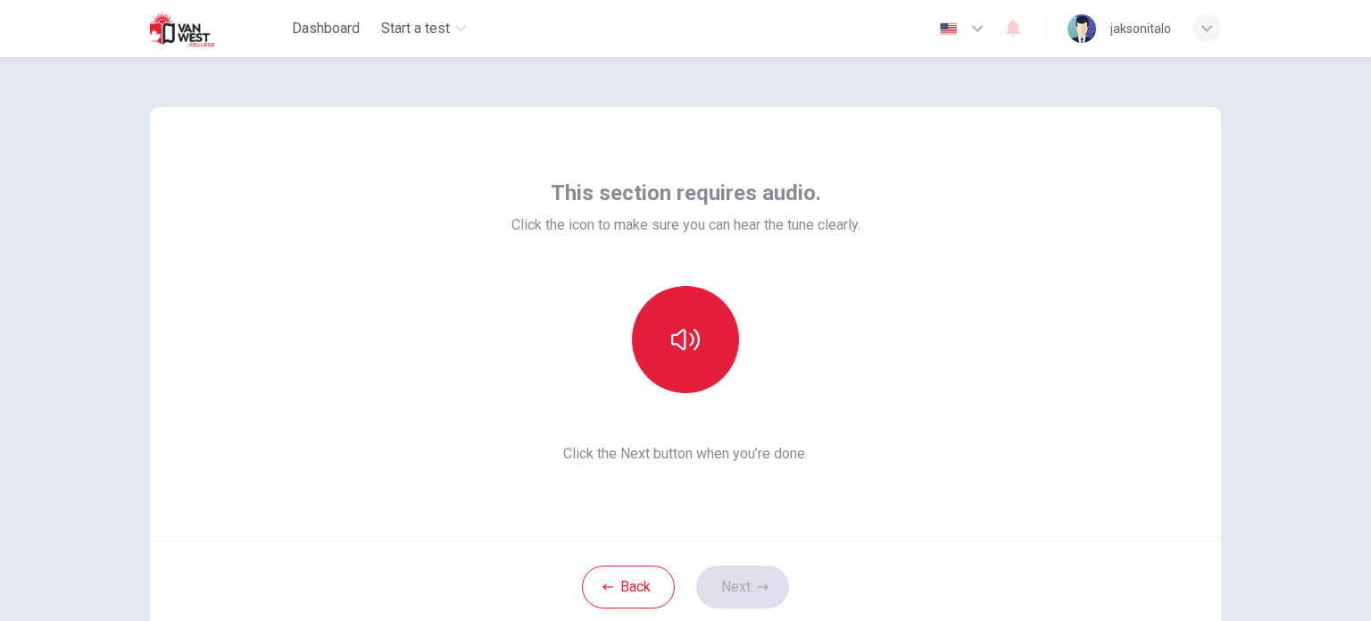
click at [687, 346] on icon "button" at bounding box center [685, 339] width 29 height 29
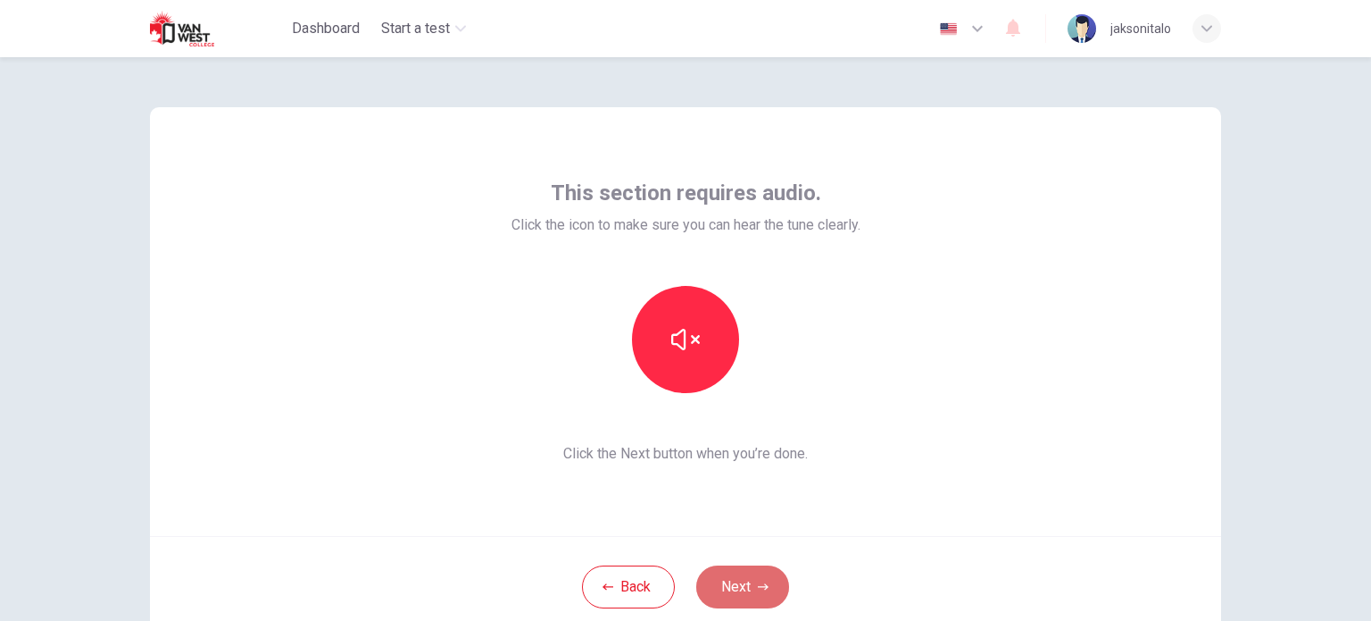
click at [728, 578] on button "Next" at bounding box center [742, 586] width 93 height 43
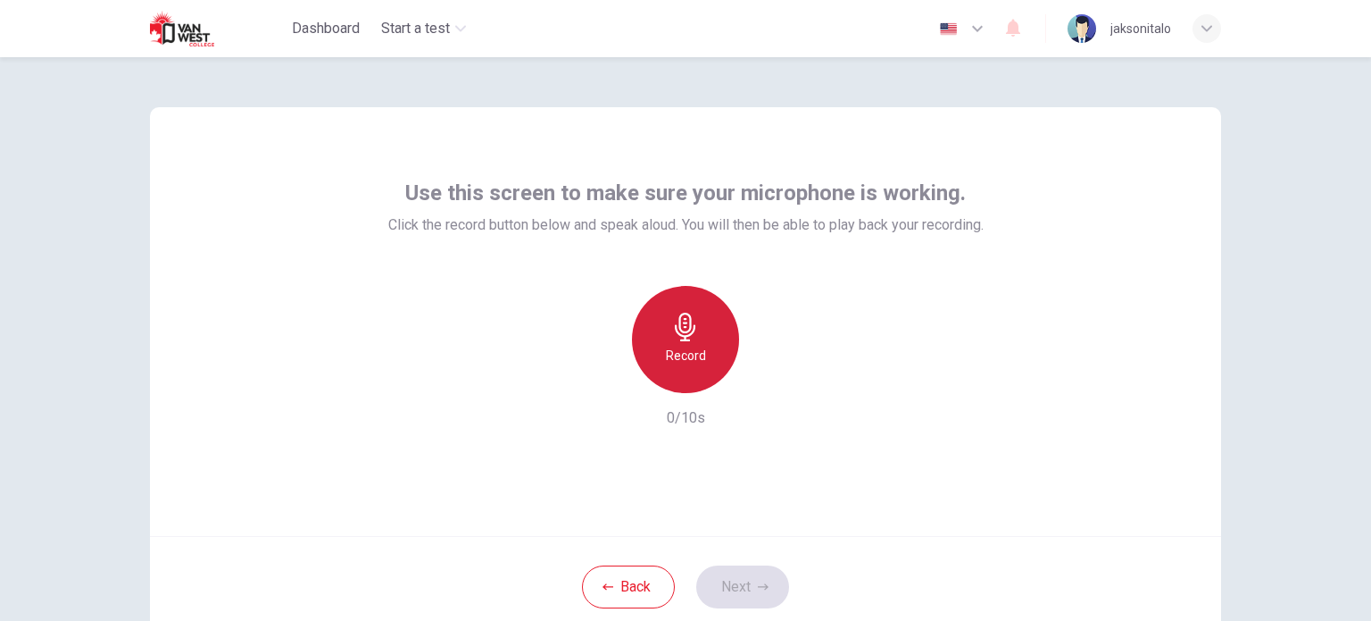
click at [690, 353] on h6 "Record" at bounding box center [686, 355] width 40 height 21
click at [690, 353] on h6 "Stop" at bounding box center [685, 355] width 27 height 21
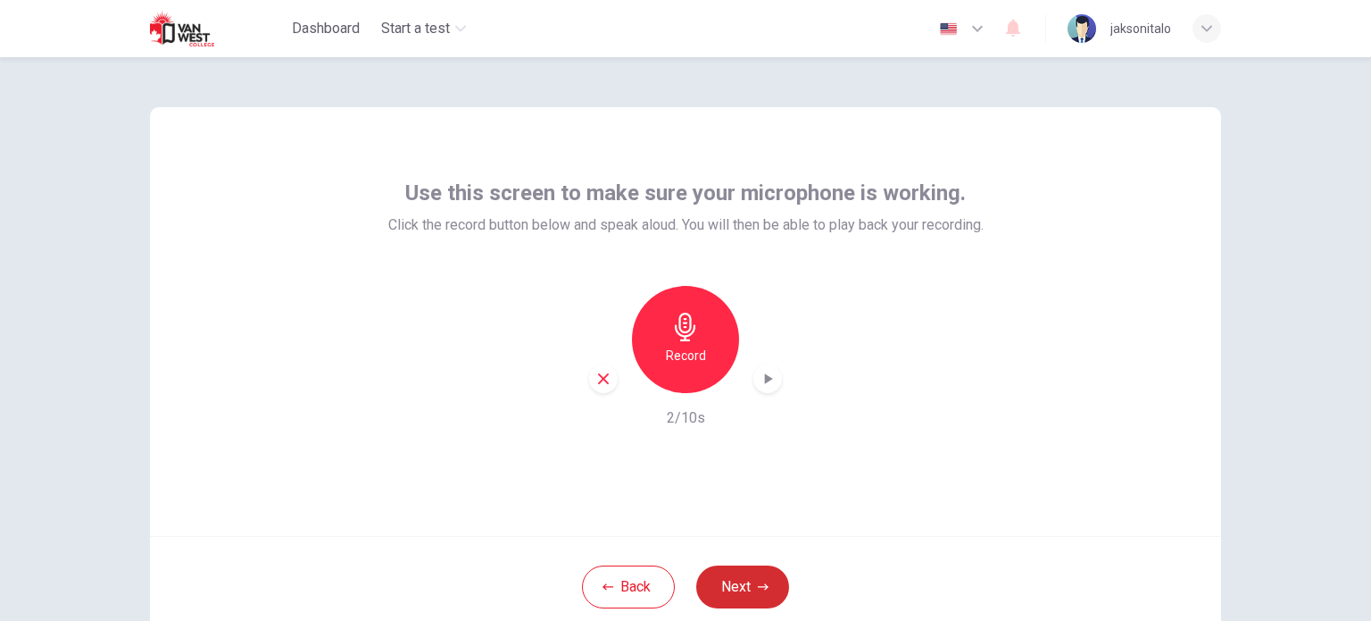
click at [746, 588] on button "Next" at bounding box center [742, 586] width 93 height 43
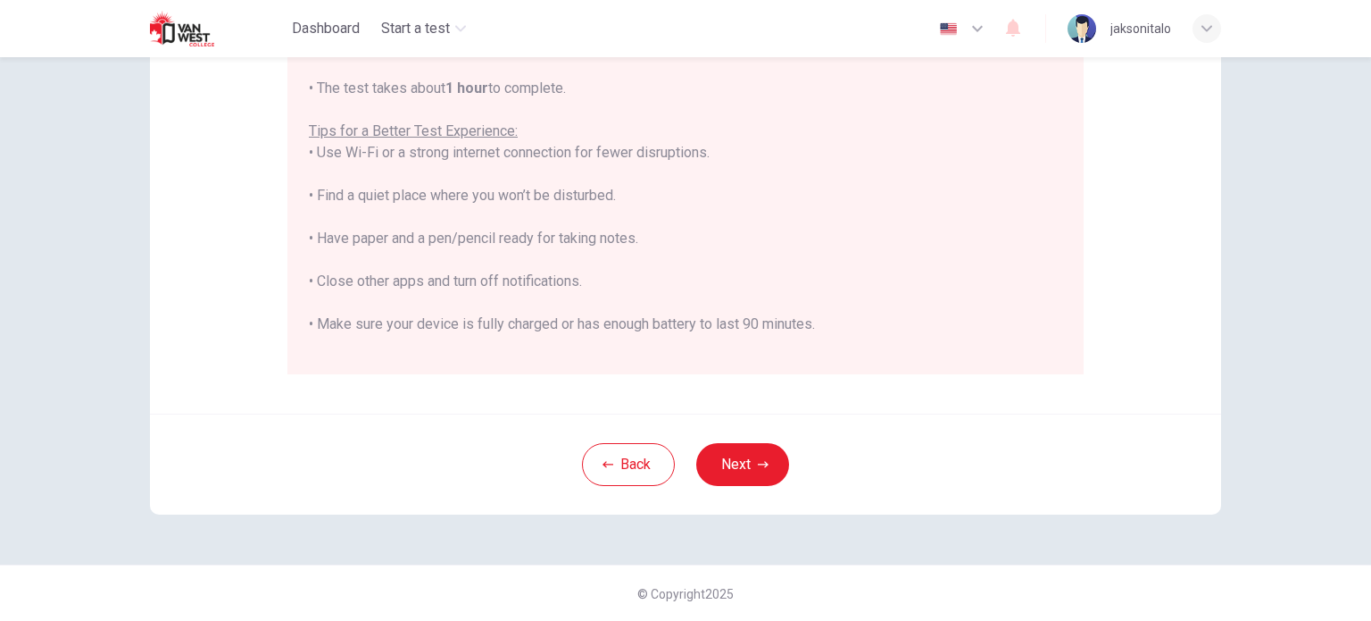
scroll to position [171, 0]
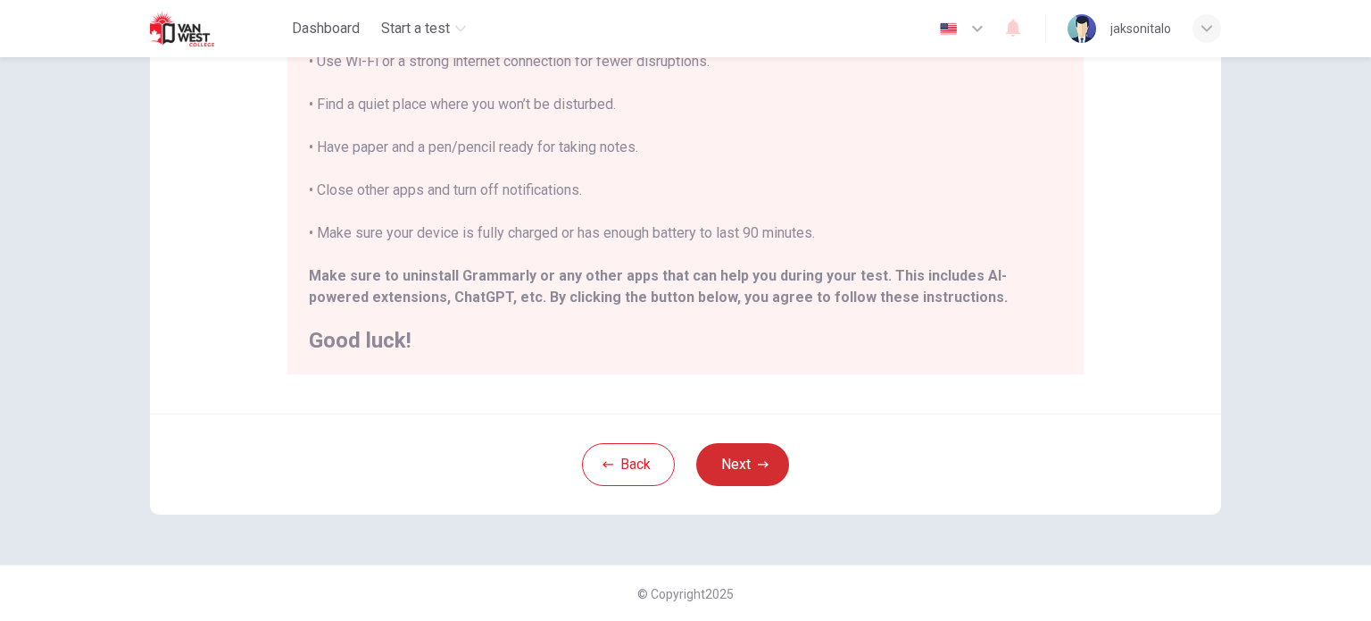
click at [733, 460] on button "Next" at bounding box center [742, 464] width 93 height 43
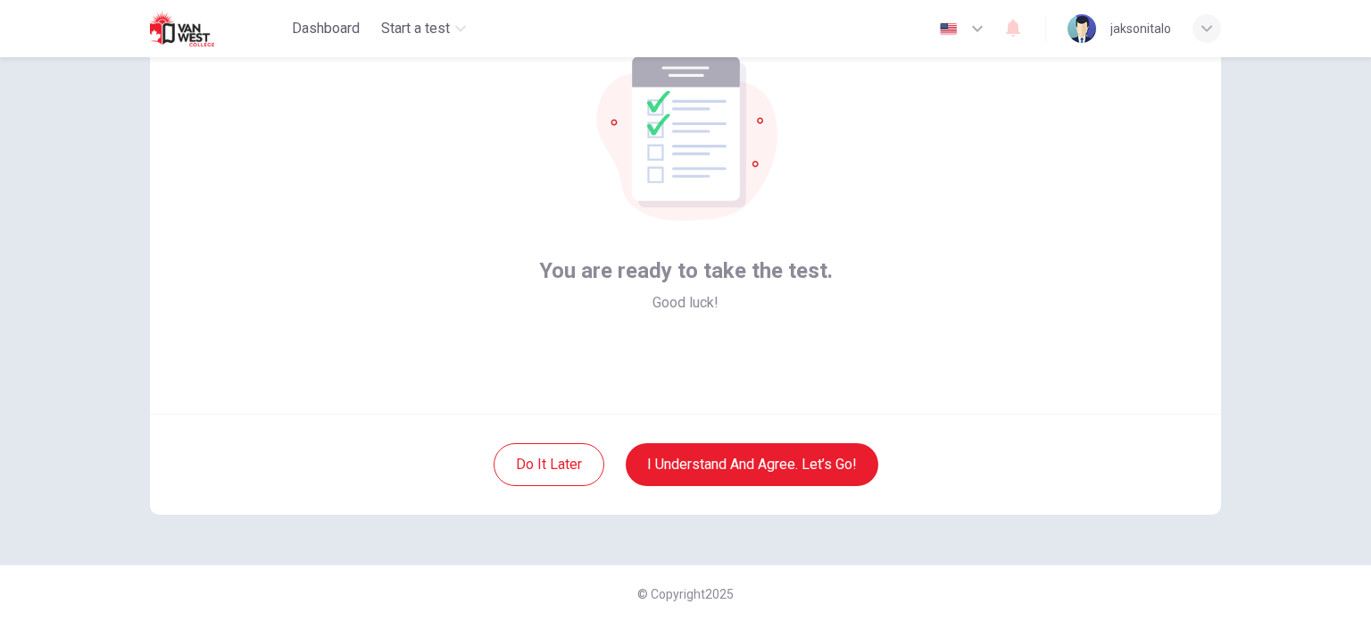
scroll to position [0, 0]
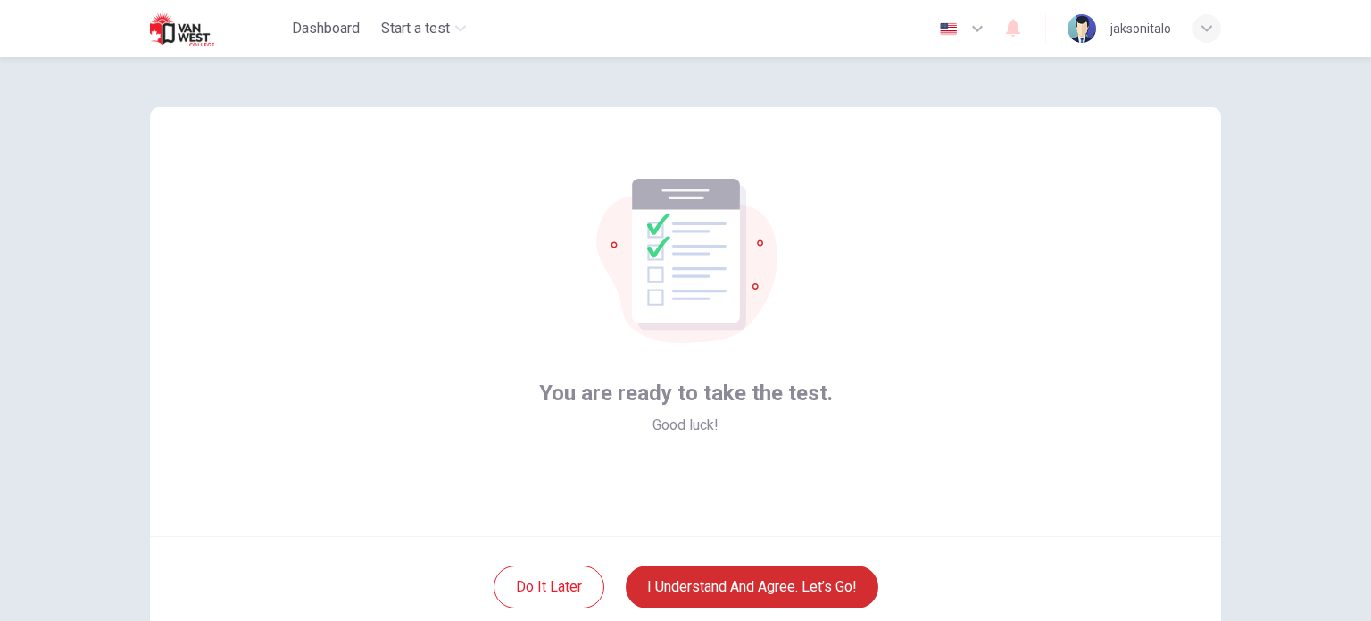
click at [747, 586] on button "I understand and agree. Let’s go!" at bounding box center [752, 586] width 253 height 43
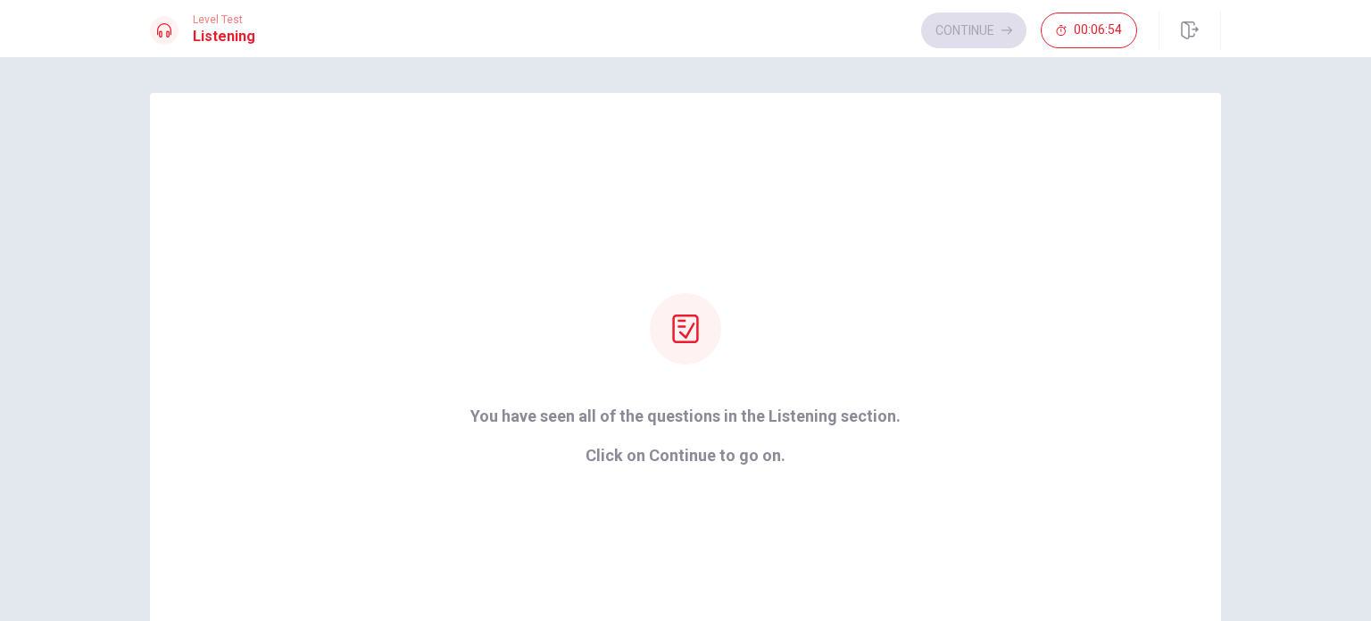
click at [1007, 34] on div "Continue 00:06:54" at bounding box center [1029, 31] width 216 height 36
